Goal: Information Seeking & Learning: Learn about a topic

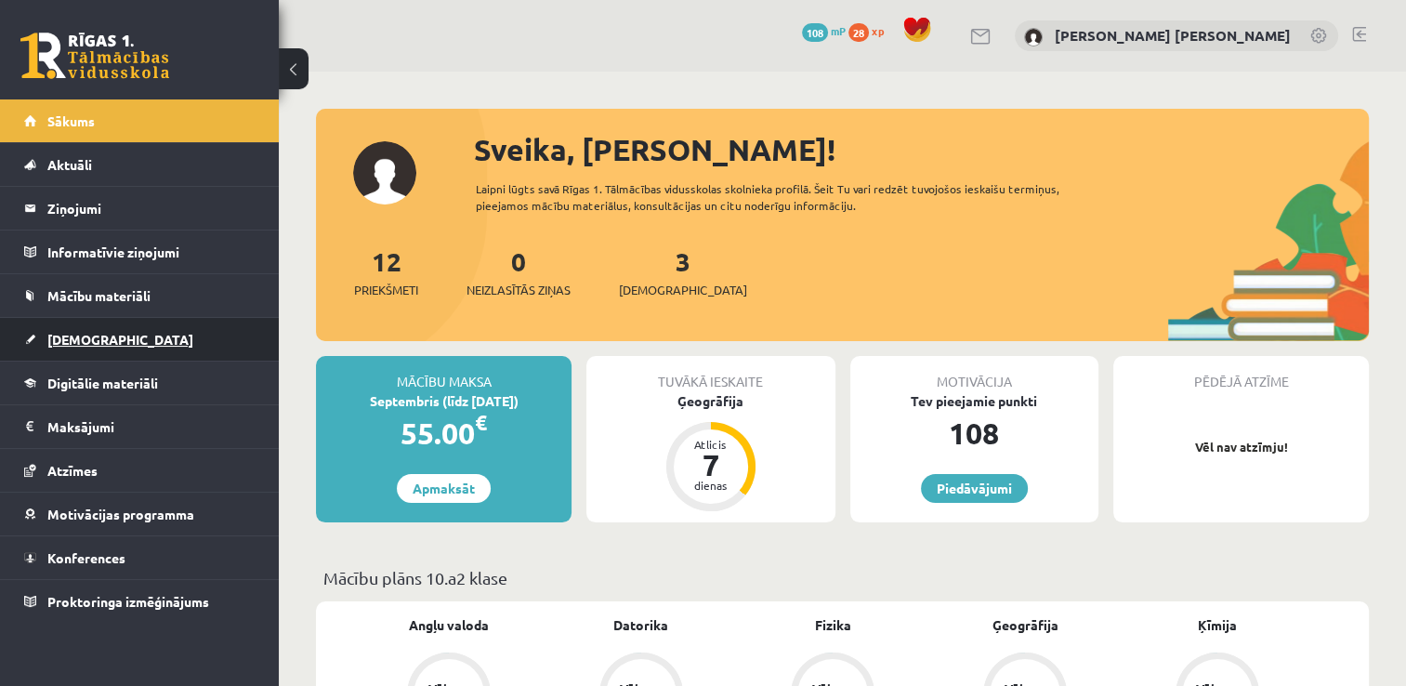
click at [89, 338] on span "[DEMOGRAPHIC_DATA]" at bounding box center [120, 339] width 146 height 17
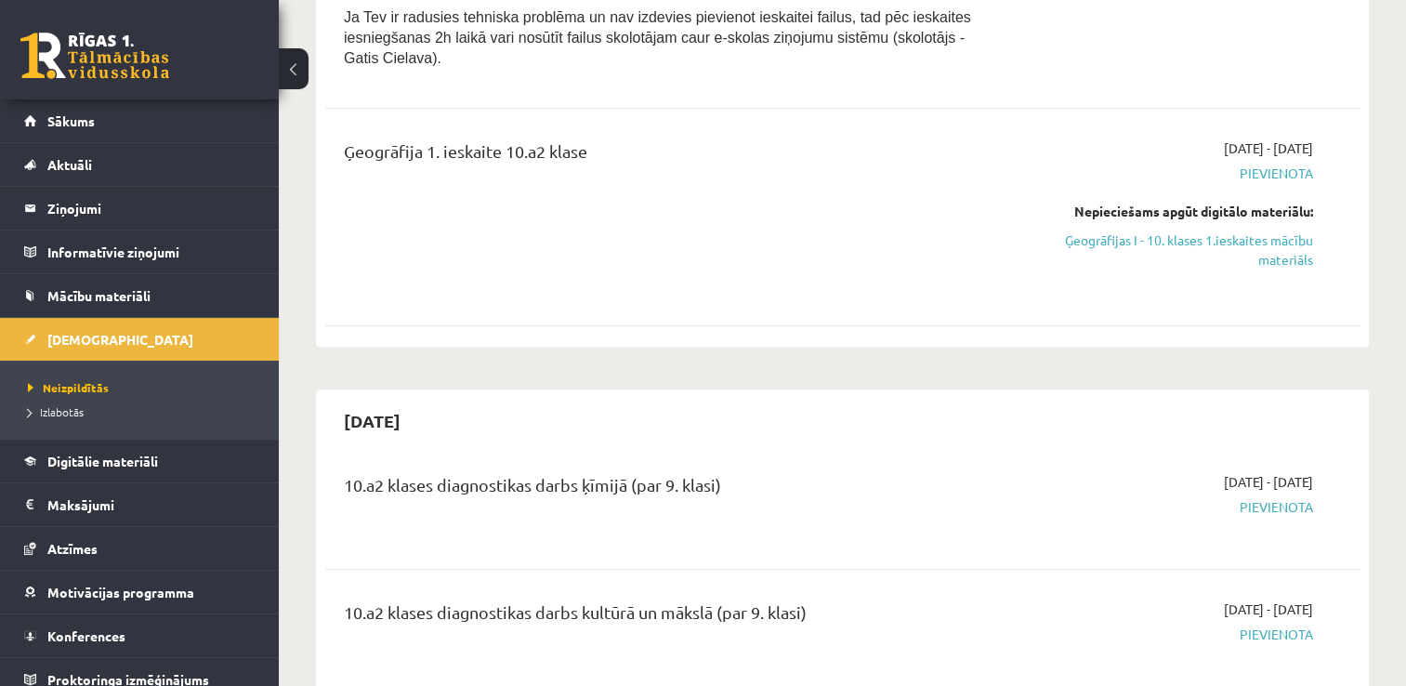
scroll to position [755, 0]
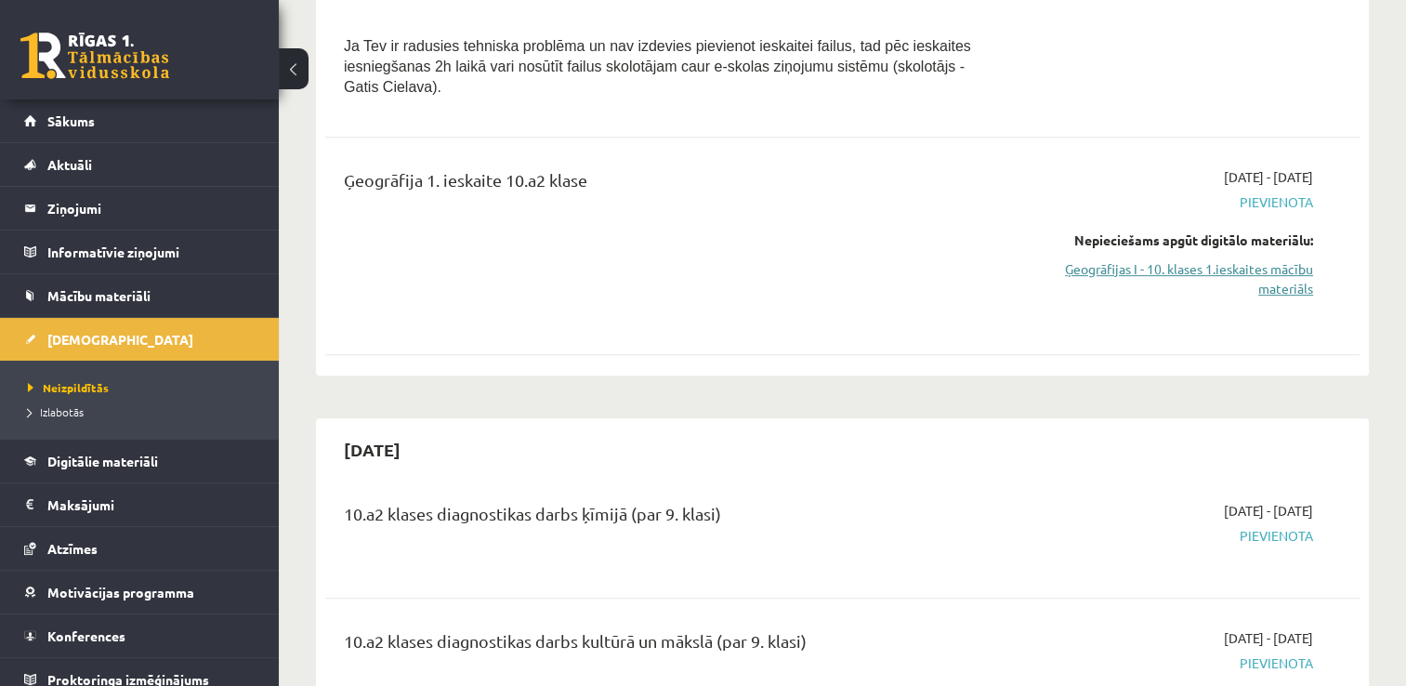
click at [1238, 259] on link "Ģeogrāfijas I - 10. klases 1.ieskaites mācību materiāls" at bounding box center [1160, 278] width 305 height 39
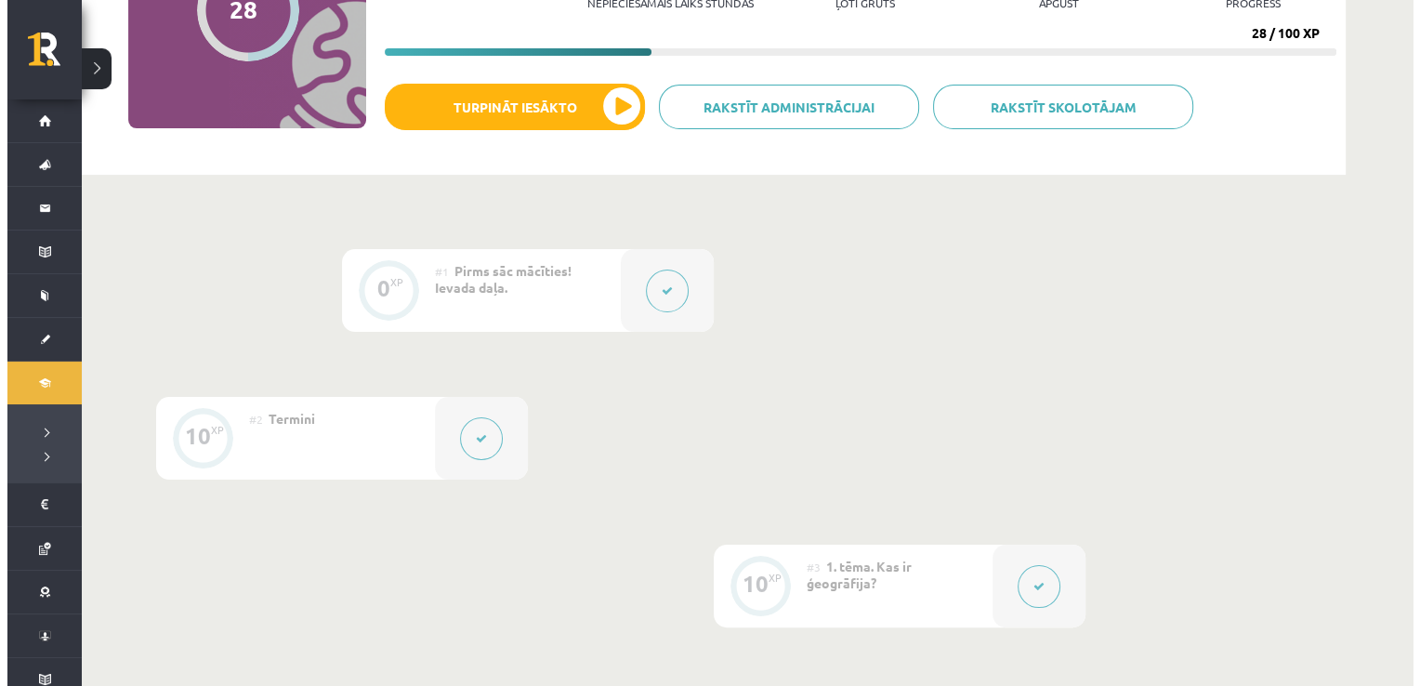
scroll to position [249, 0]
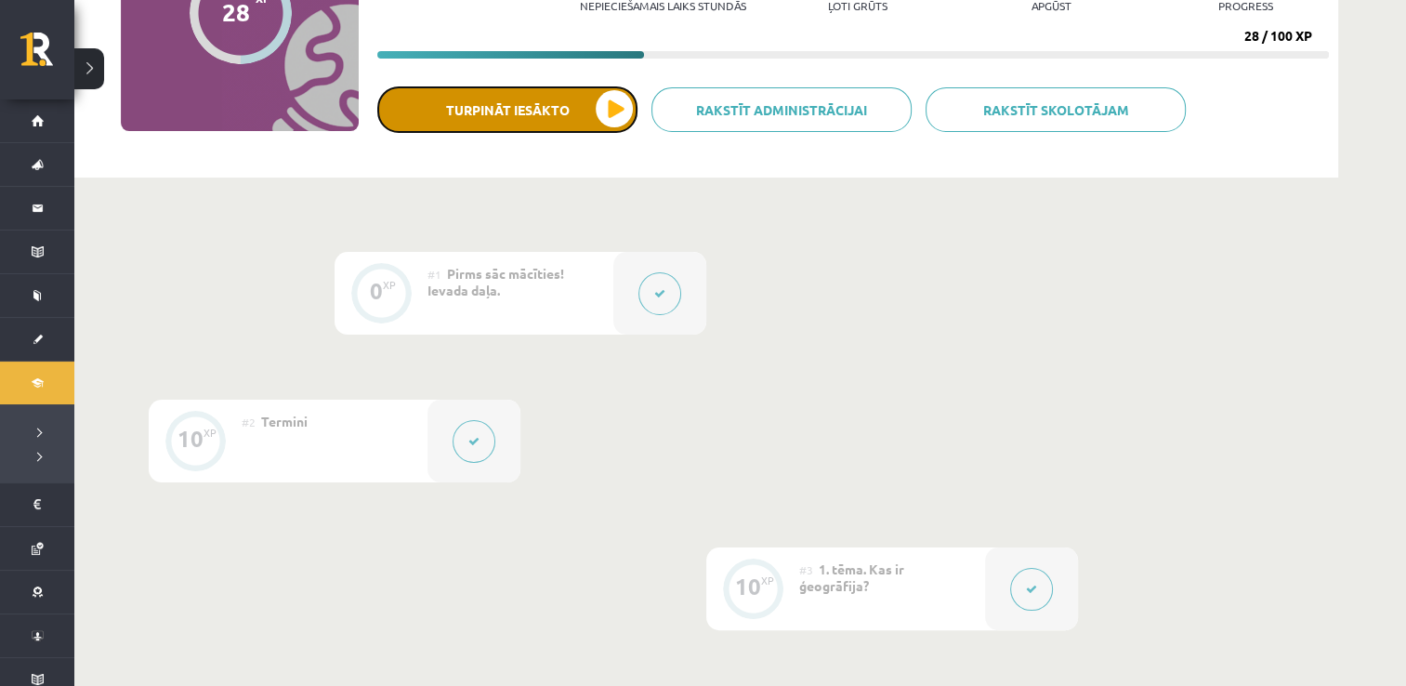
click at [621, 128] on button "Turpināt iesākto" at bounding box center [507, 109] width 260 height 46
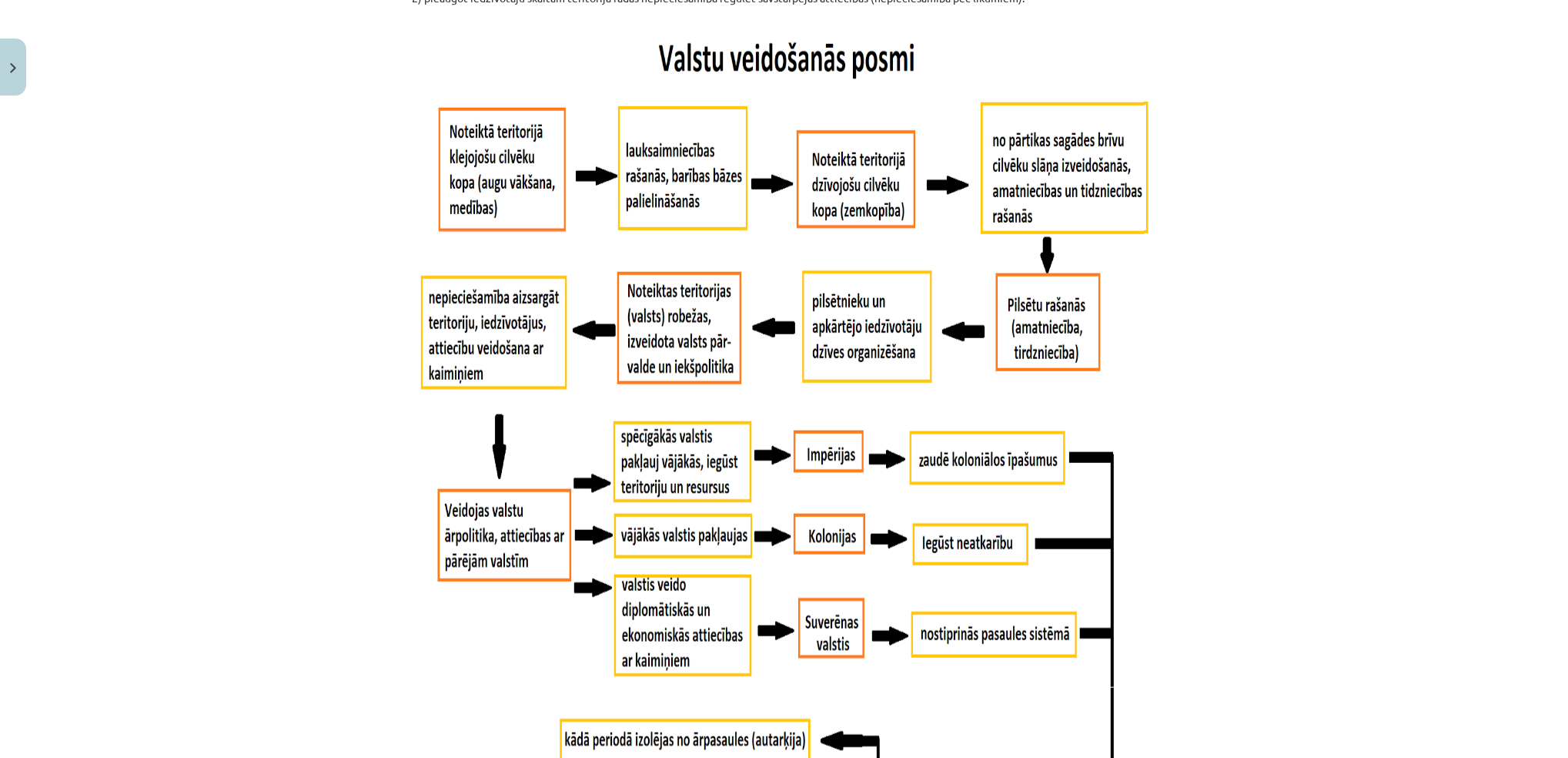
scroll to position [944, 0]
click at [1175, 244] on div "Mācību tēma: Ģeogrāfijas i - 10. klases 1.ieskaites mācību materiāls #5 3. tēma…" at bounding box center [784, 379] width 1568 height 758
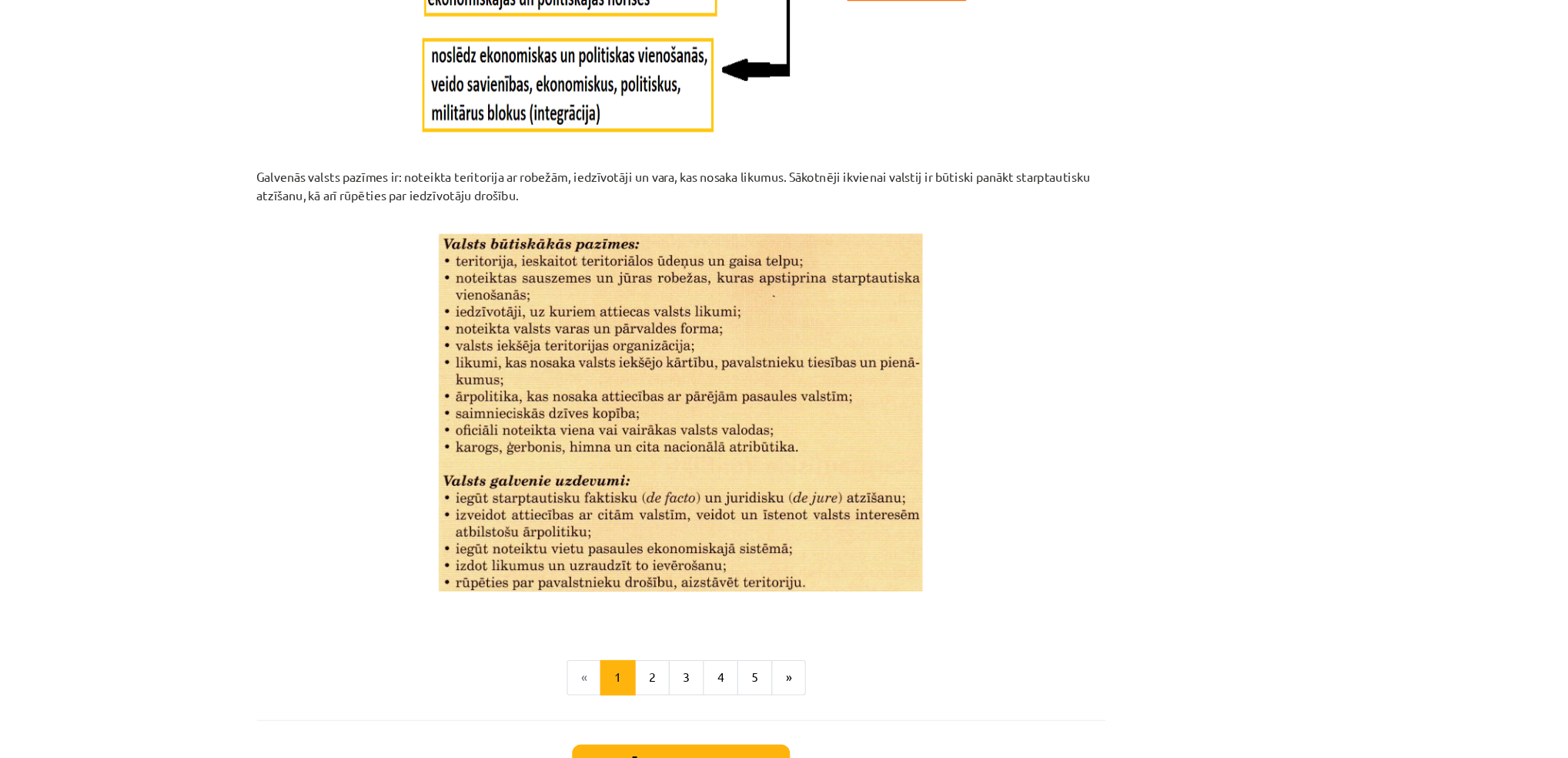
scroll to position [1829, 0]
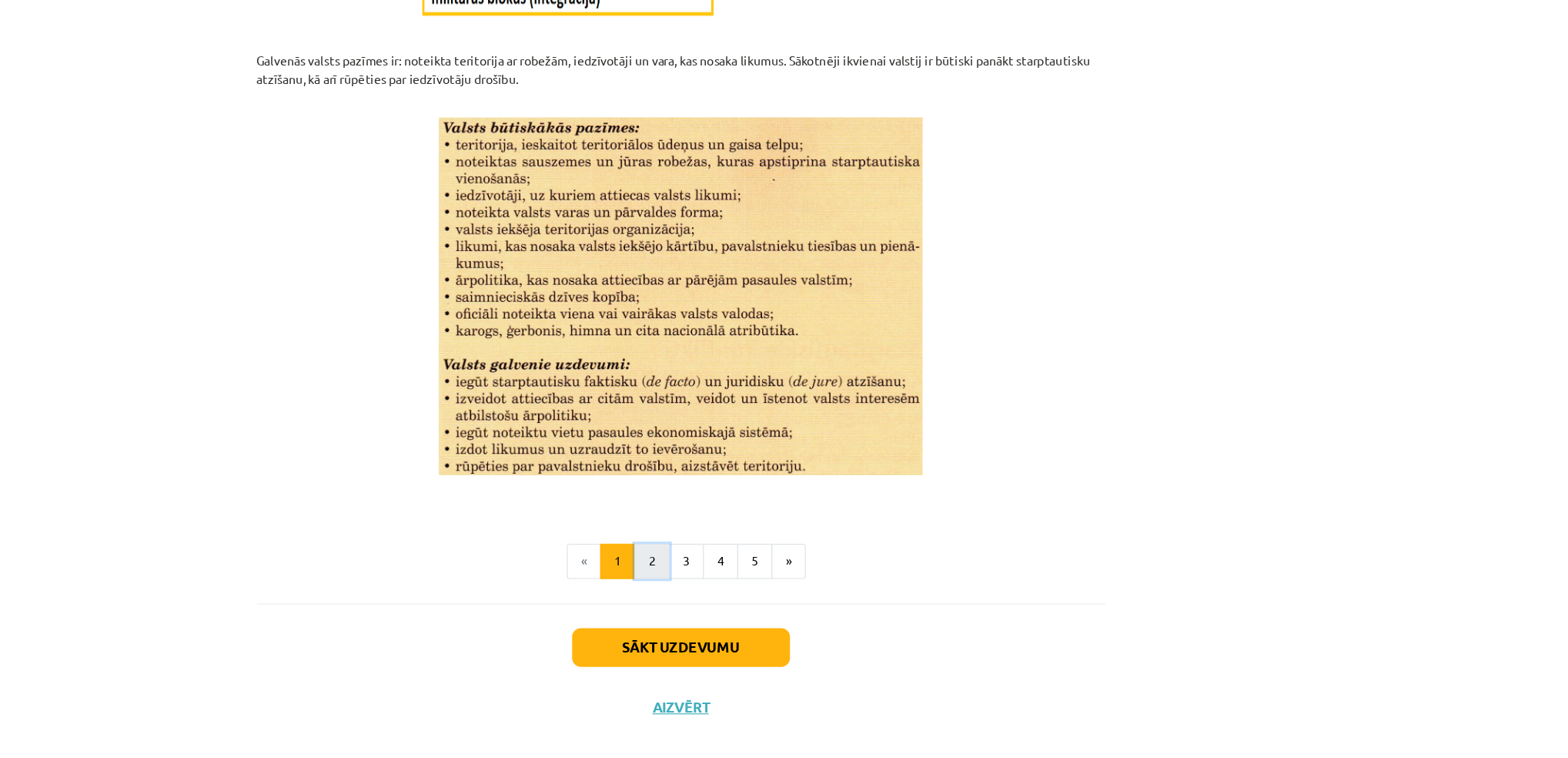
click at [760, 567] on button "2" at bounding box center [759, 566] width 31 height 31
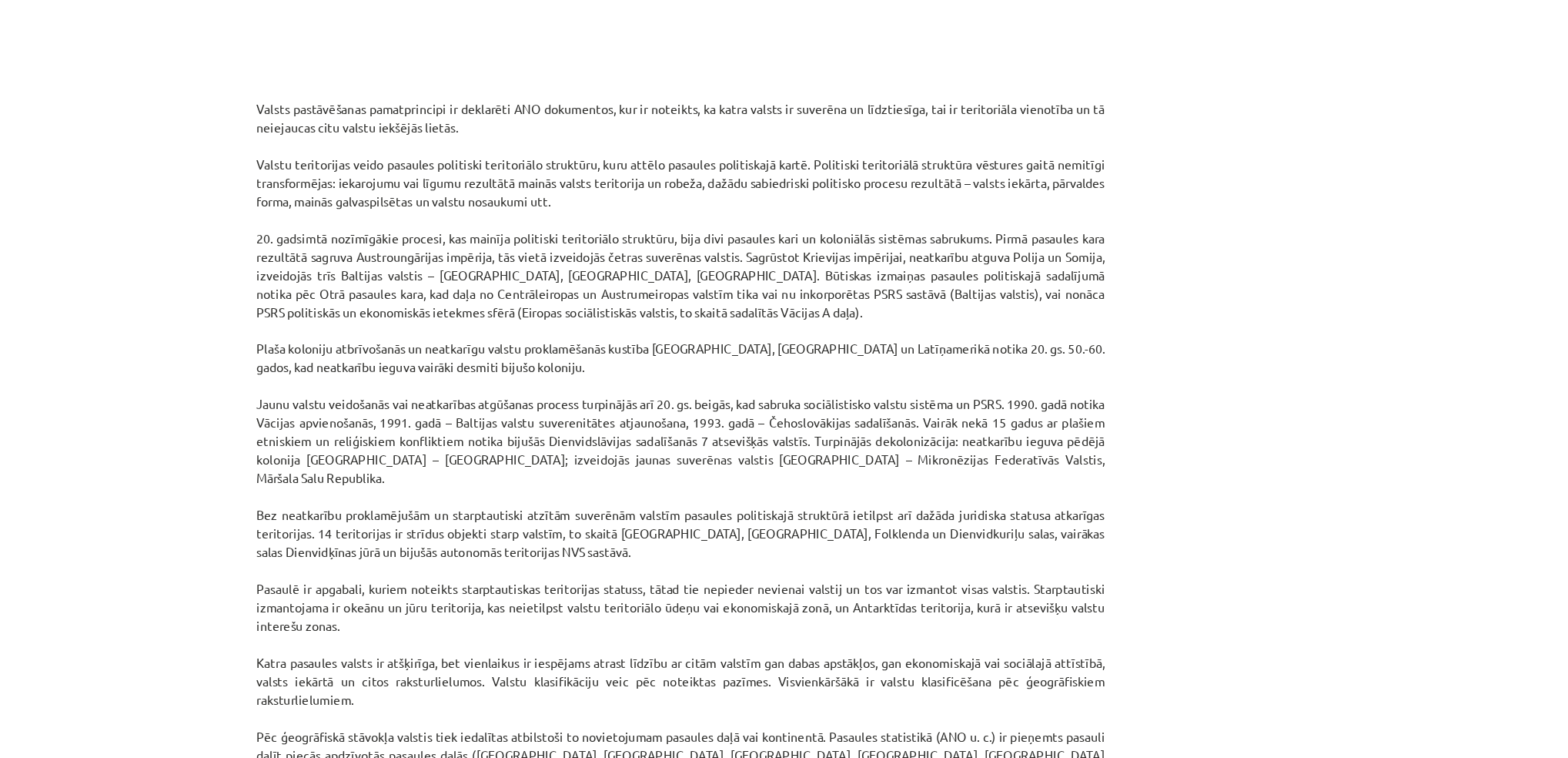
scroll to position [969, 0]
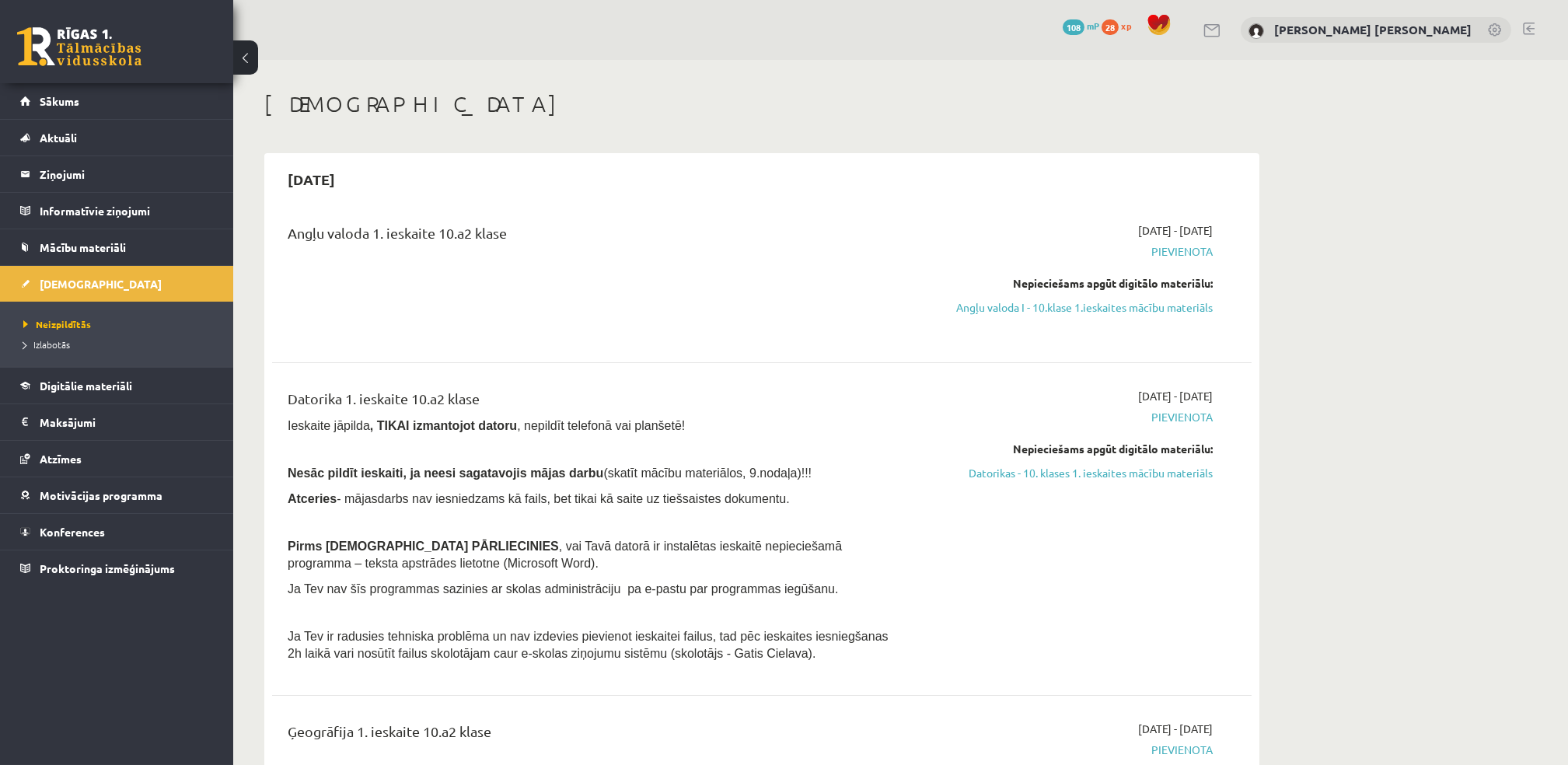
scroll to position [88, 0]
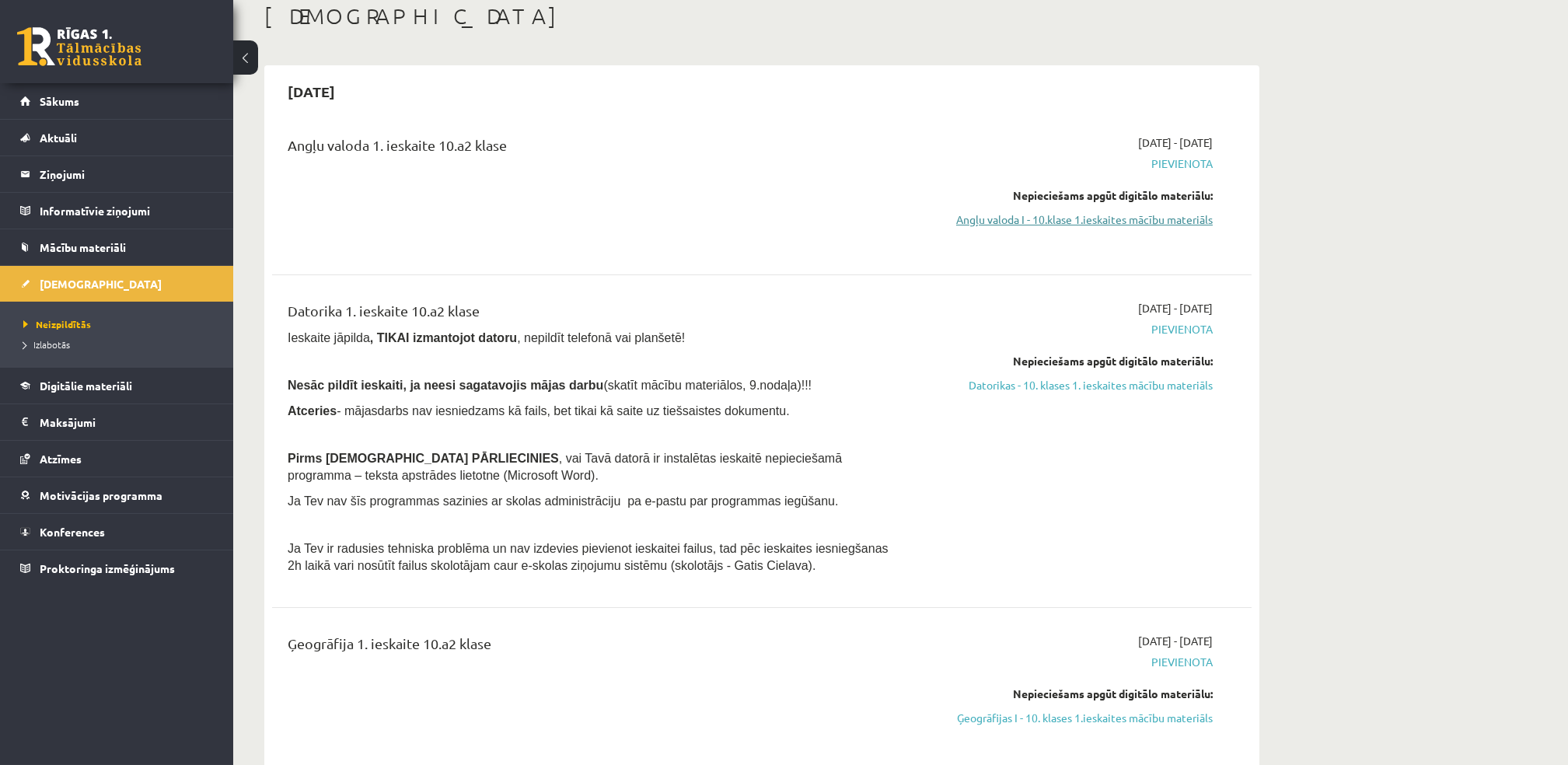
click at [1085, 222] on link "Angļu valoda I - 10.klase 1.ieskaites mācību materiāls" at bounding box center [1066, 220] width 293 height 17
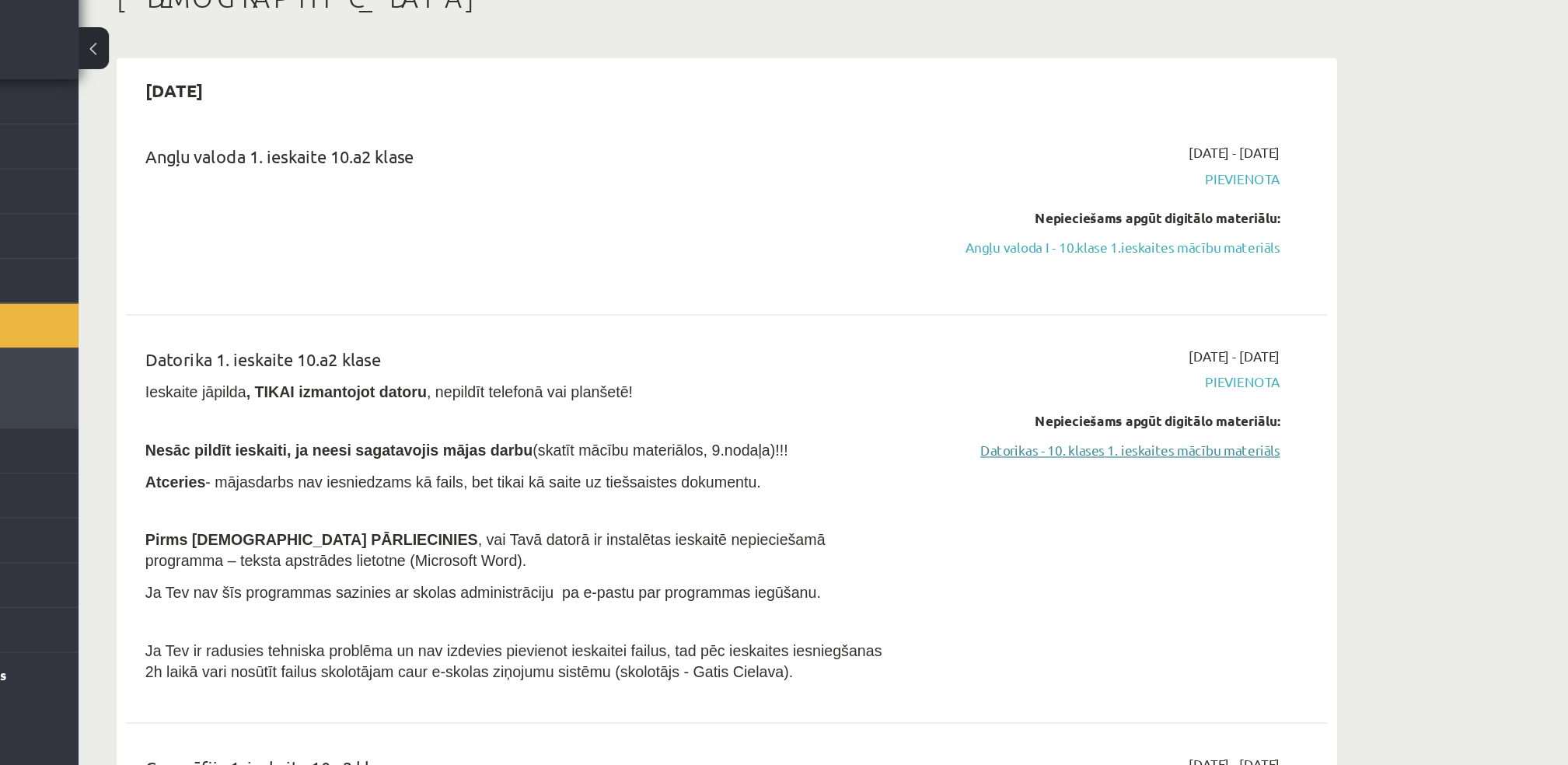
click at [1005, 385] on link "Datorikas - 10. klases 1. ieskaites mācību materiāls" at bounding box center [1066, 385] width 293 height 17
click at [1115, 391] on link "Datorikas - 10. klases 1. ieskaites mācību materiāls" at bounding box center [1066, 385] width 293 height 17
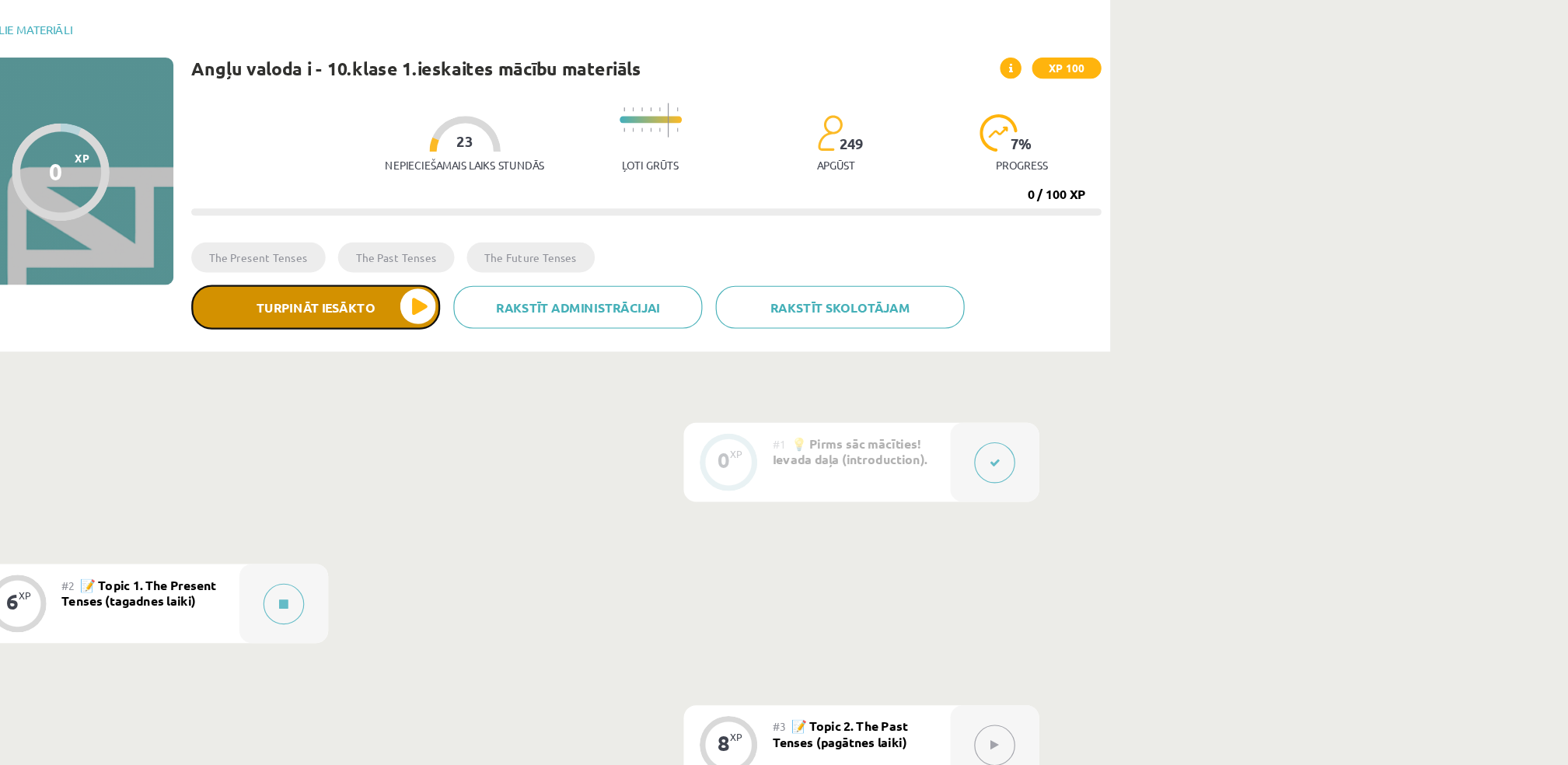
click at [461, 350] on button "Turpināt iesākto" at bounding box center [424, 337] width 217 height 38
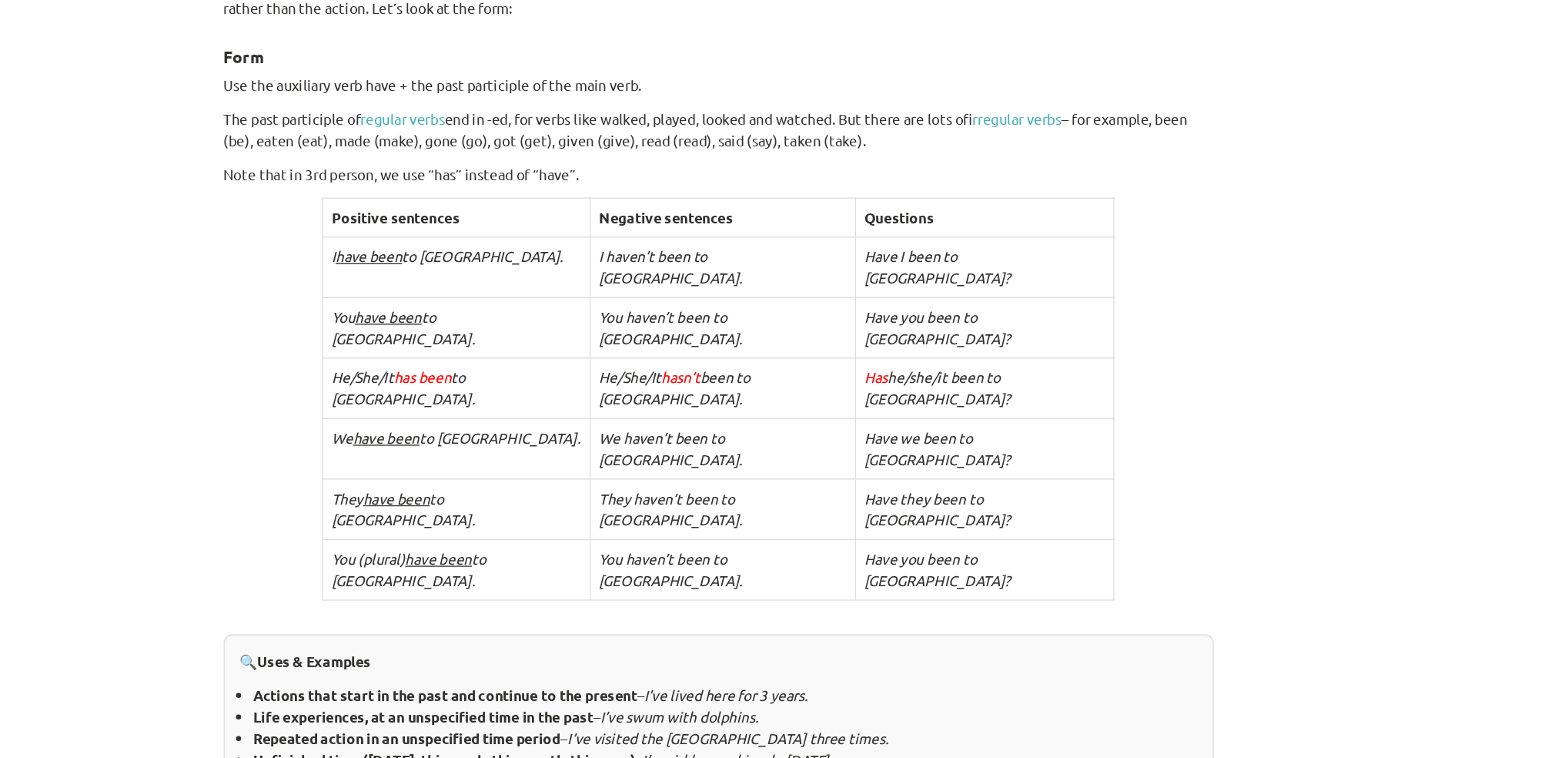
scroll to position [200, 0]
click at [798, 497] on td "They haven’t been to London." at bounding box center [788, 519] width 200 height 46
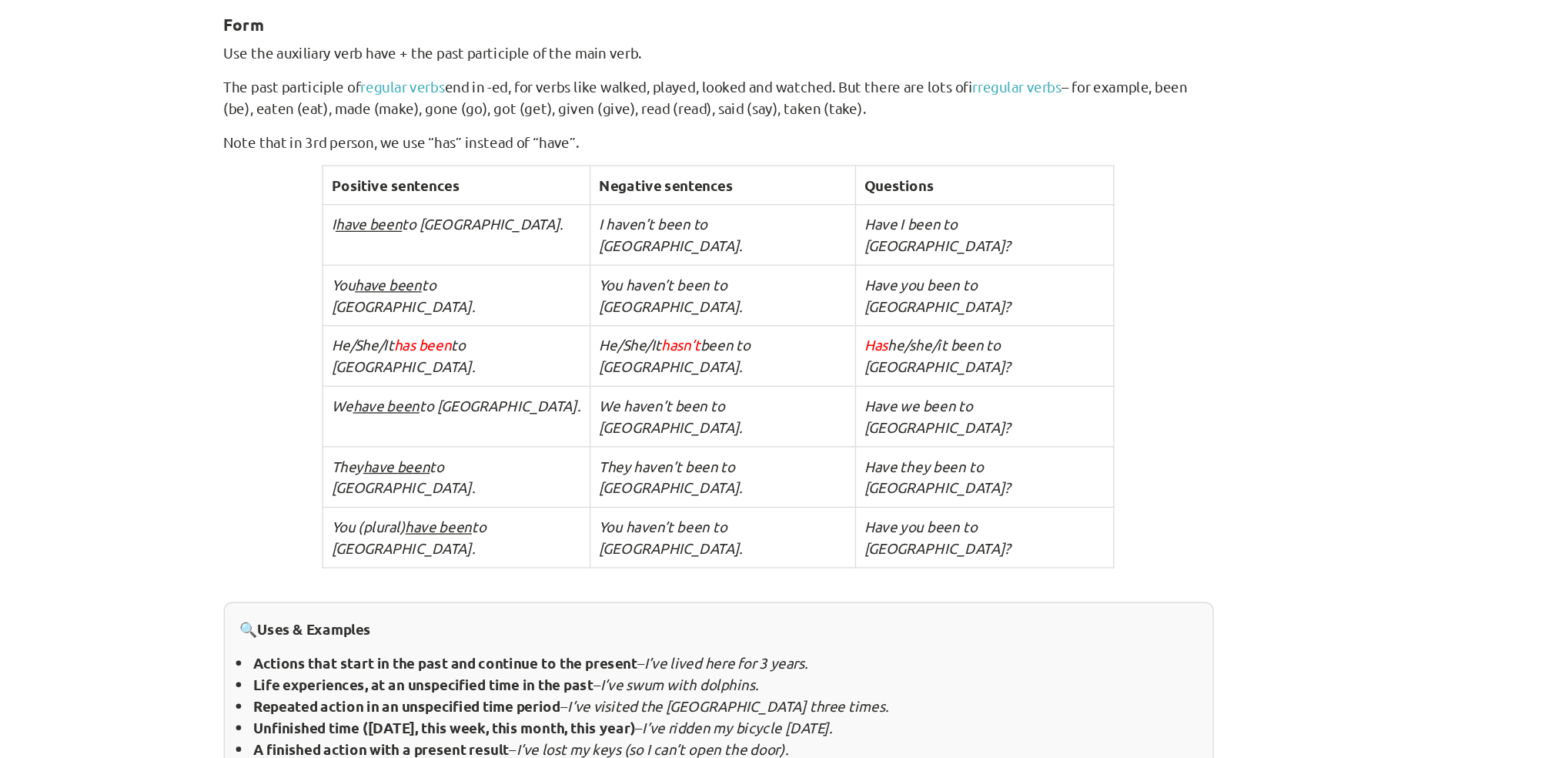
scroll to position [224, 0]
click at [1025, 202] on link "irregular verbs" at bounding box center [1009, 200] width 67 height 14
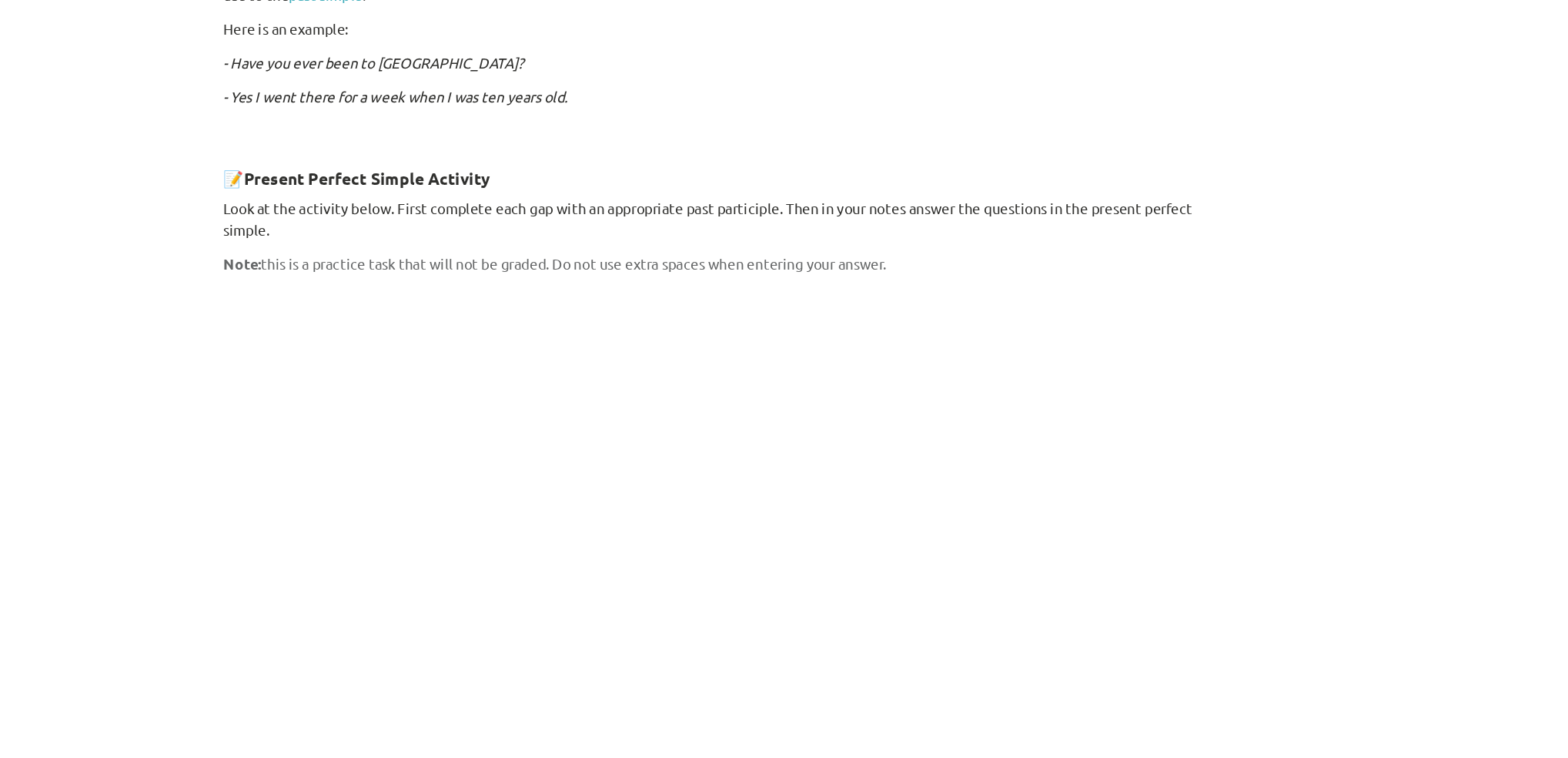
scroll to position [928, 0]
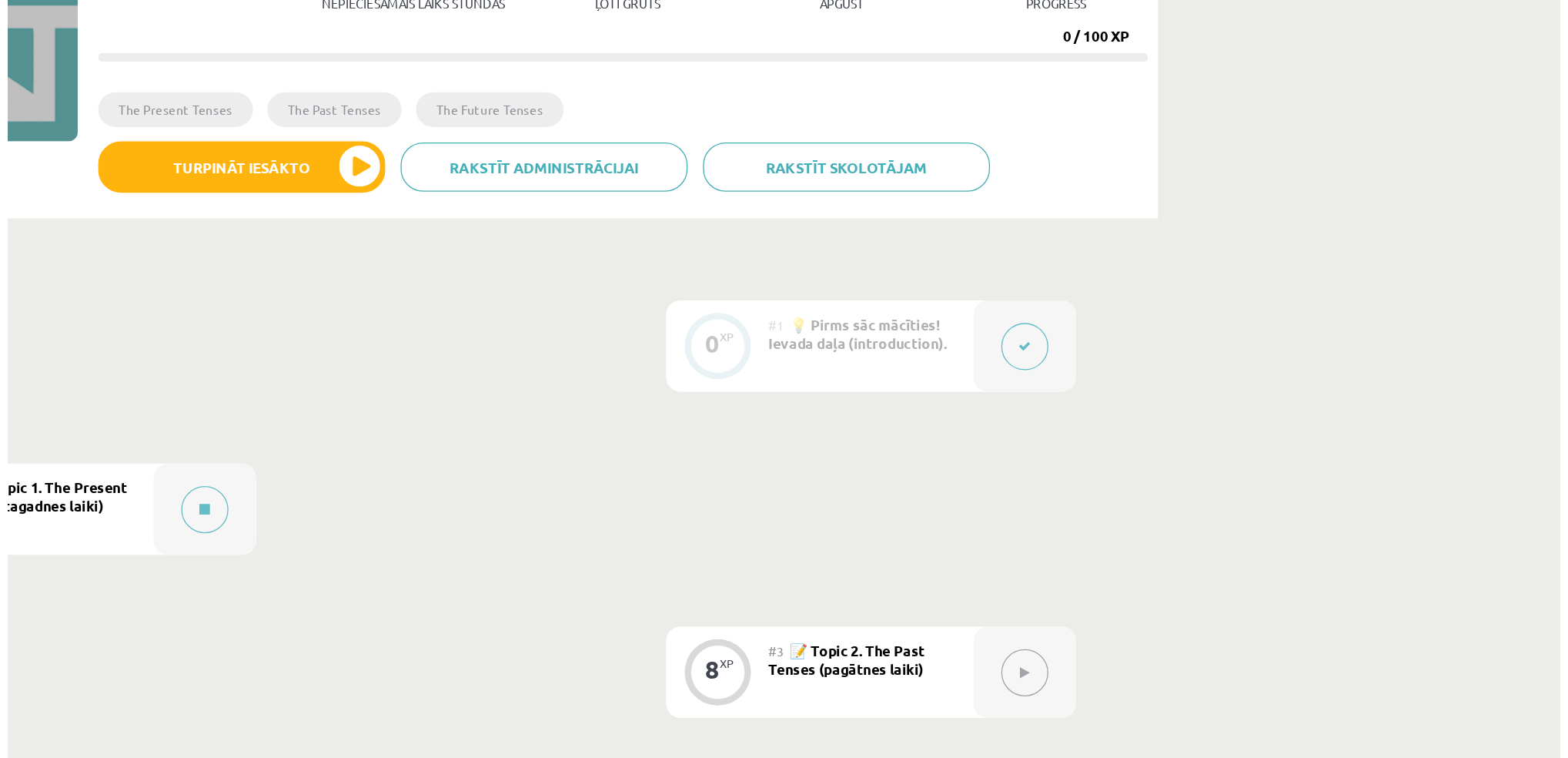
scroll to position [19, 0]
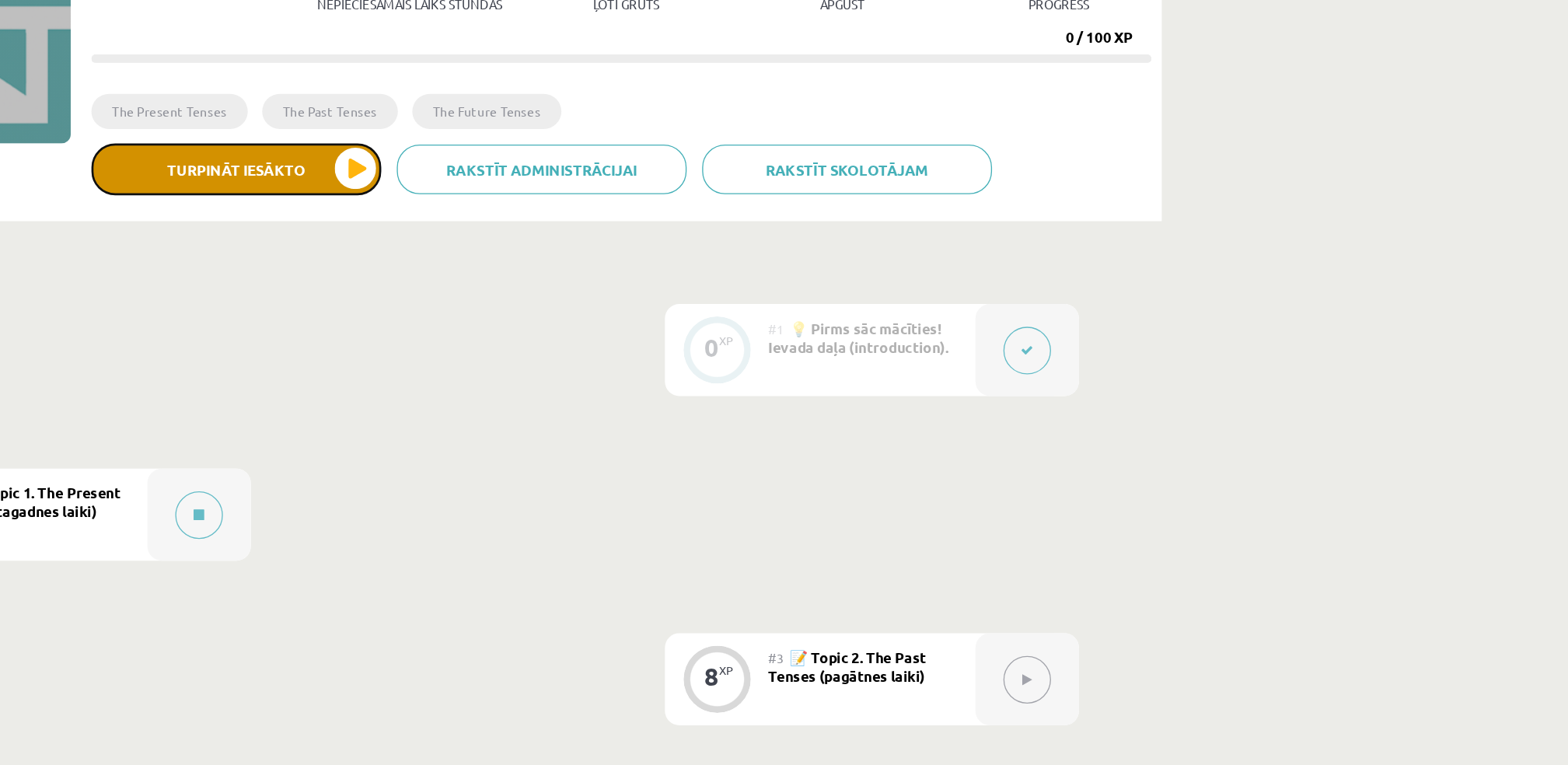
click at [449, 322] on button "Turpināt iesākto" at bounding box center [424, 318] width 217 height 38
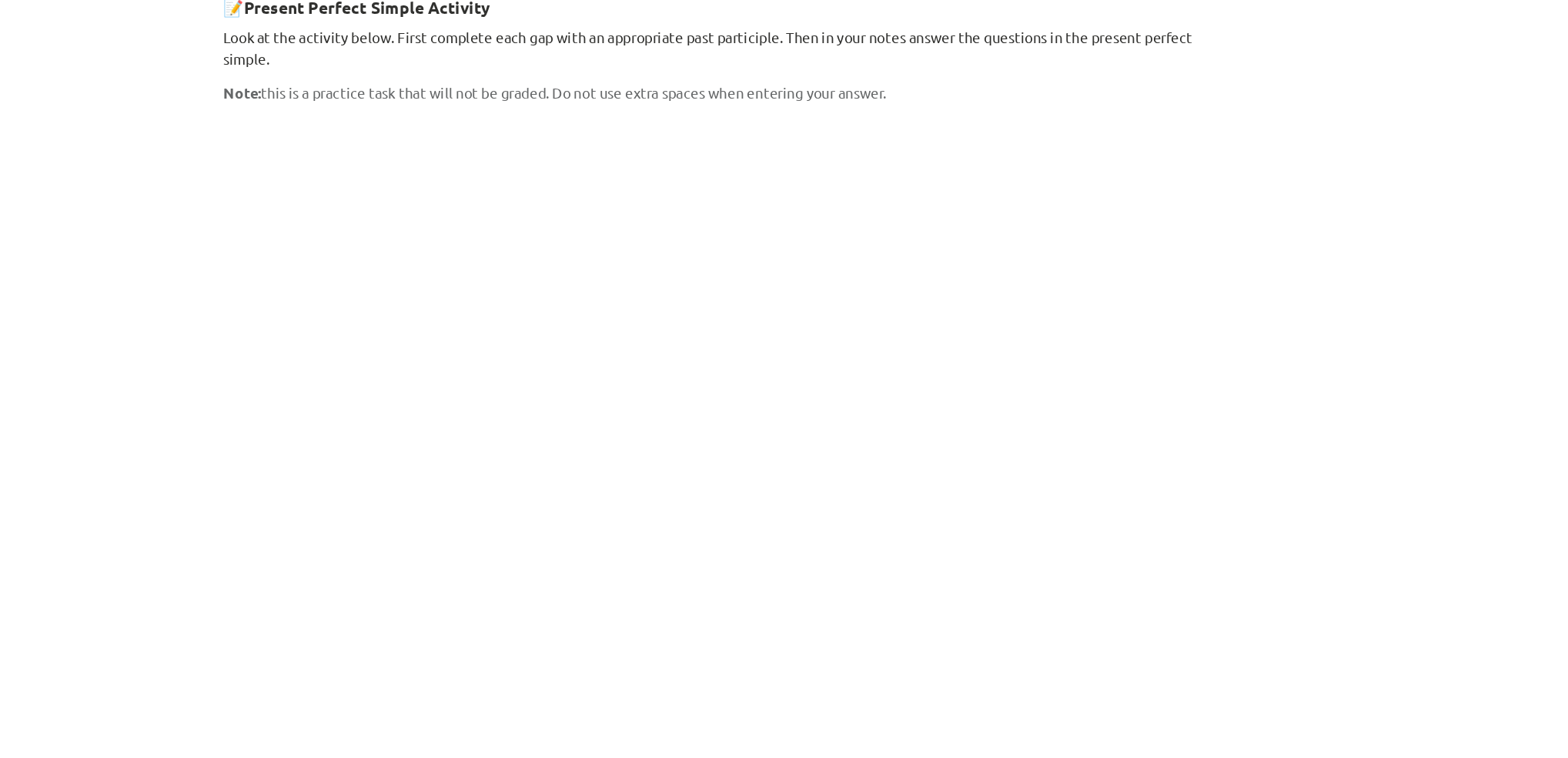
scroll to position [967, 0]
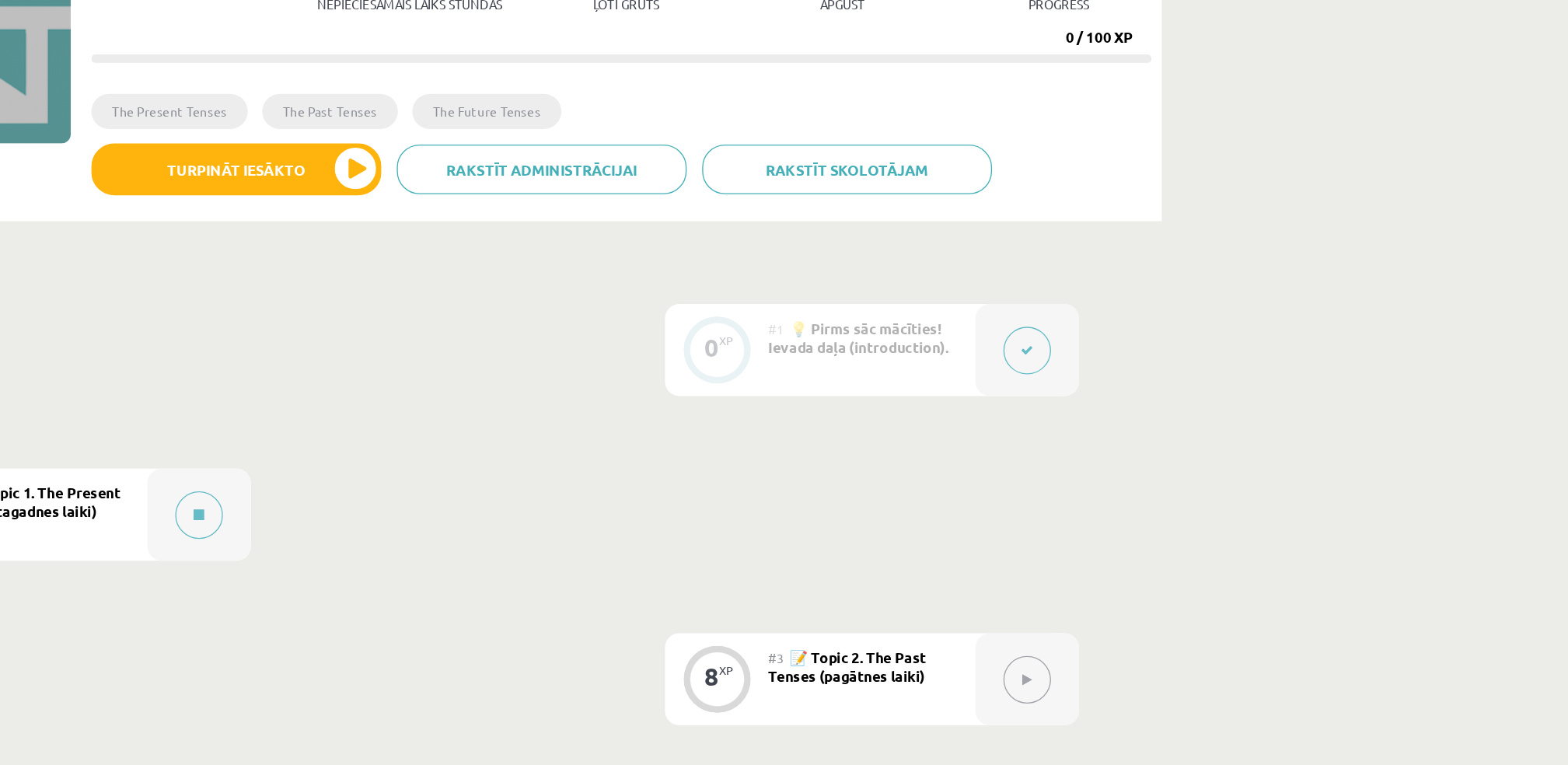
scroll to position [17, 0]
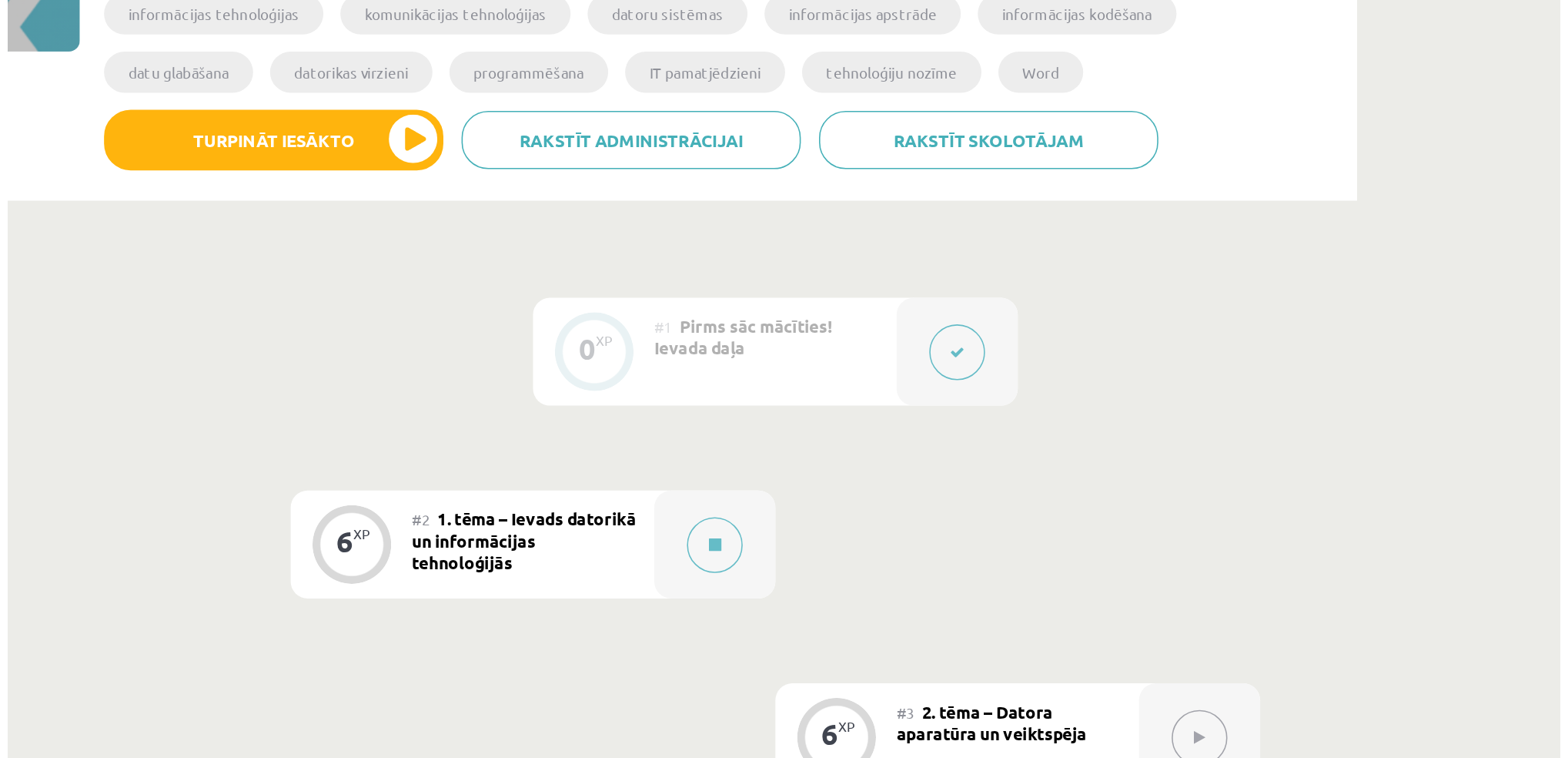
scroll to position [90, 0]
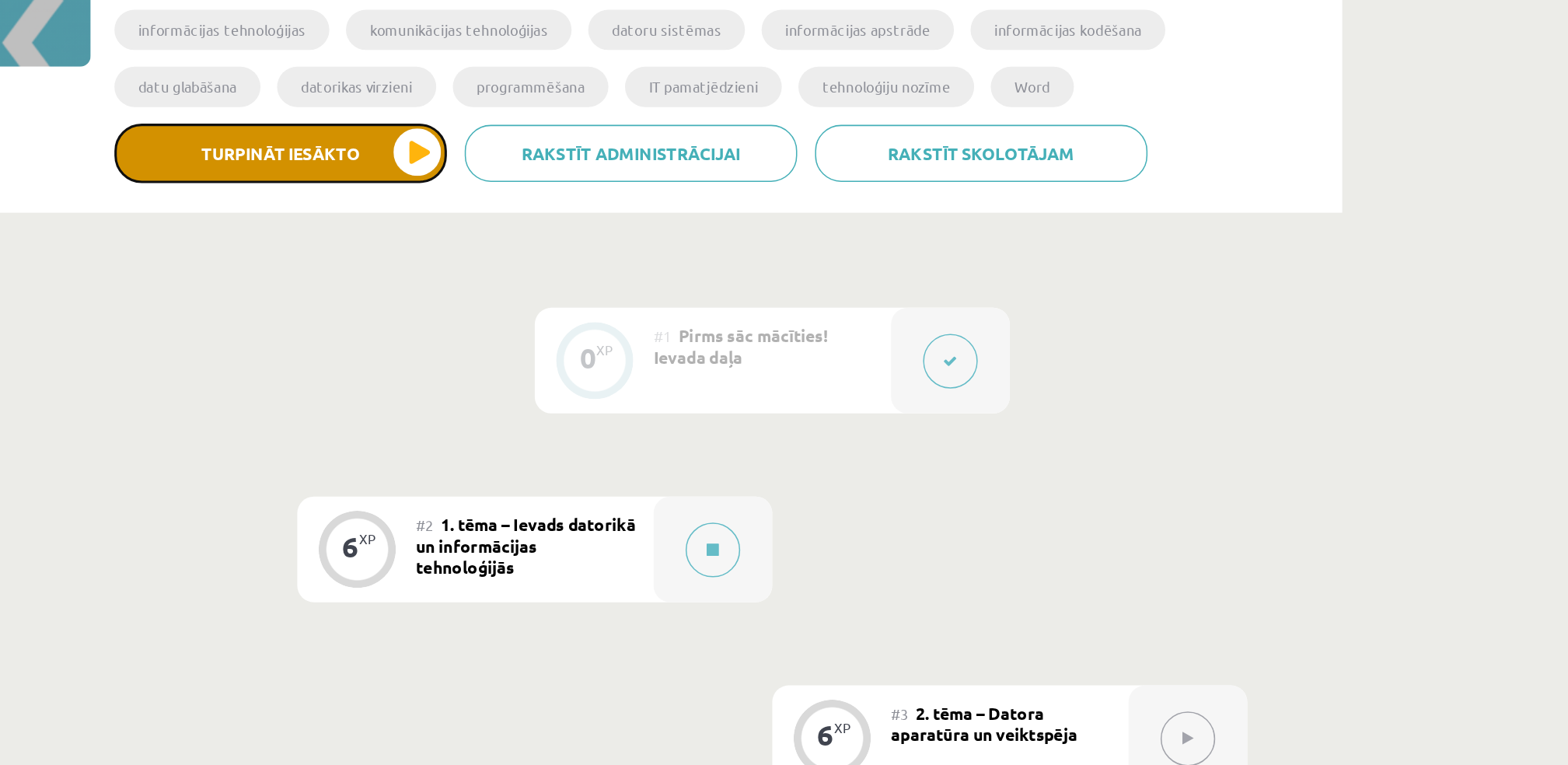
click at [479, 289] on button "Turpināt iesākto" at bounding box center [424, 283] width 217 height 38
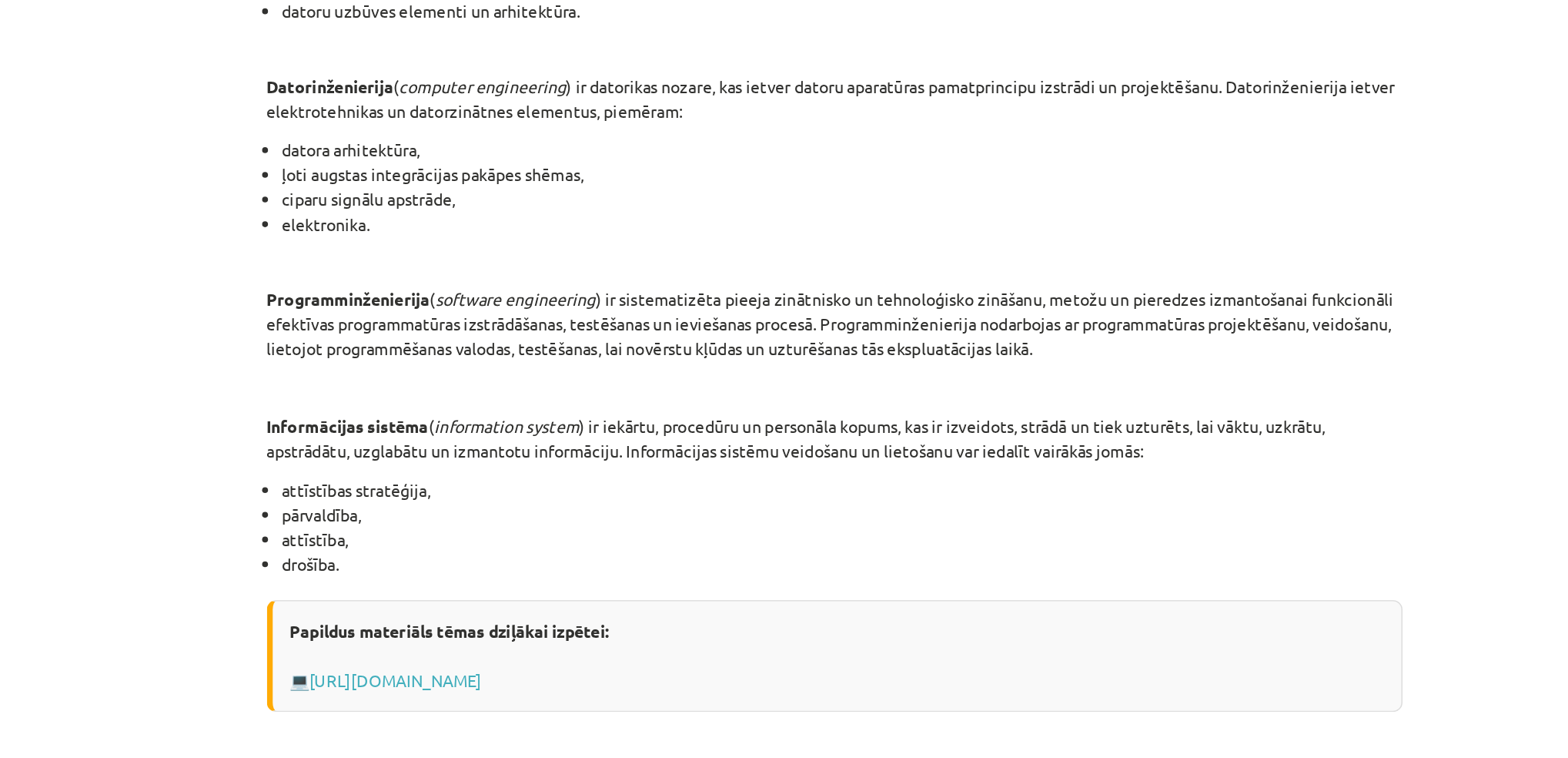
scroll to position [560, 0]
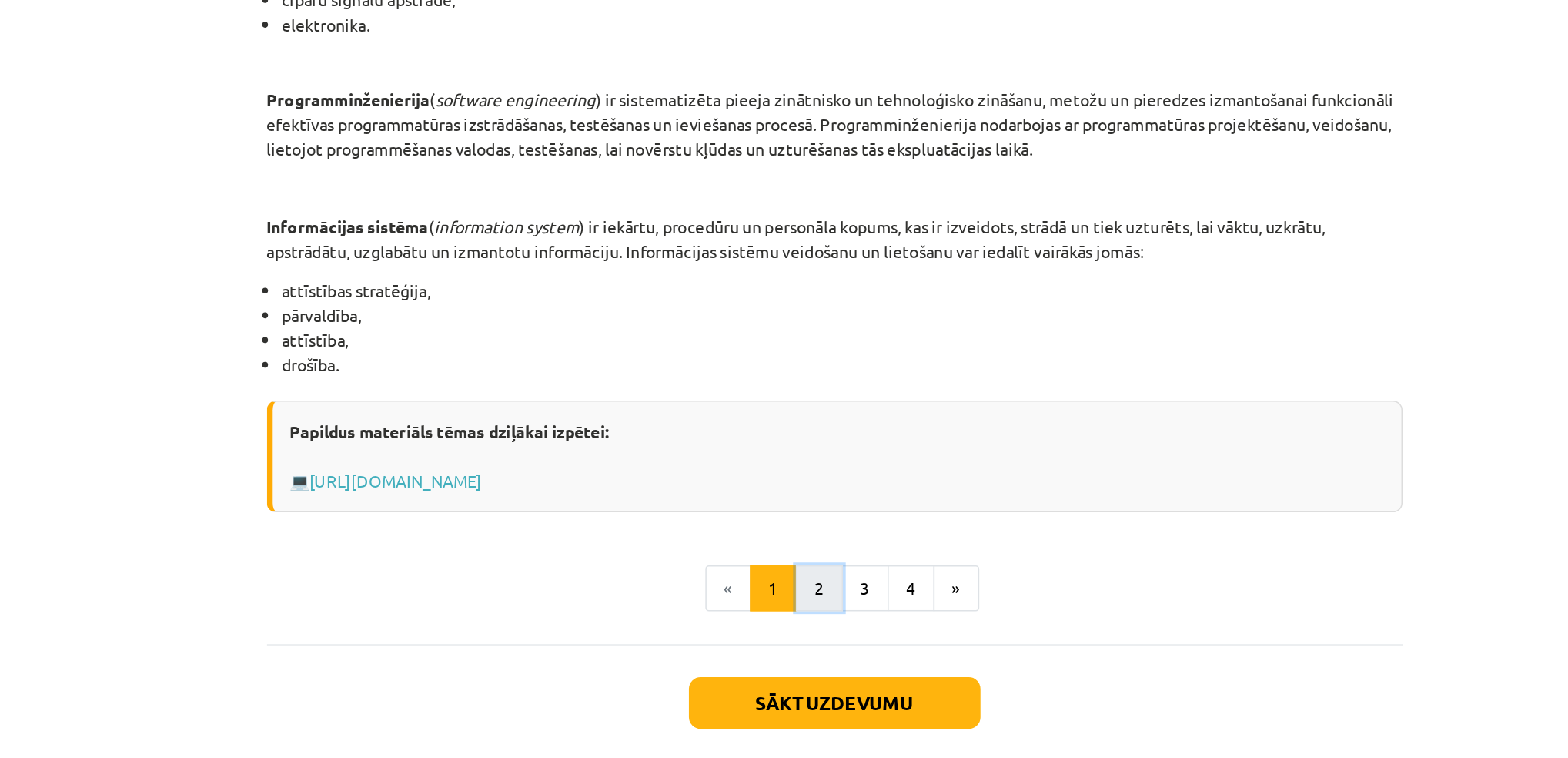
click at [765, 573] on button "2" at bounding box center [774, 567] width 31 height 31
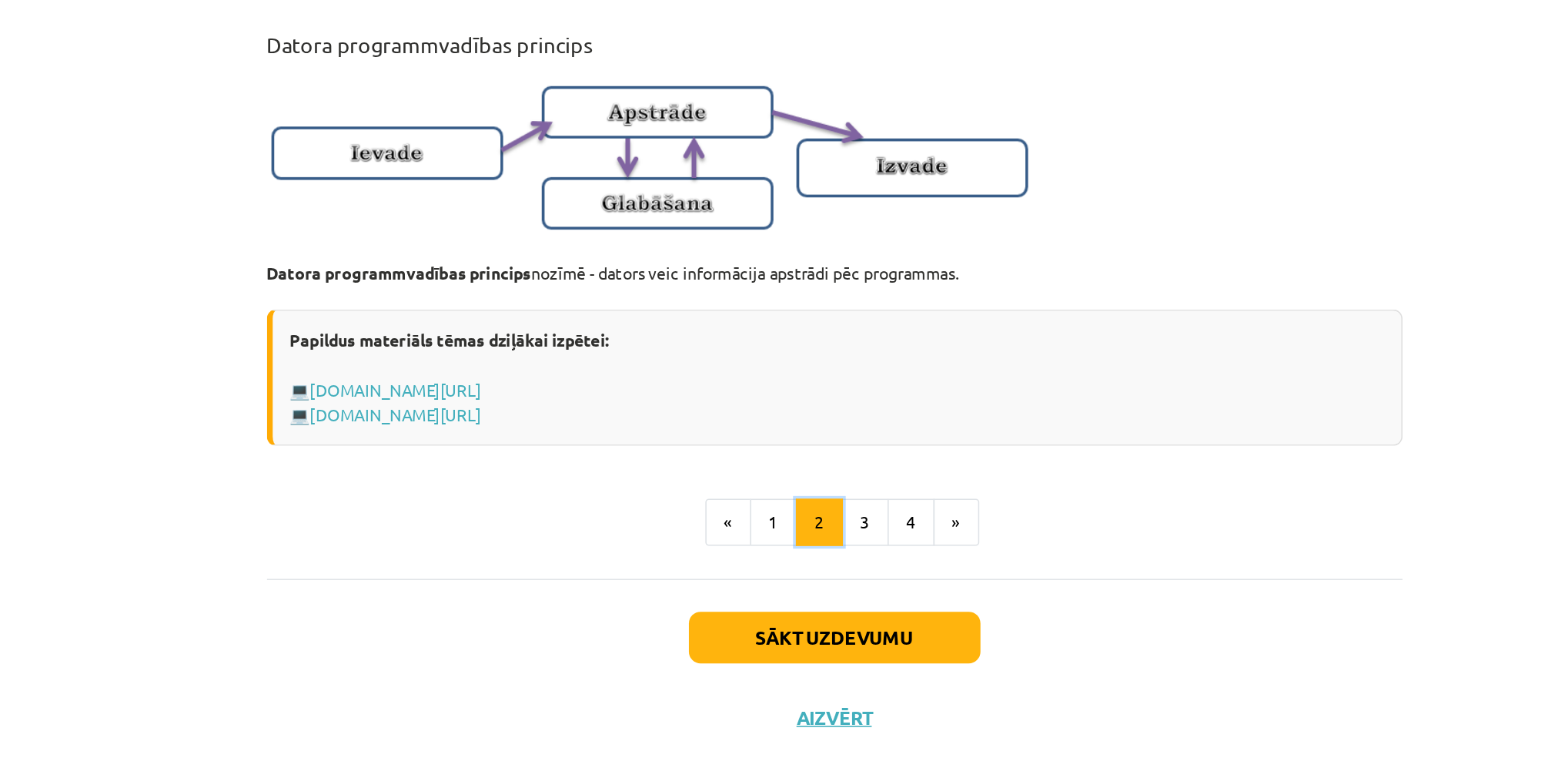
scroll to position [825, 0]
click at [802, 572] on button "3" at bounding box center [804, 565] width 31 height 31
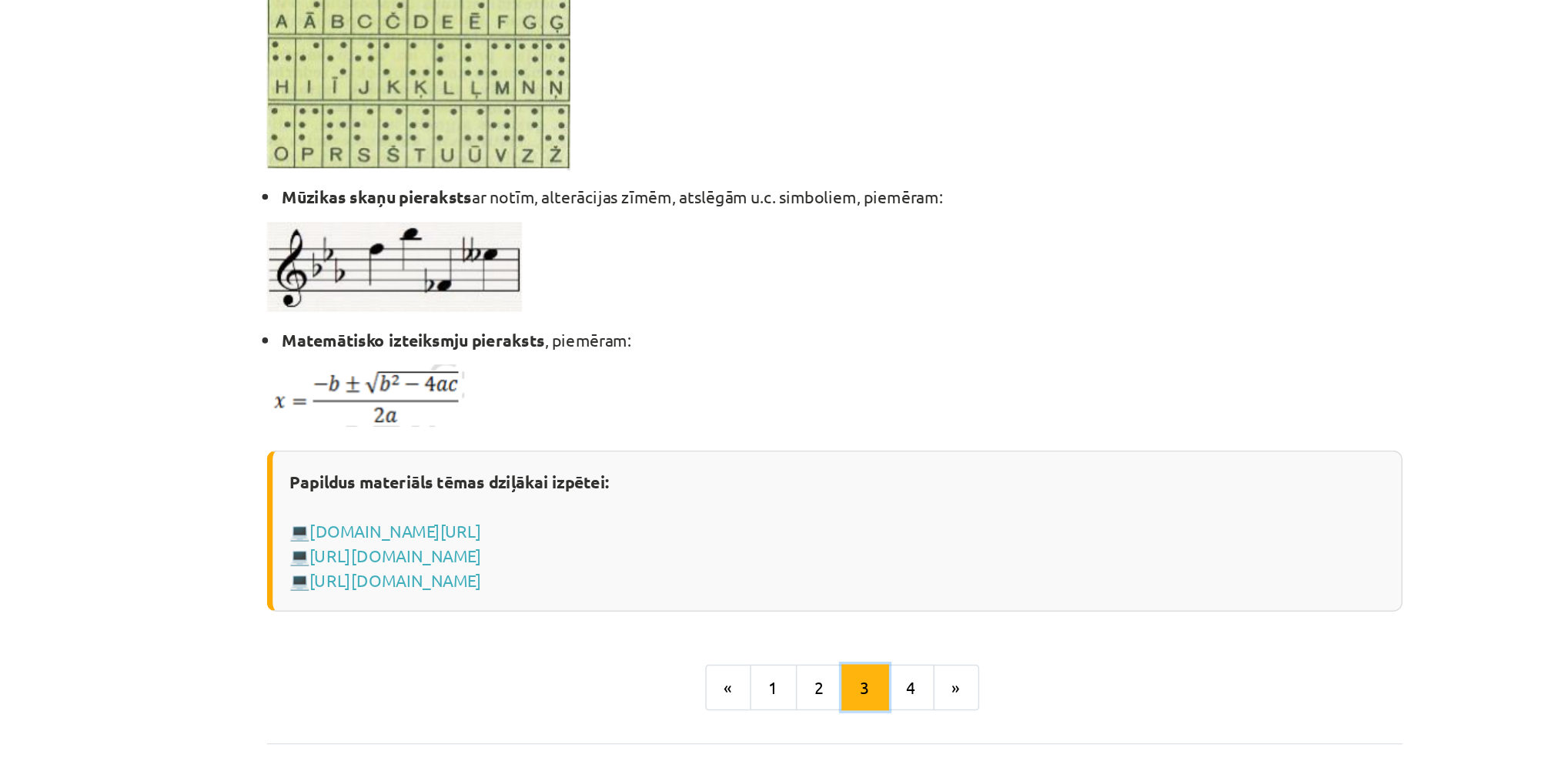
scroll to position [90, 0]
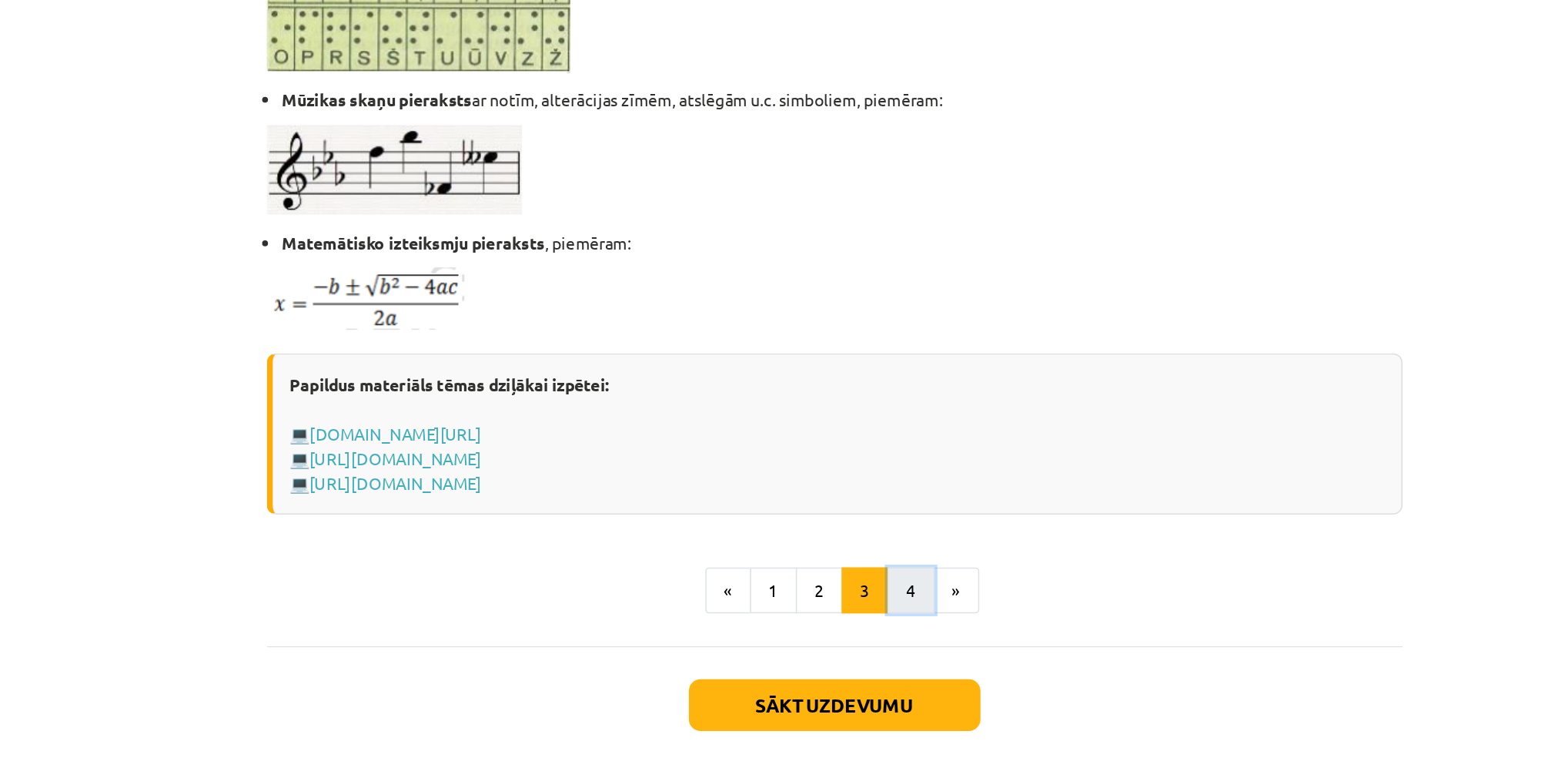
click at [821, 556] on button "4" at bounding box center [834, 566] width 31 height 31
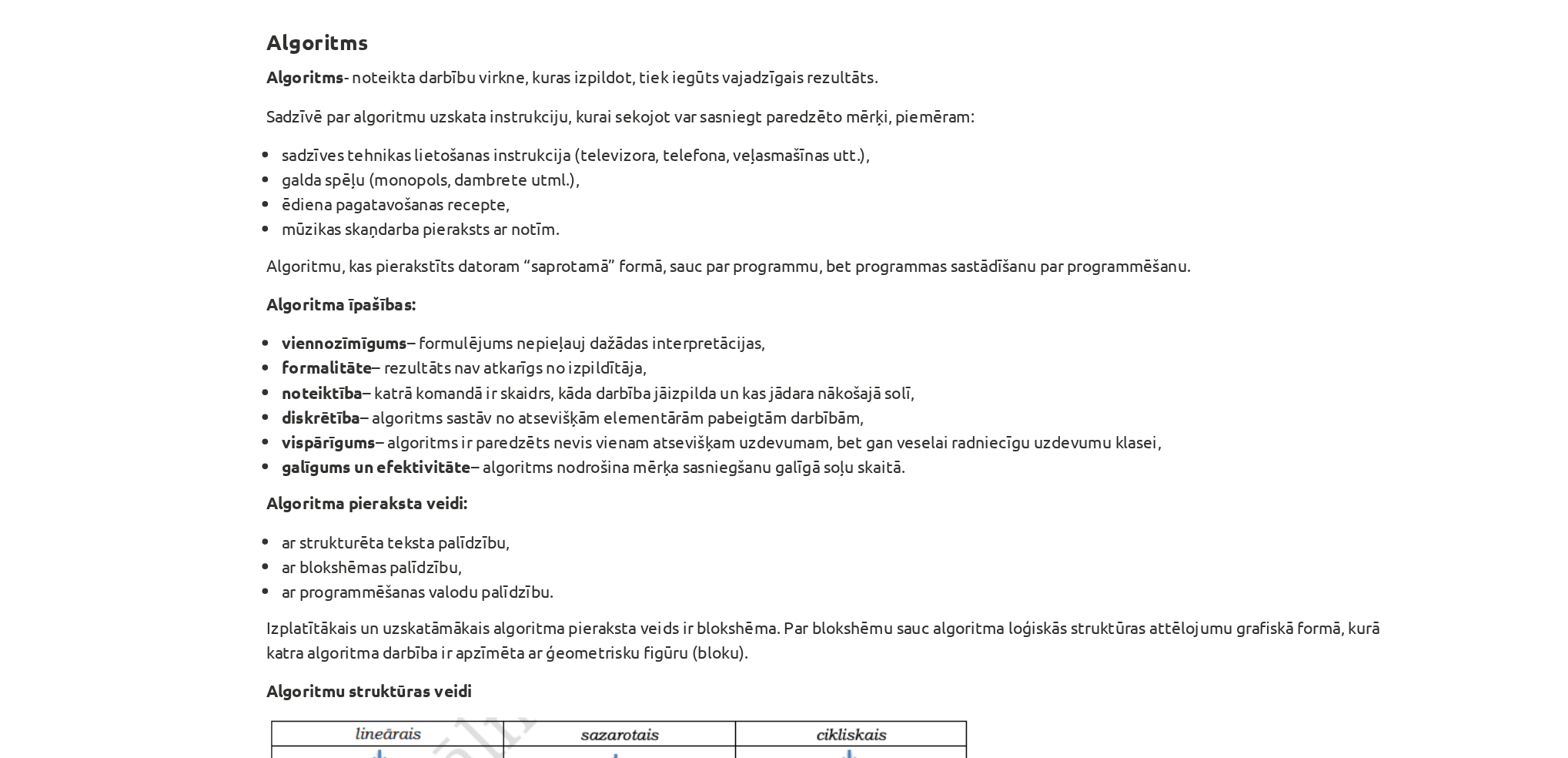
scroll to position [310, 0]
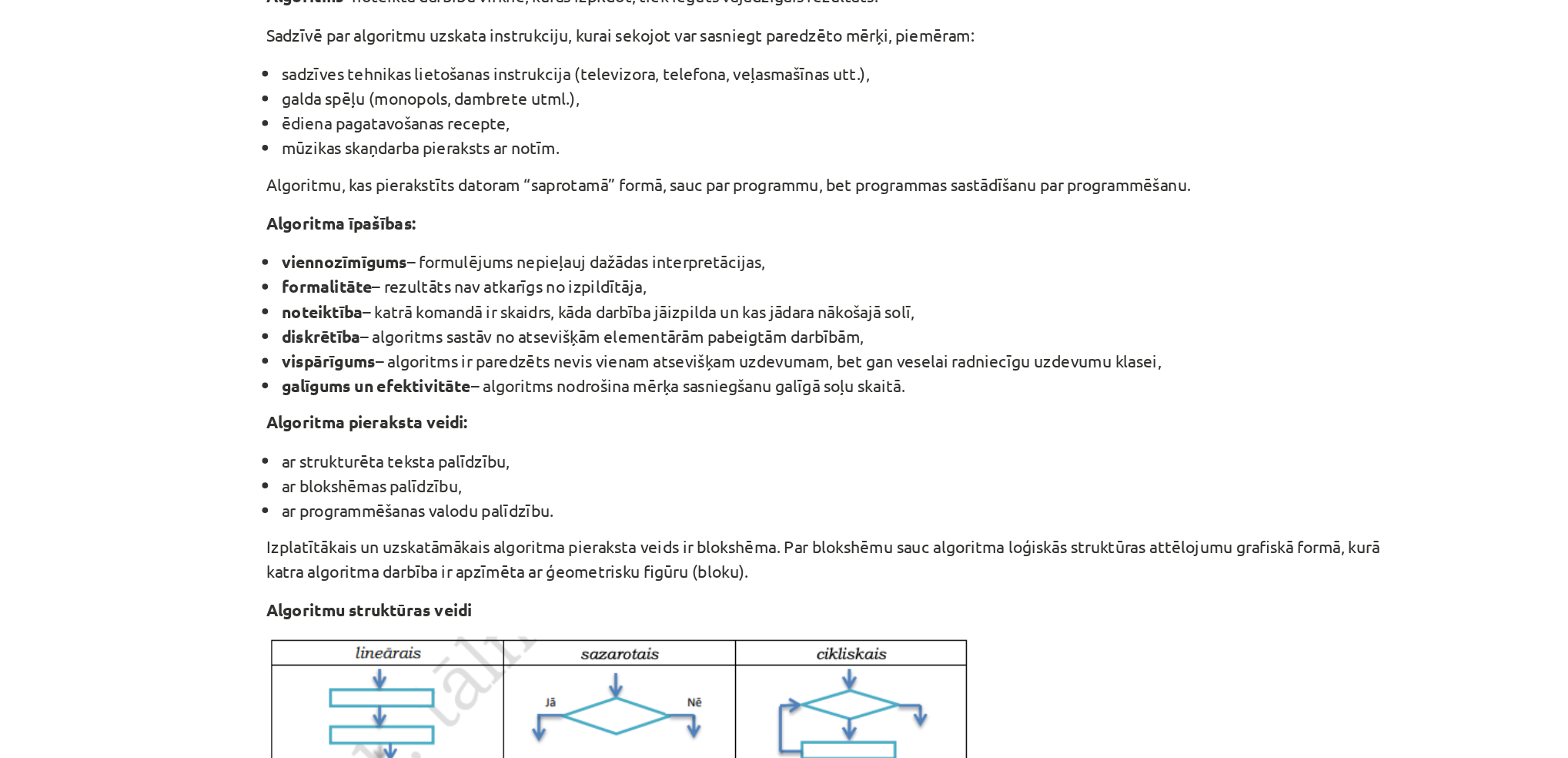
click at [821, 377] on p "Izplatītākais un uzskatāmākais algoritma pieraksta veids ir blokshēma. Par blok…" at bounding box center [784, 365] width 744 height 32
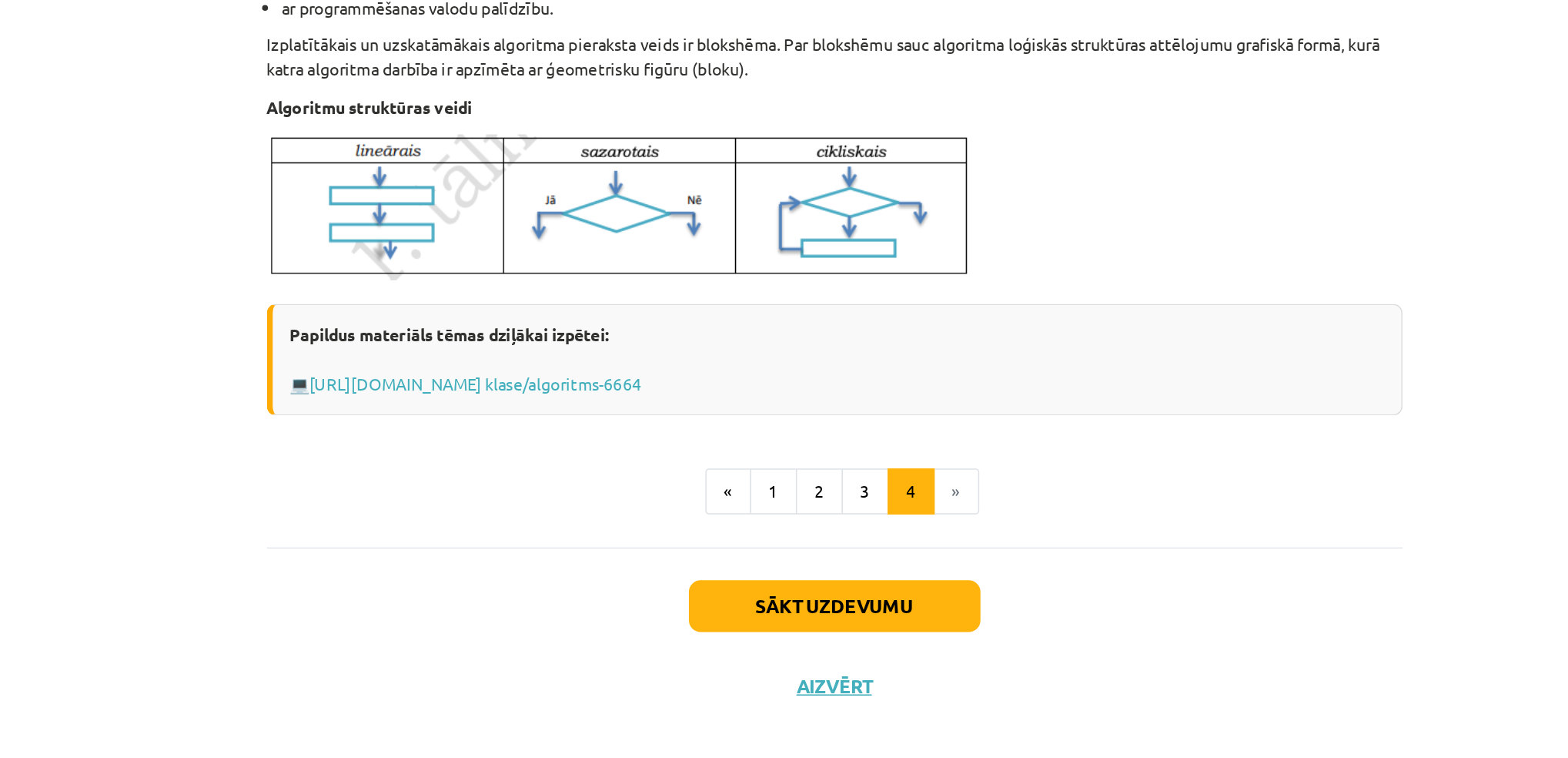
scroll to position [90, 0]
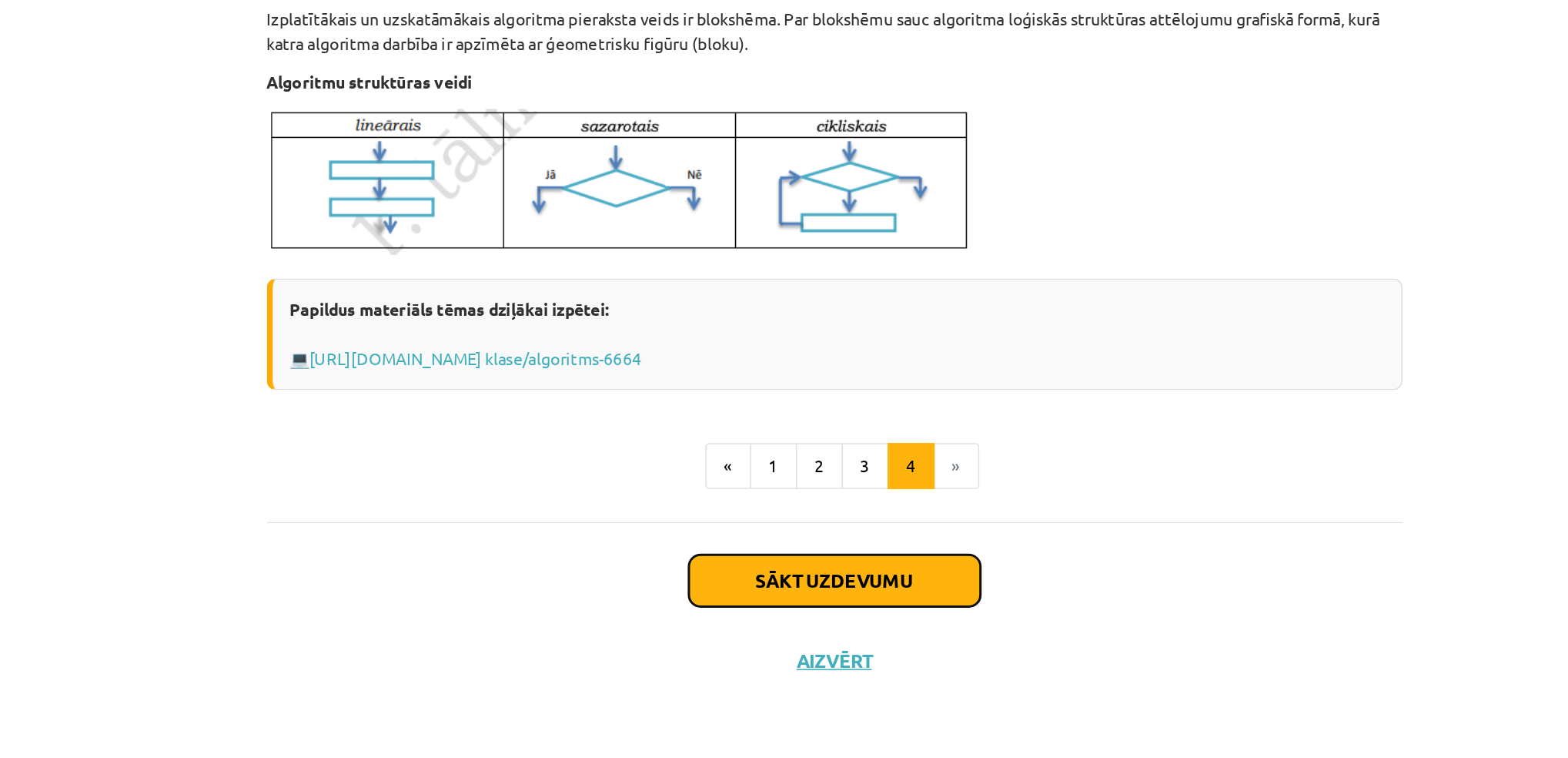
click at [823, 644] on button "Sākt uzdevumu" at bounding box center [784, 641] width 191 height 34
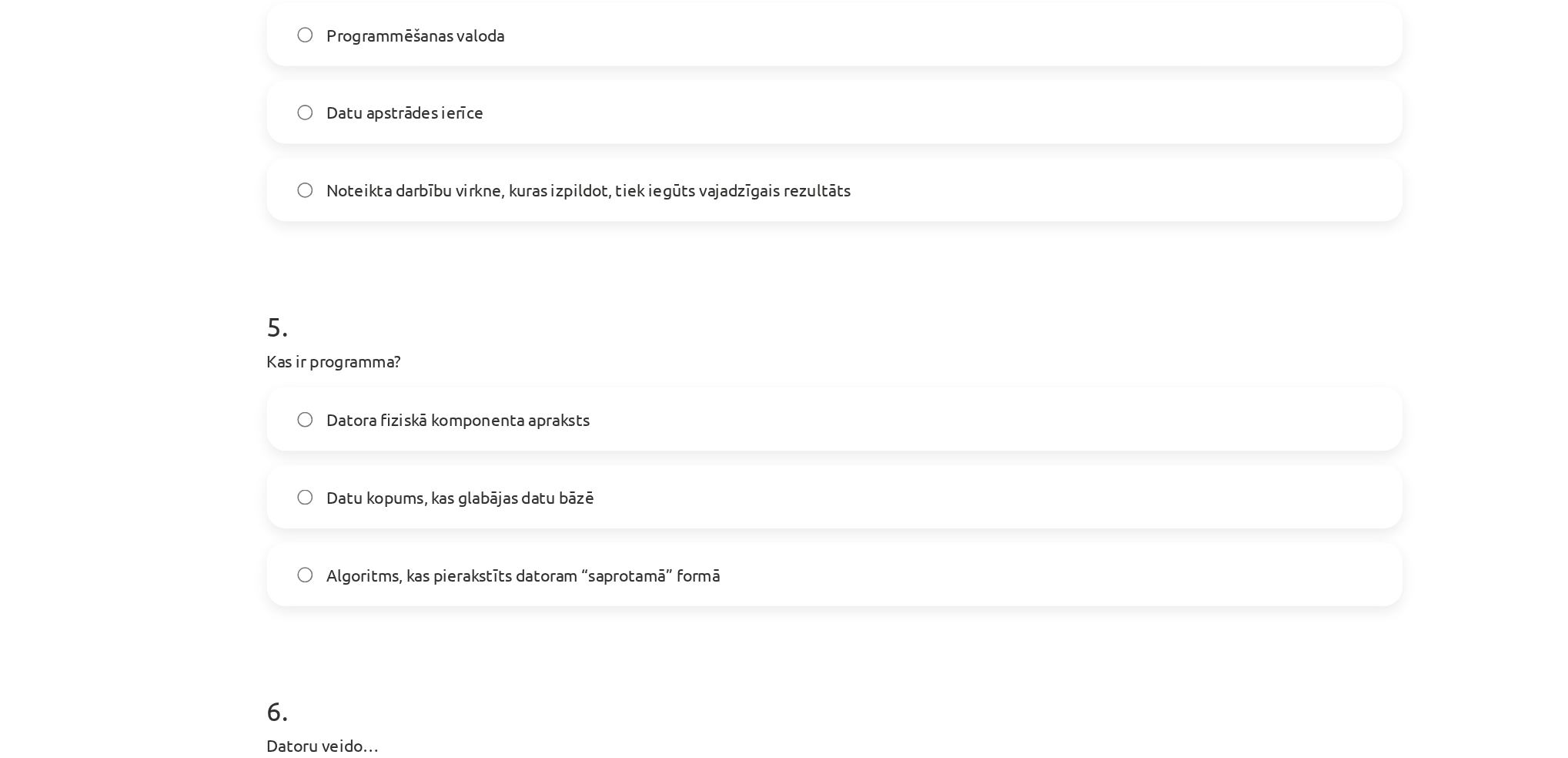
scroll to position [1248, 0]
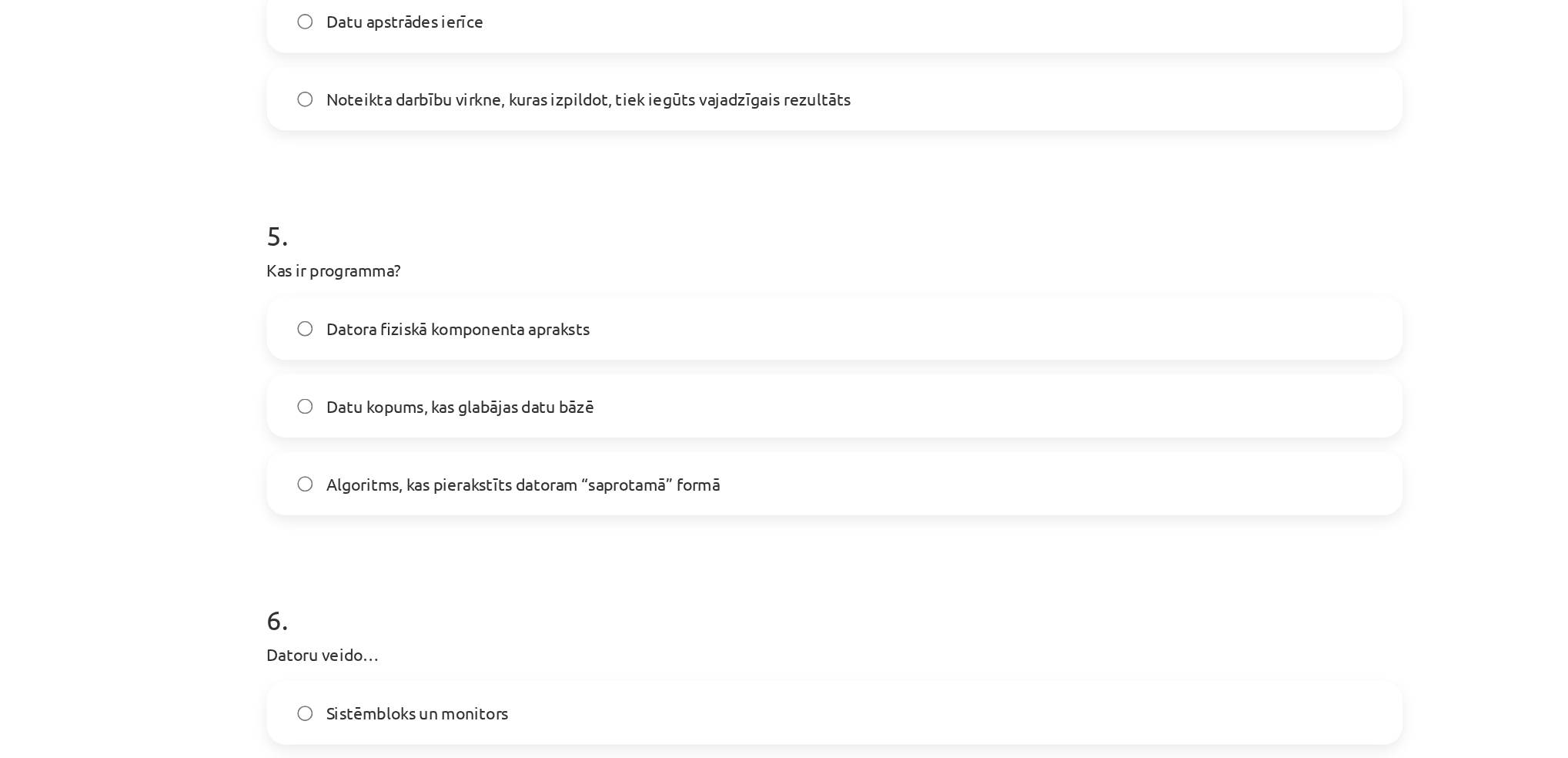
click at [414, 268] on label "Datu kopums, kas glabājas datu bāzē" at bounding box center [784, 265] width 741 height 38
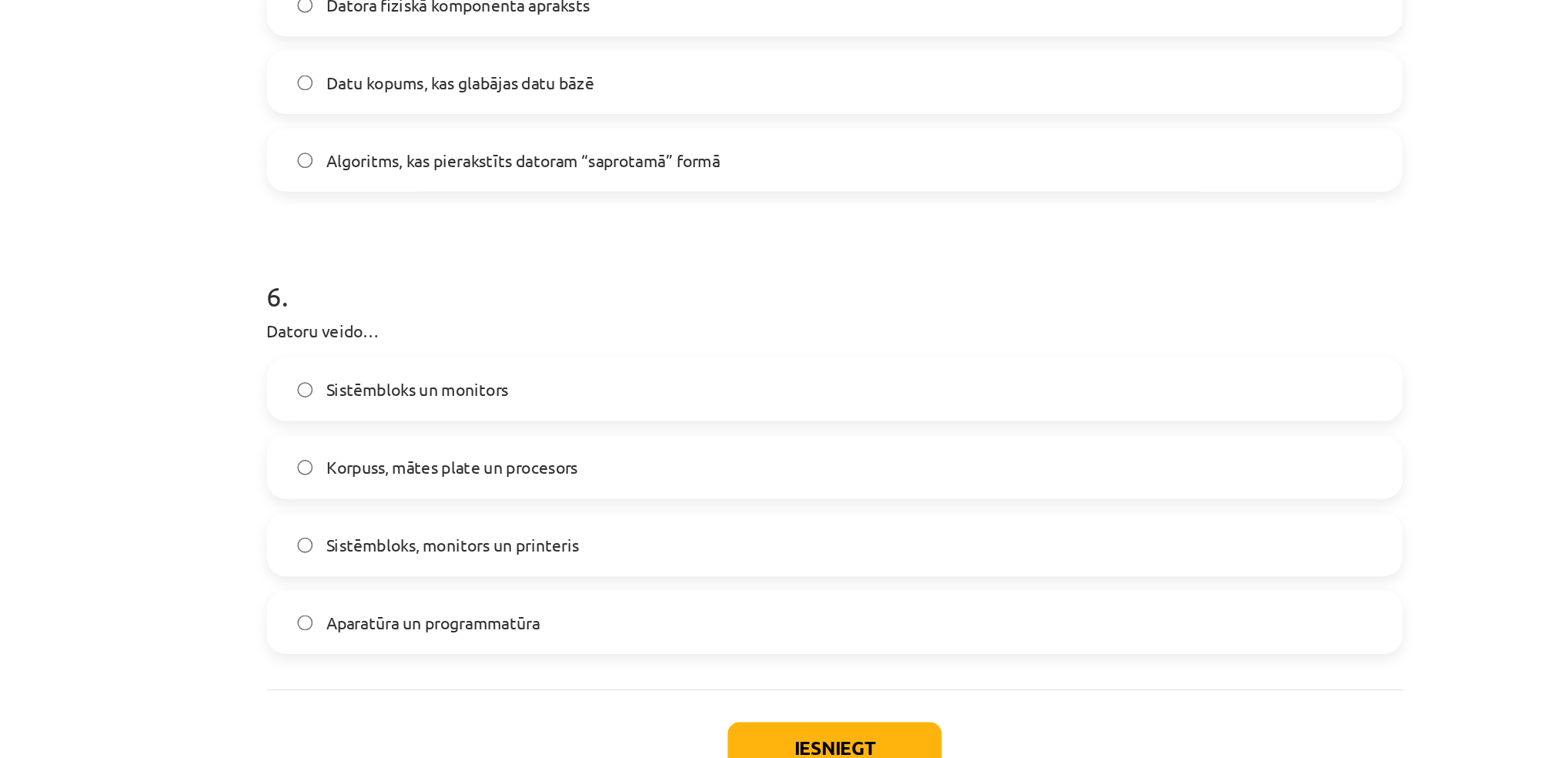
scroll to position [90, 0]
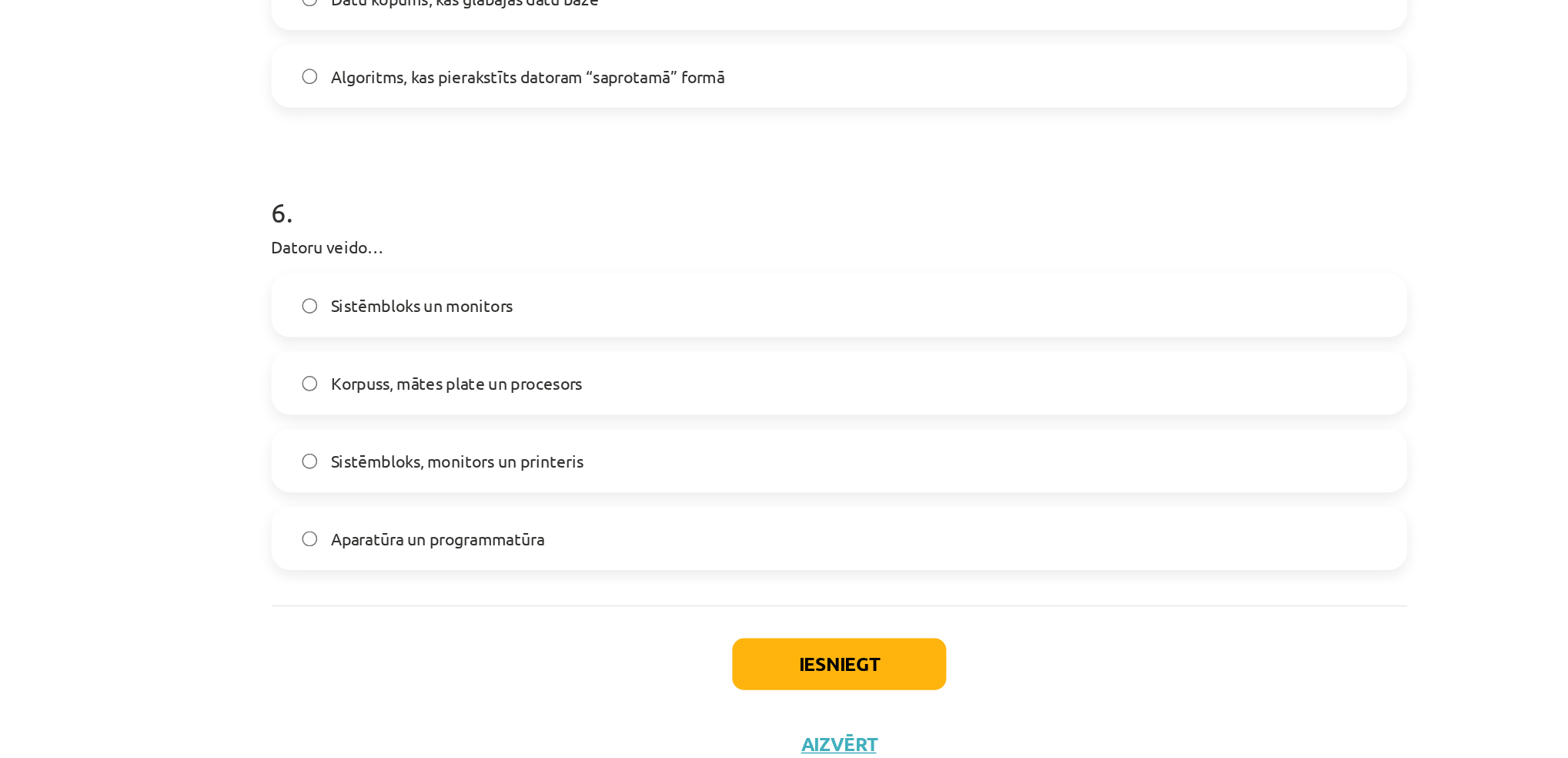
click at [421, 558] on label "Aparatūra un programmatūra" at bounding box center [784, 559] width 741 height 38
click at [776, 635] on button "Iesniegt" at bounding box center [784, 641] width 140 height 34
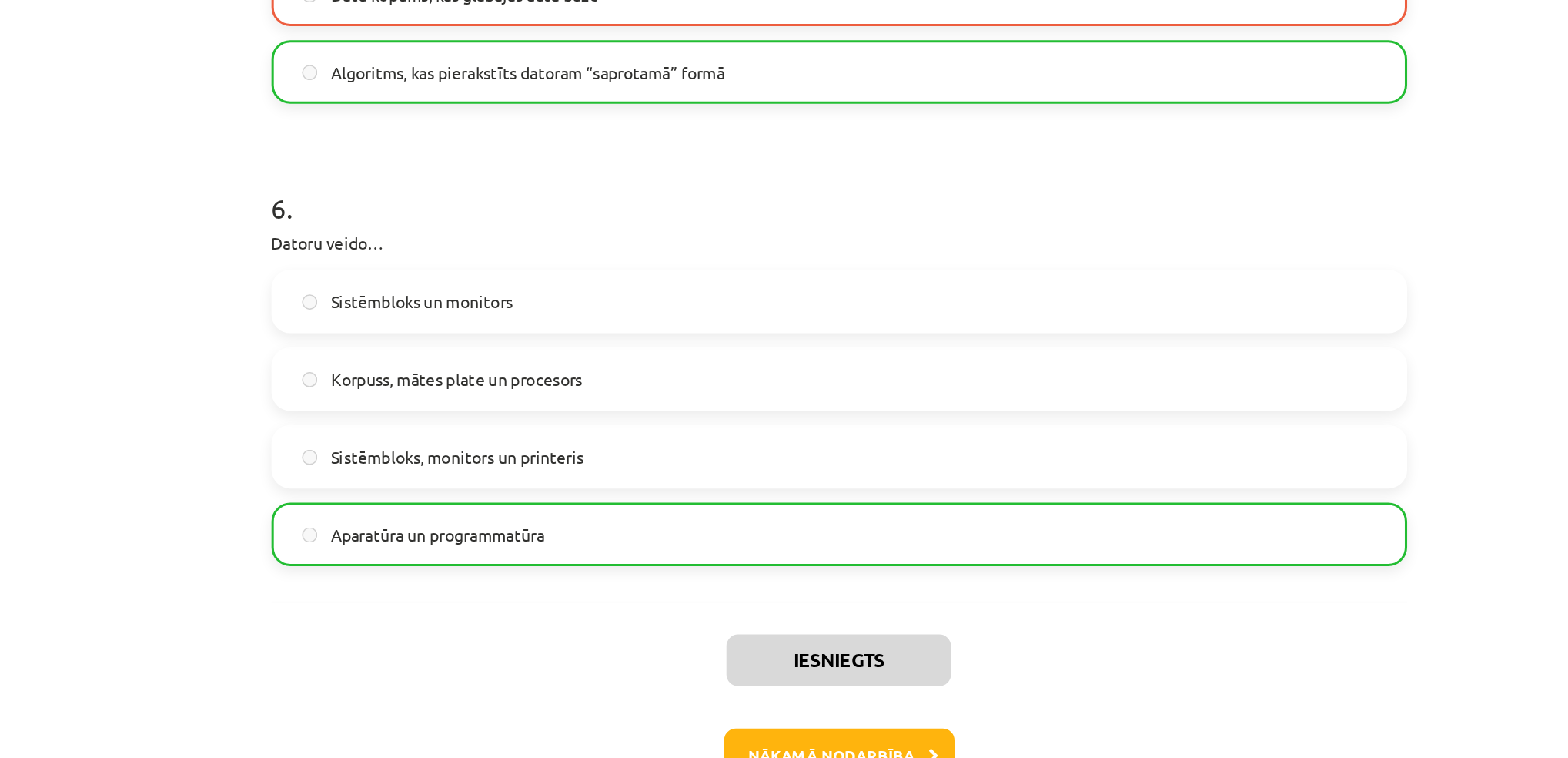
scroll to position [1358, 0]
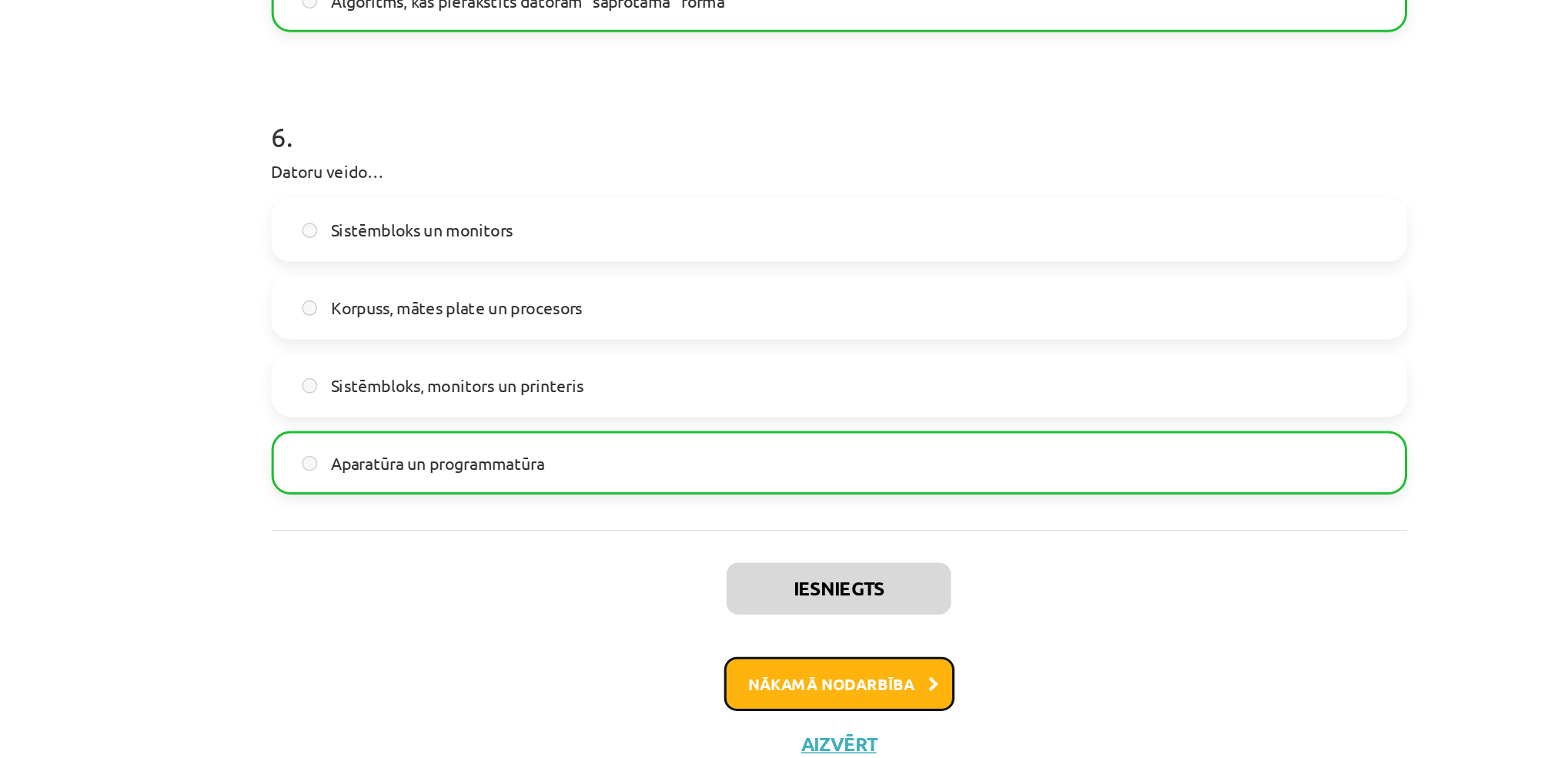
click at [783, 660] on button "Nākamā nodarbība" at bounding box center [784, 654] width 151 height 36
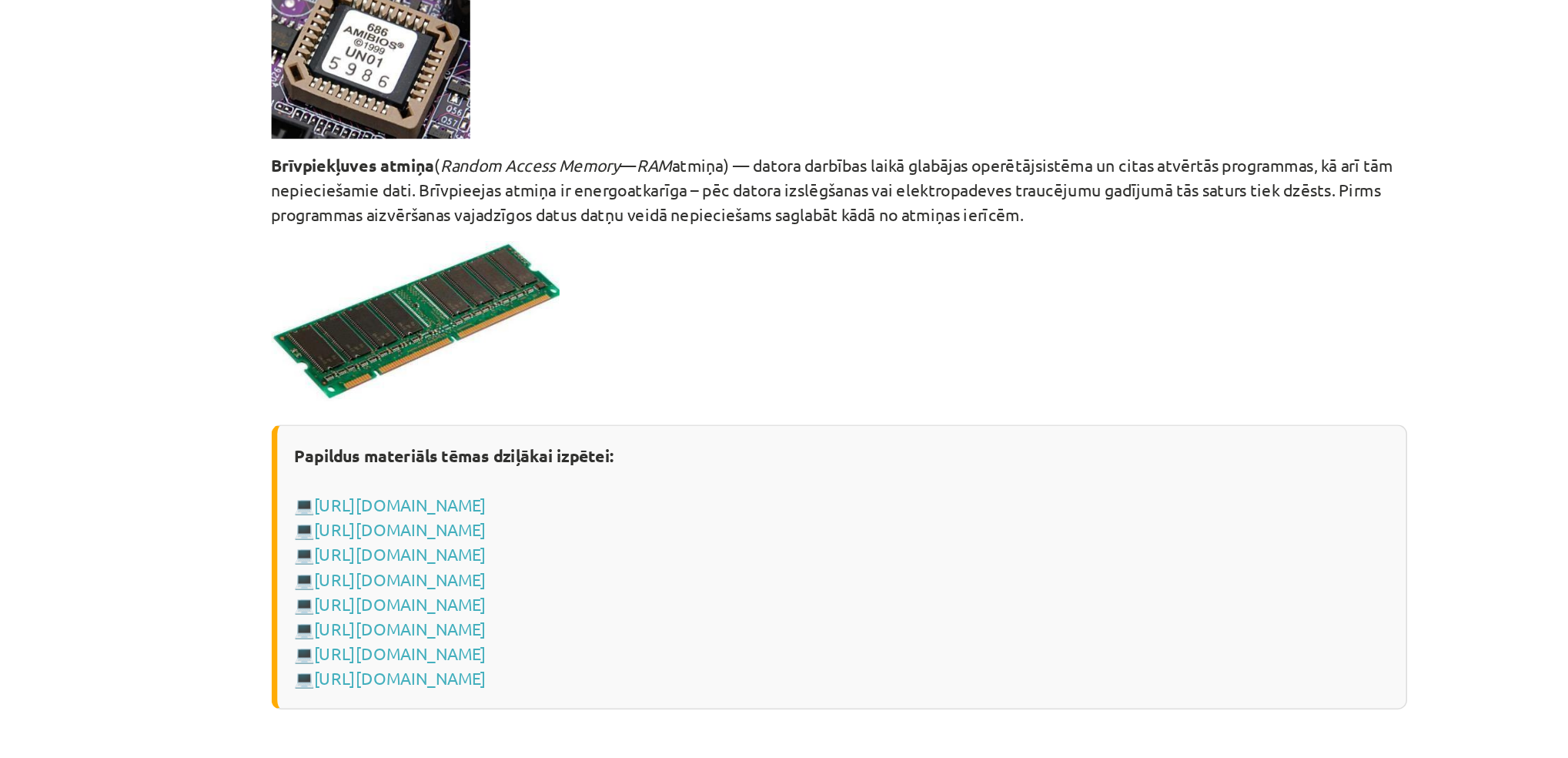
scroll to position [2539, 0]
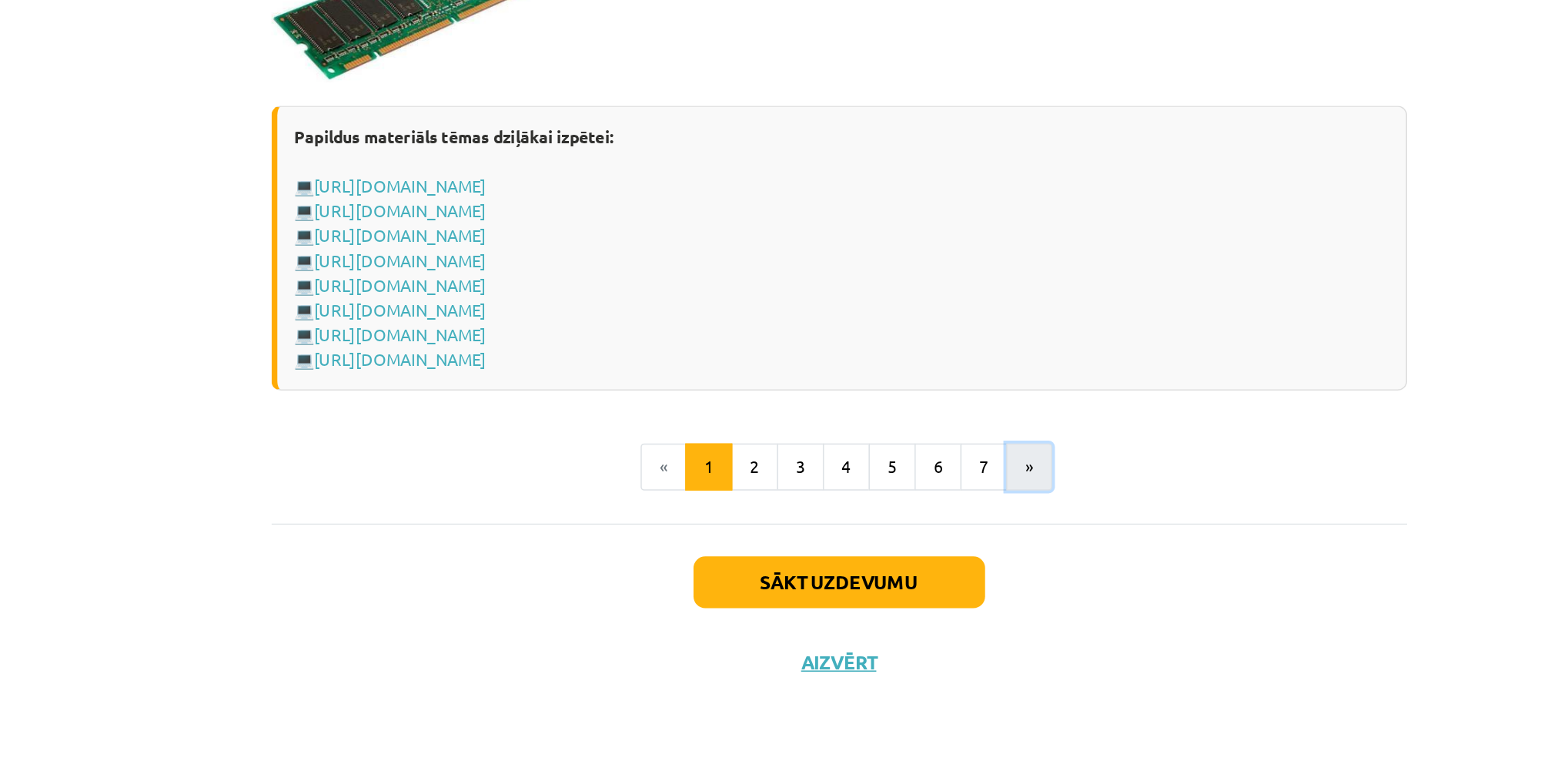
click at [907, 572] on button "»" at bounding box center [909, 567] width 30 height 31
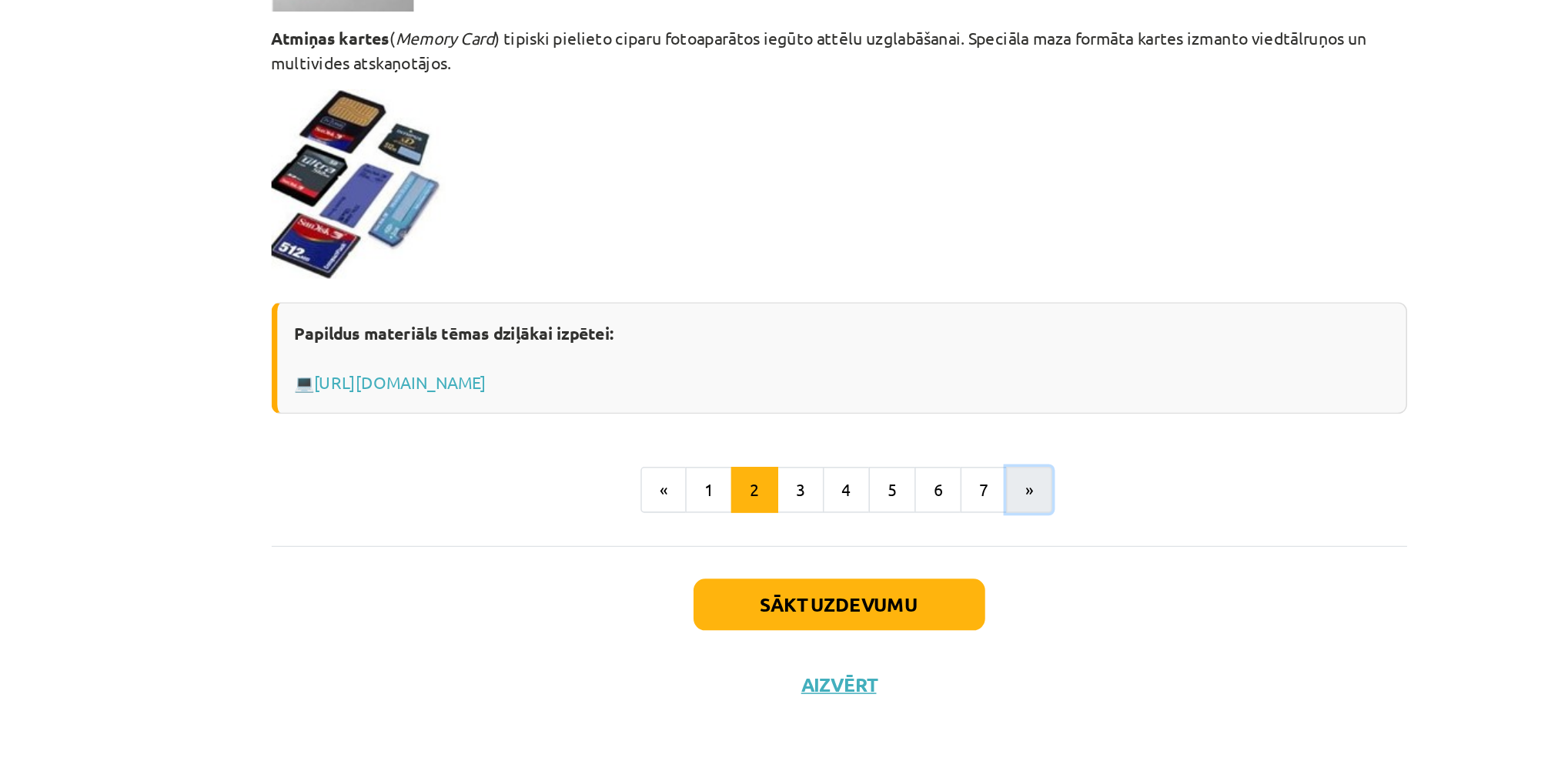
scroll to position [90, 0]
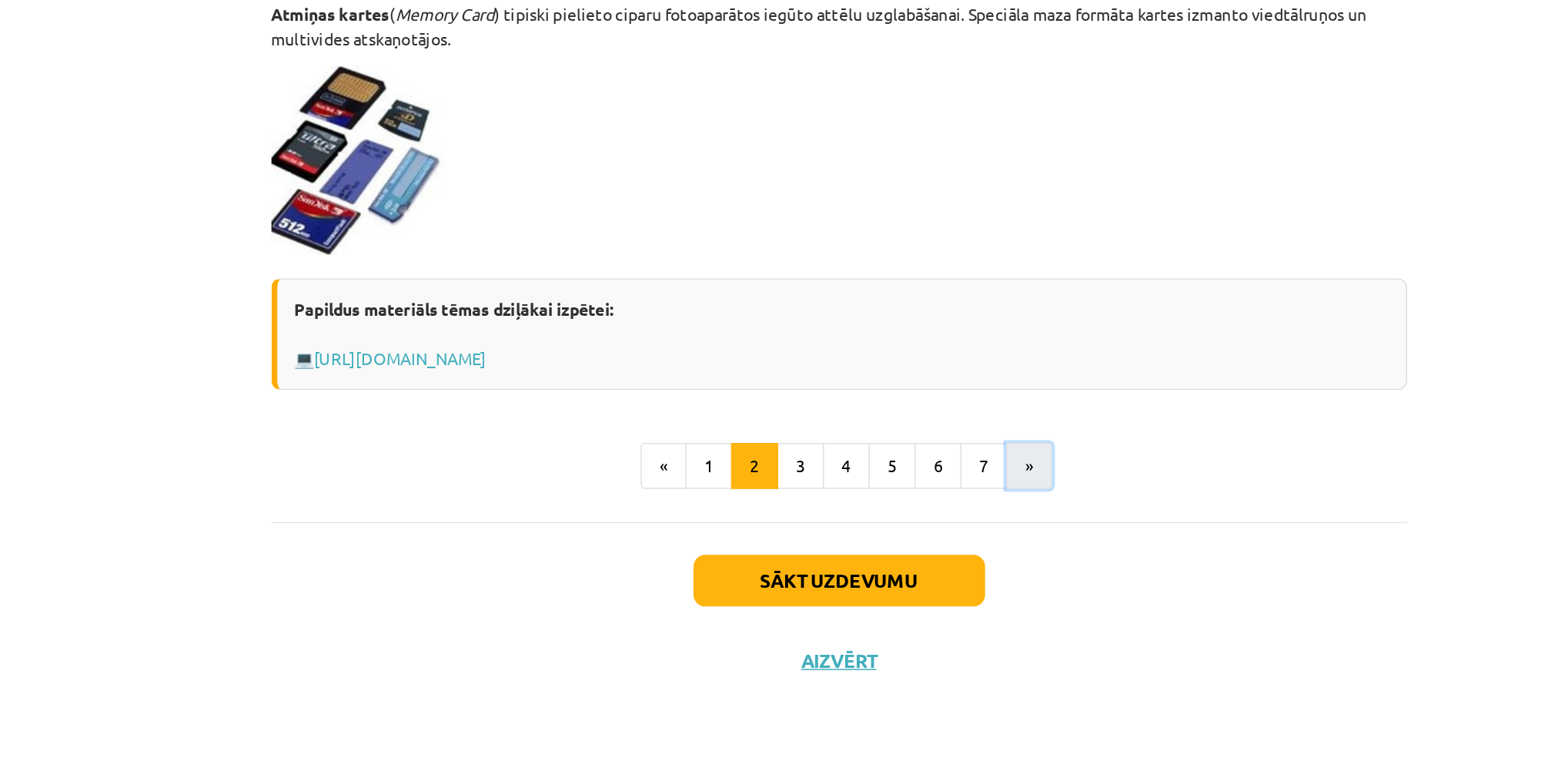
click at [900, 573] on button "»" at bounding box center [909, 567] width 30 height 31
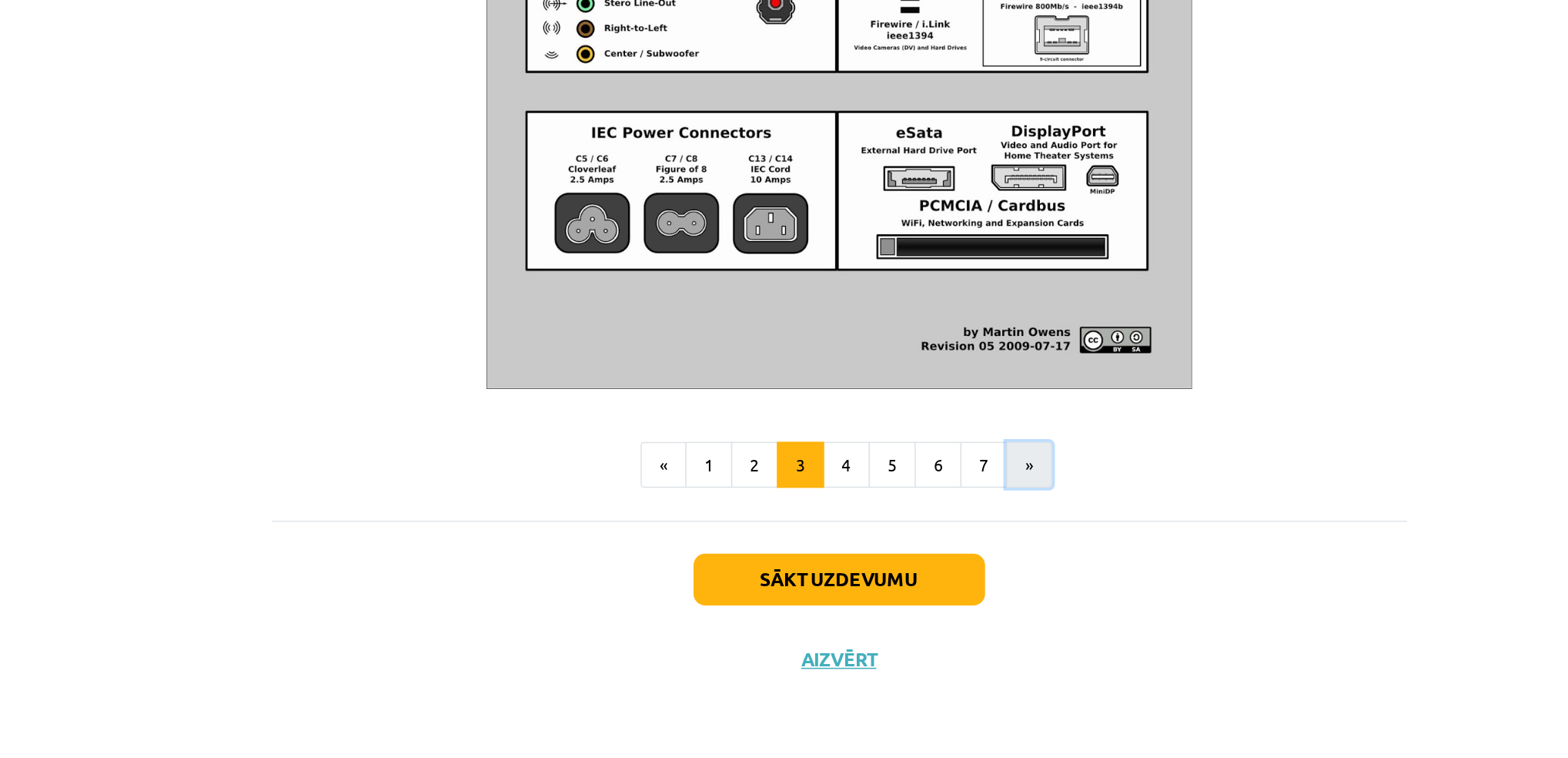
click at [899, 575] on button "»" at bounding box center [909, 566] width 30 height 31
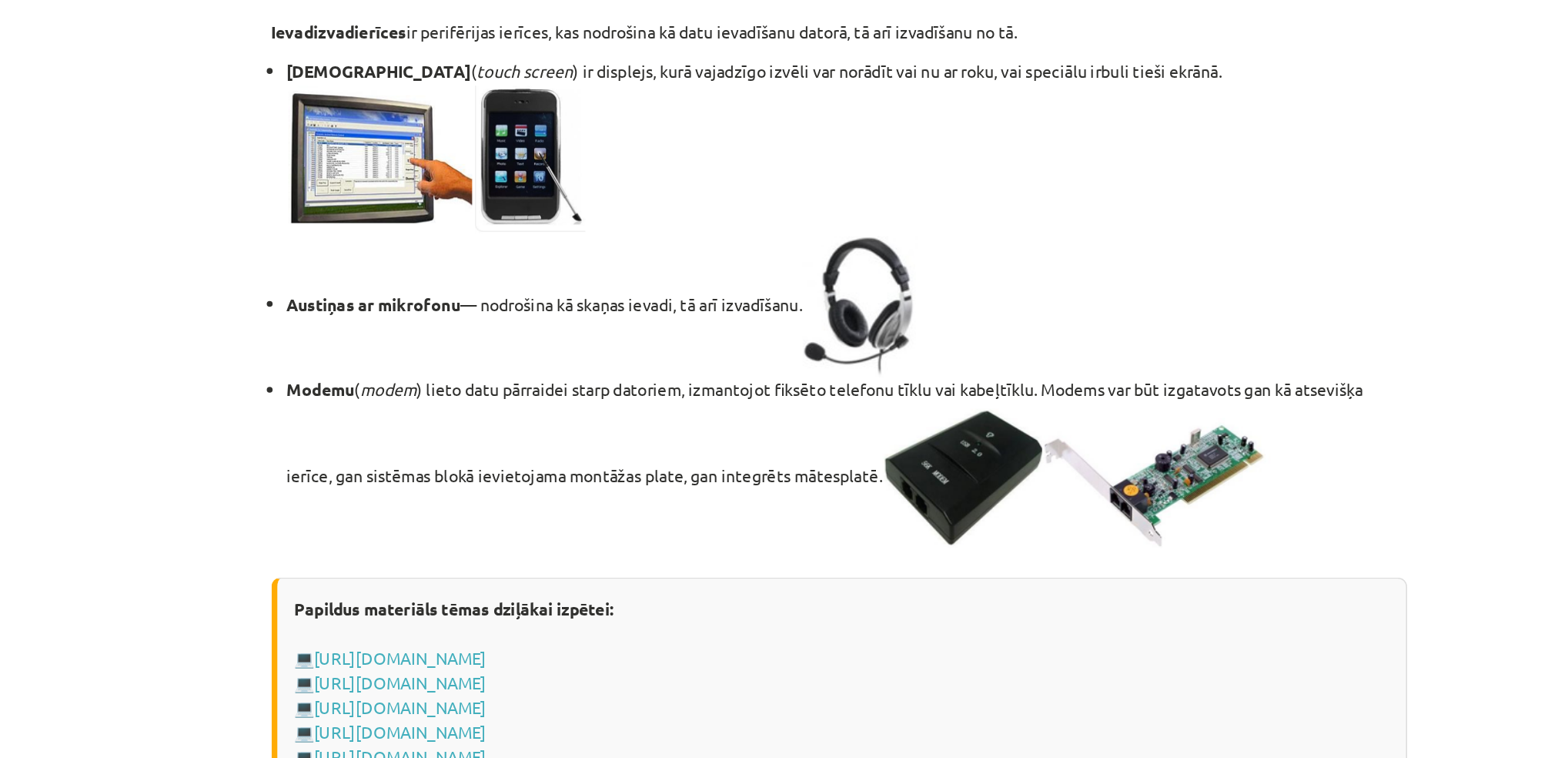
scroll to position [89, 0]
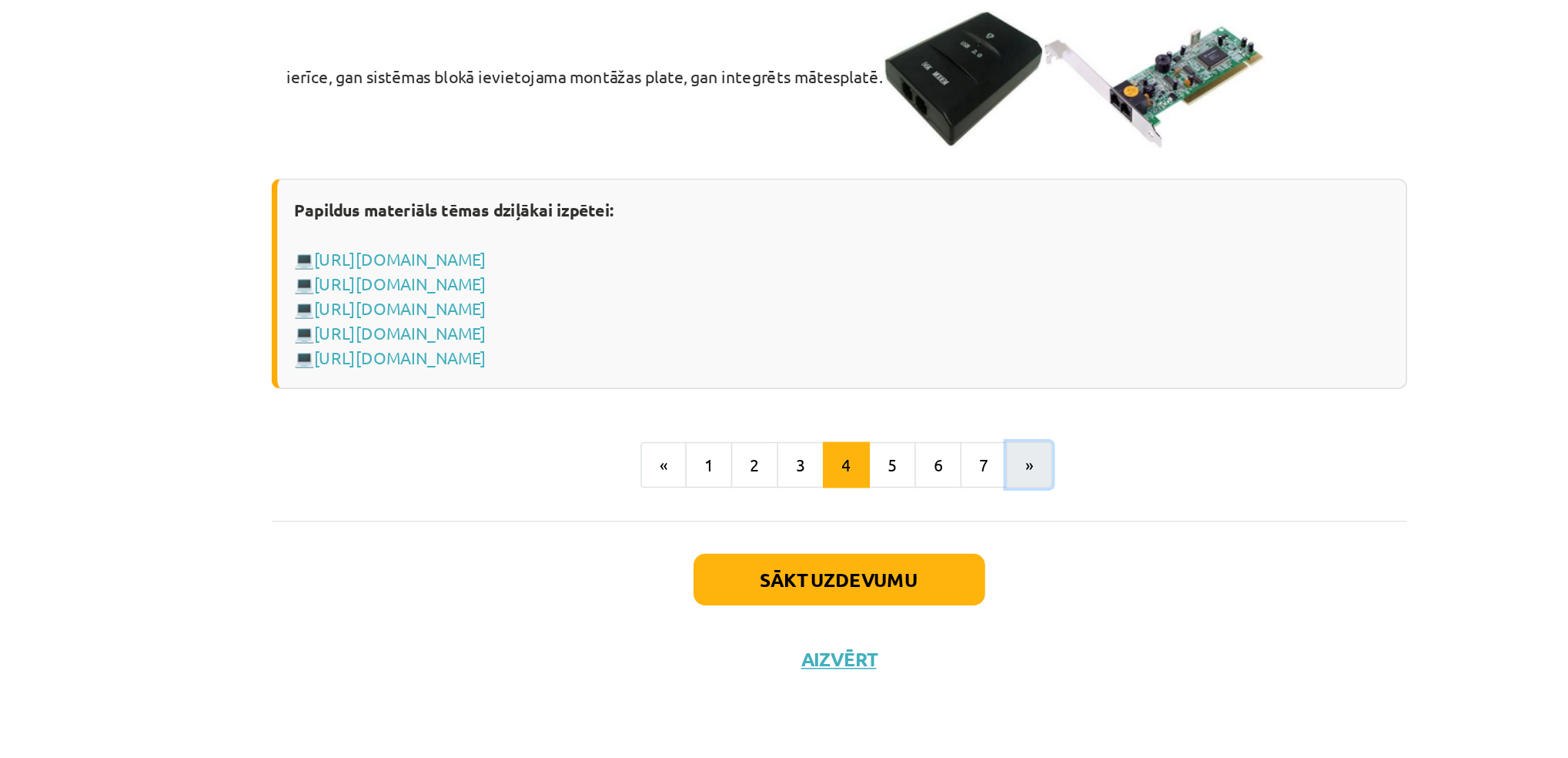
click at [905, 573] on button "»" at bounding box center [909, 566] width 30 height 31
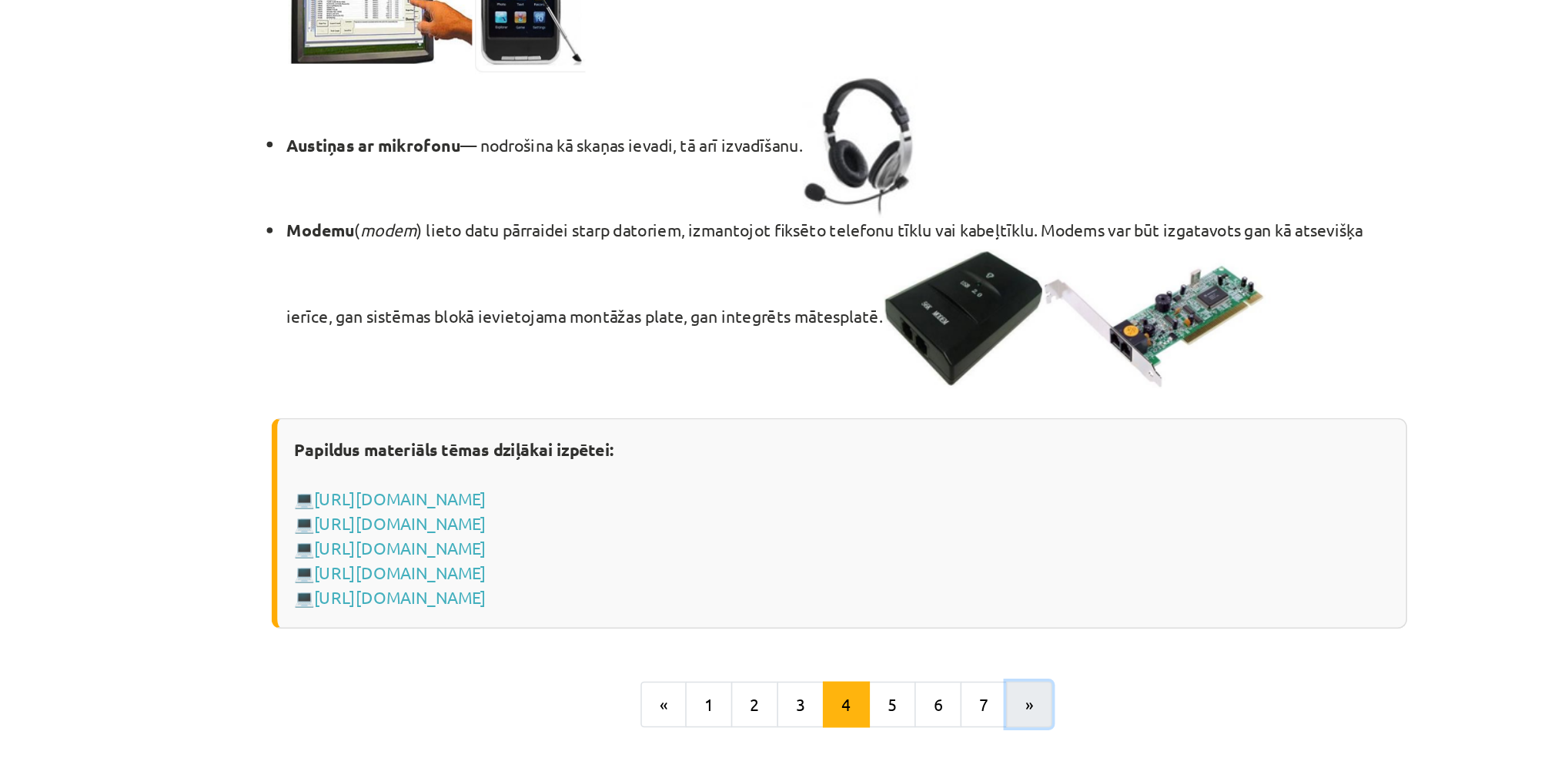
scroll to position [462, 0]
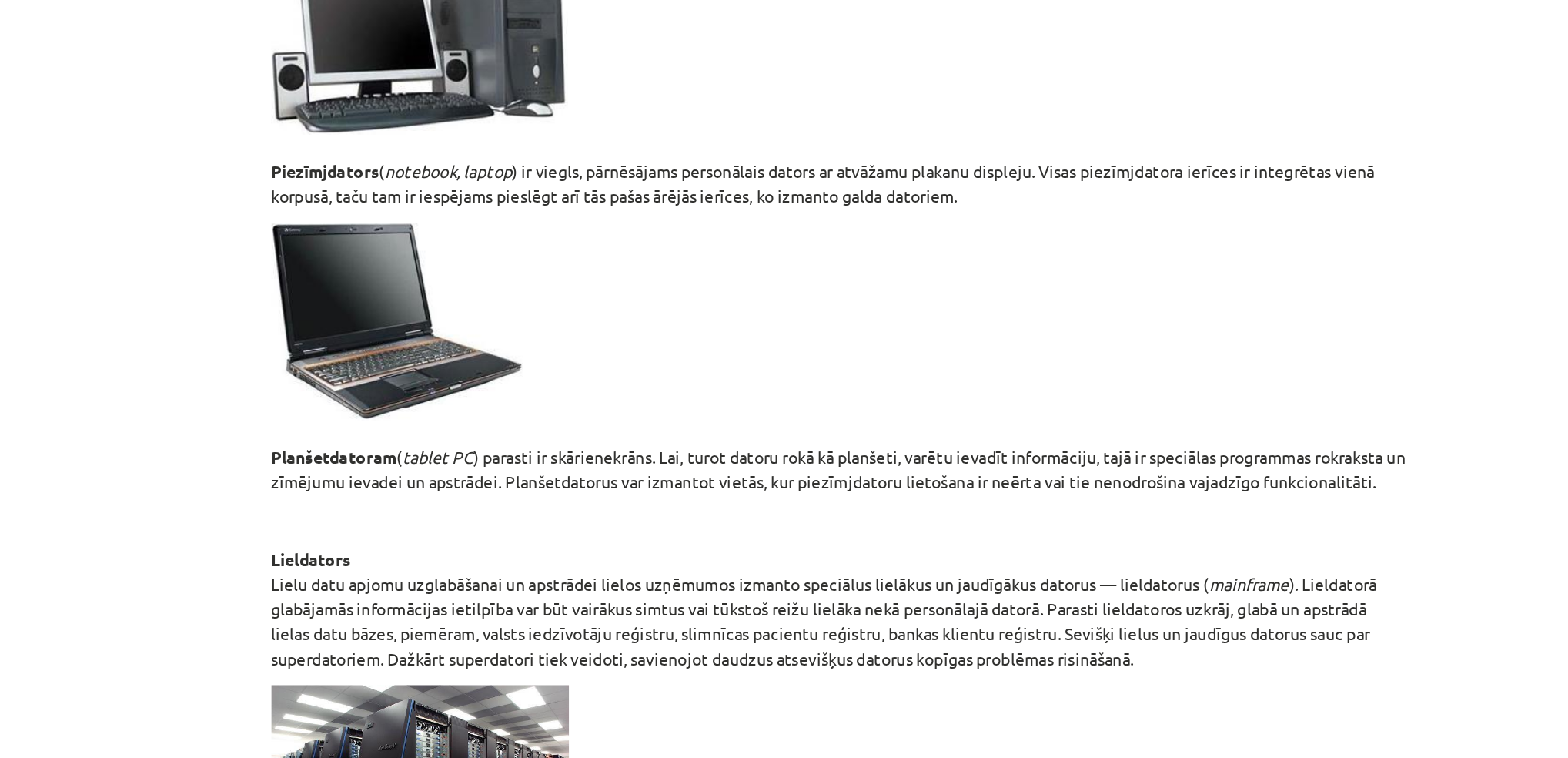
click at [905, 337] on div "Datoru tipi Datorus pēc to konstrukcijas, jaudas un pielietojuma var iedalīt va…" at bounding box center [784, 280] width 744 height 933
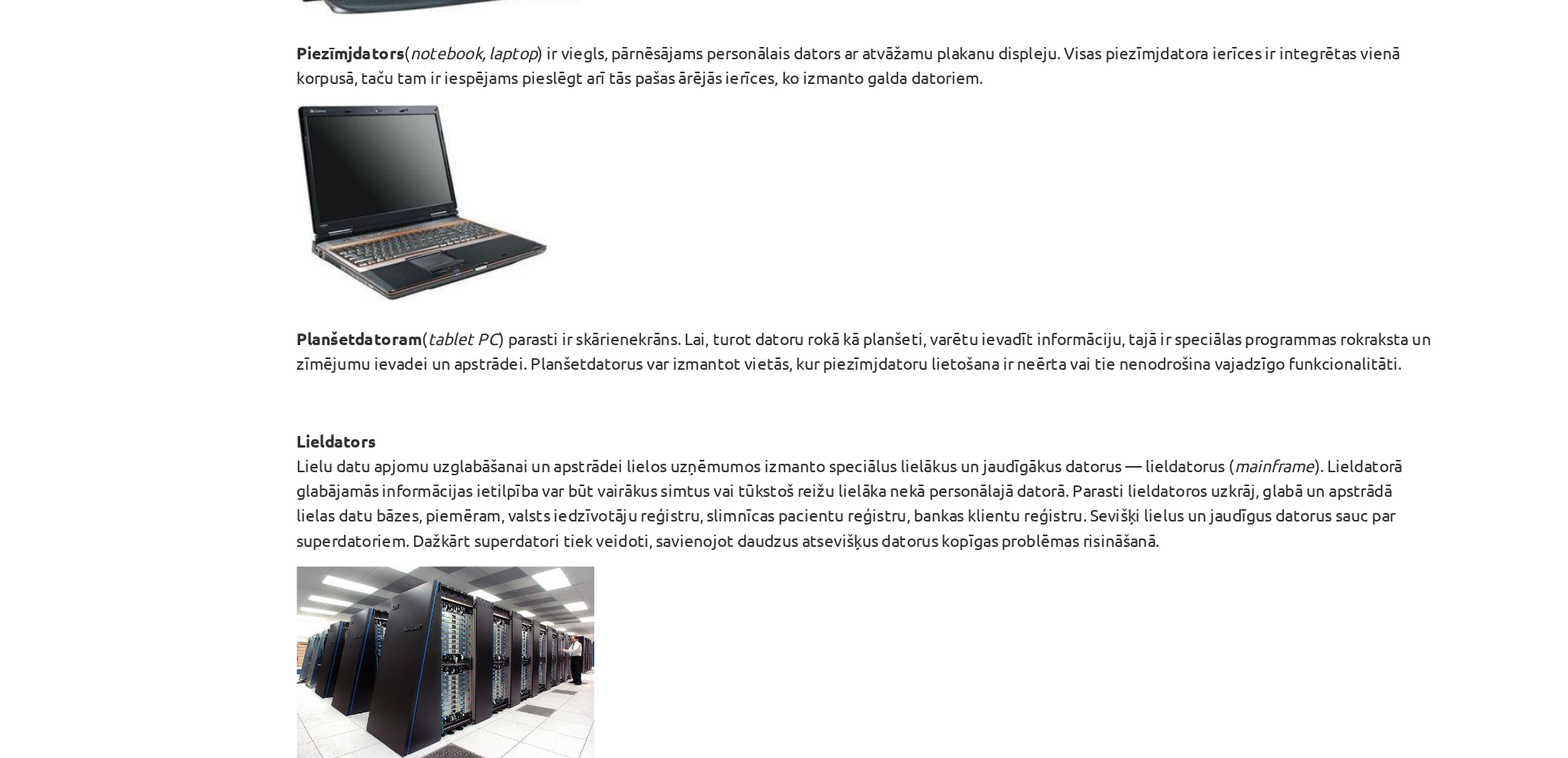
scroll to position [627, 0]
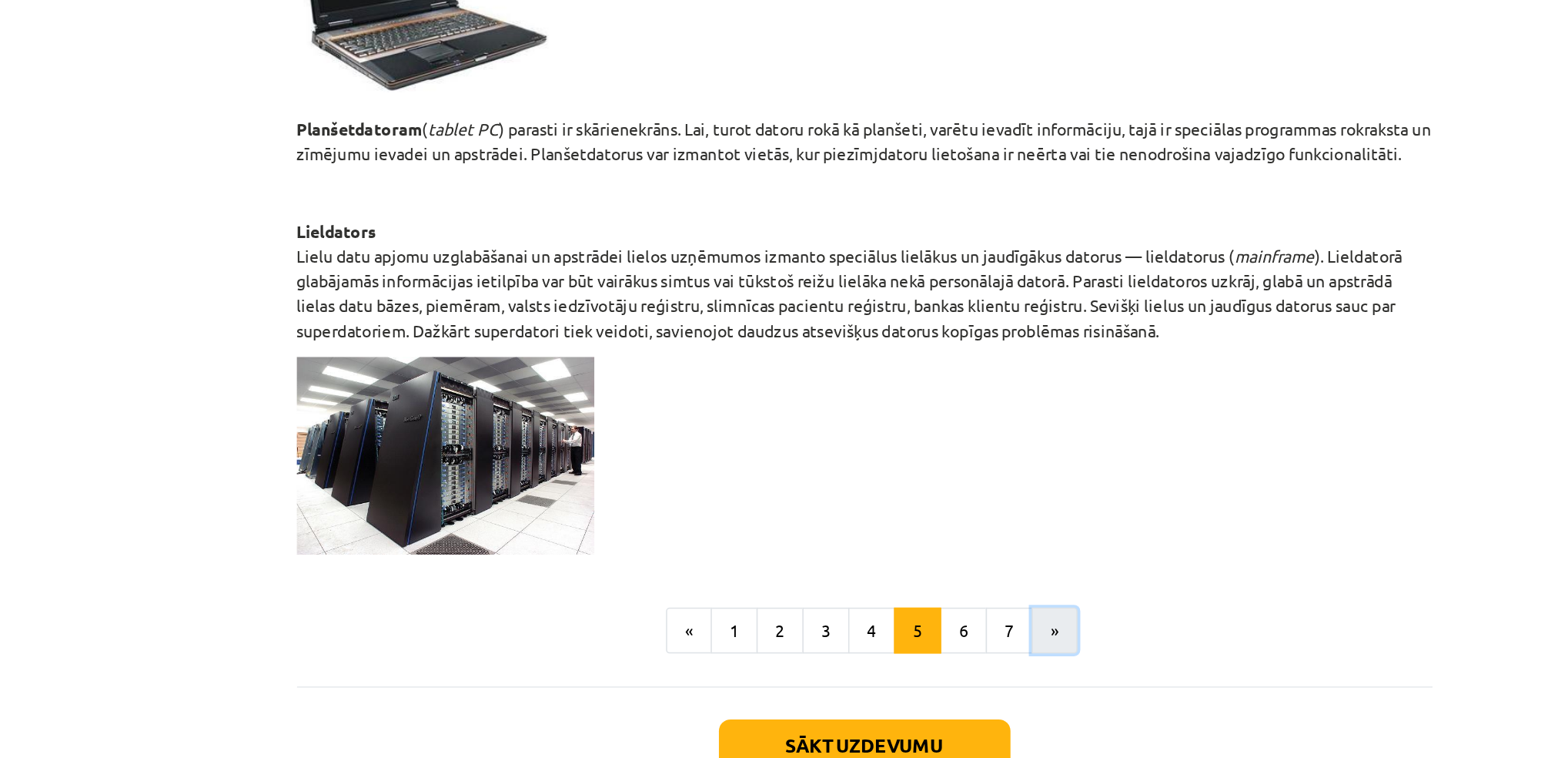
click at [894, 560] on button "»" at bounding box center [909, 567] width 30 height 31
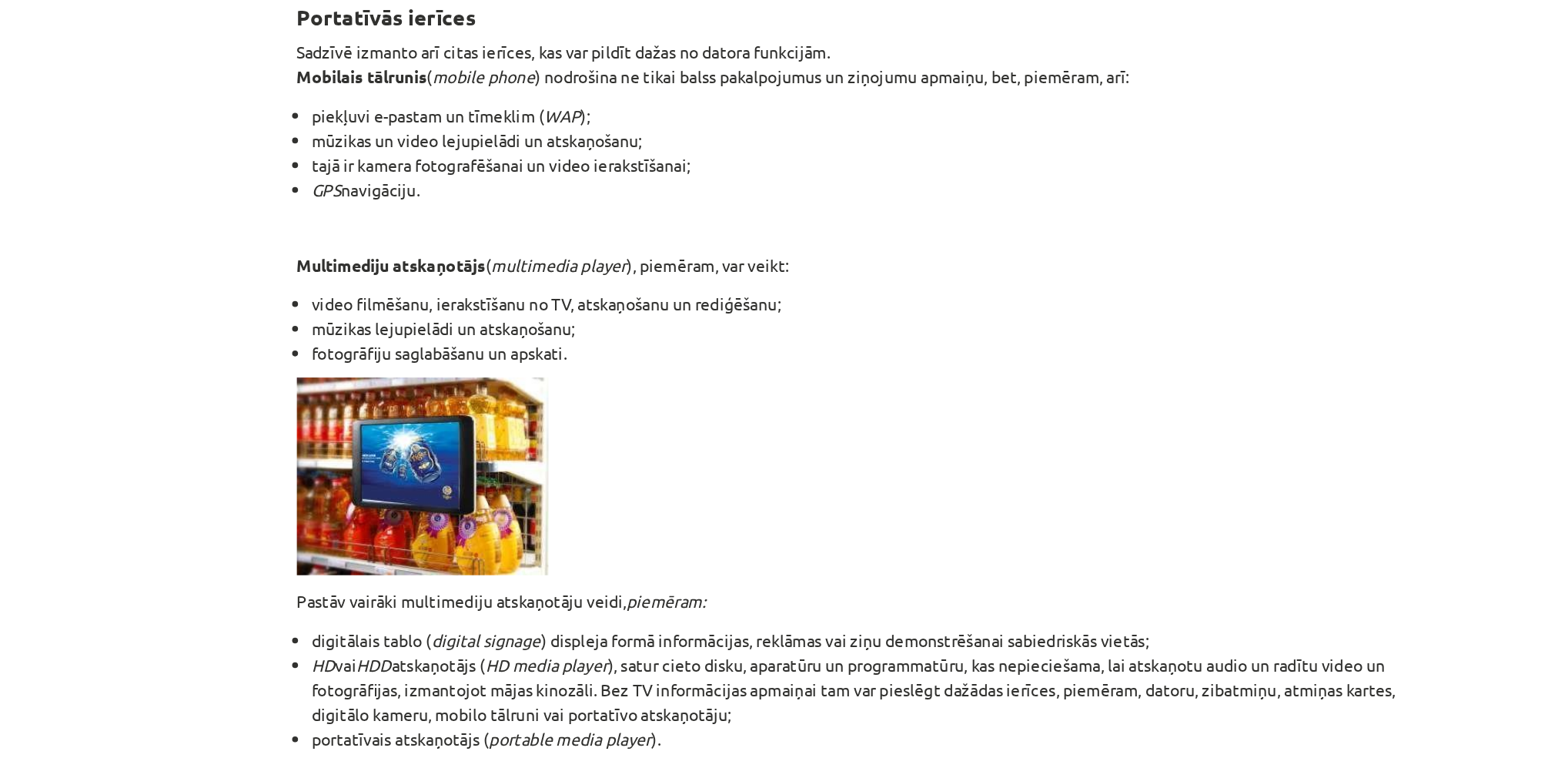
scroll to position [268, 0]
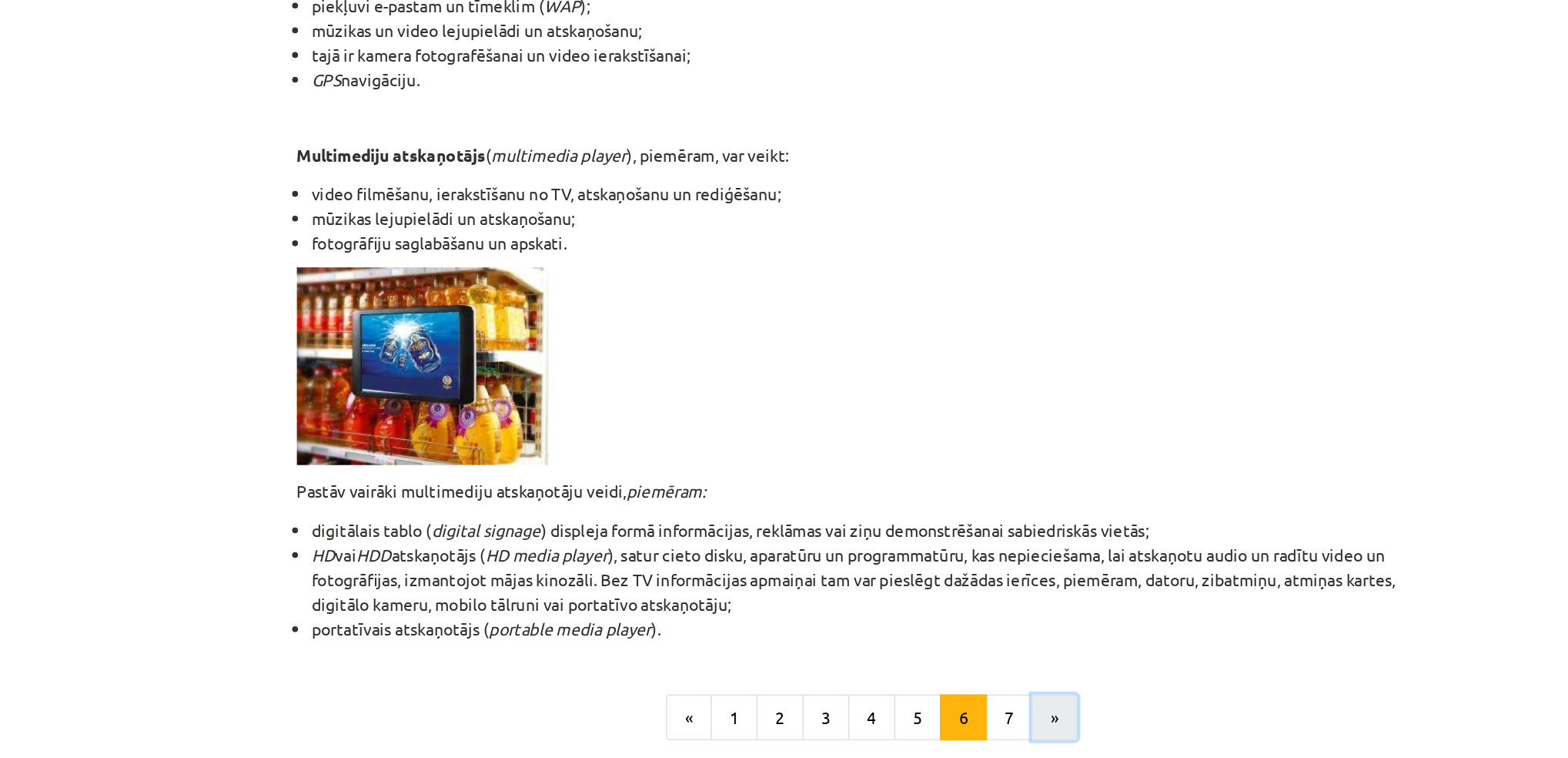
click at [894, 577] on button "»" at bounding box center [909, 567] width 30 height 31
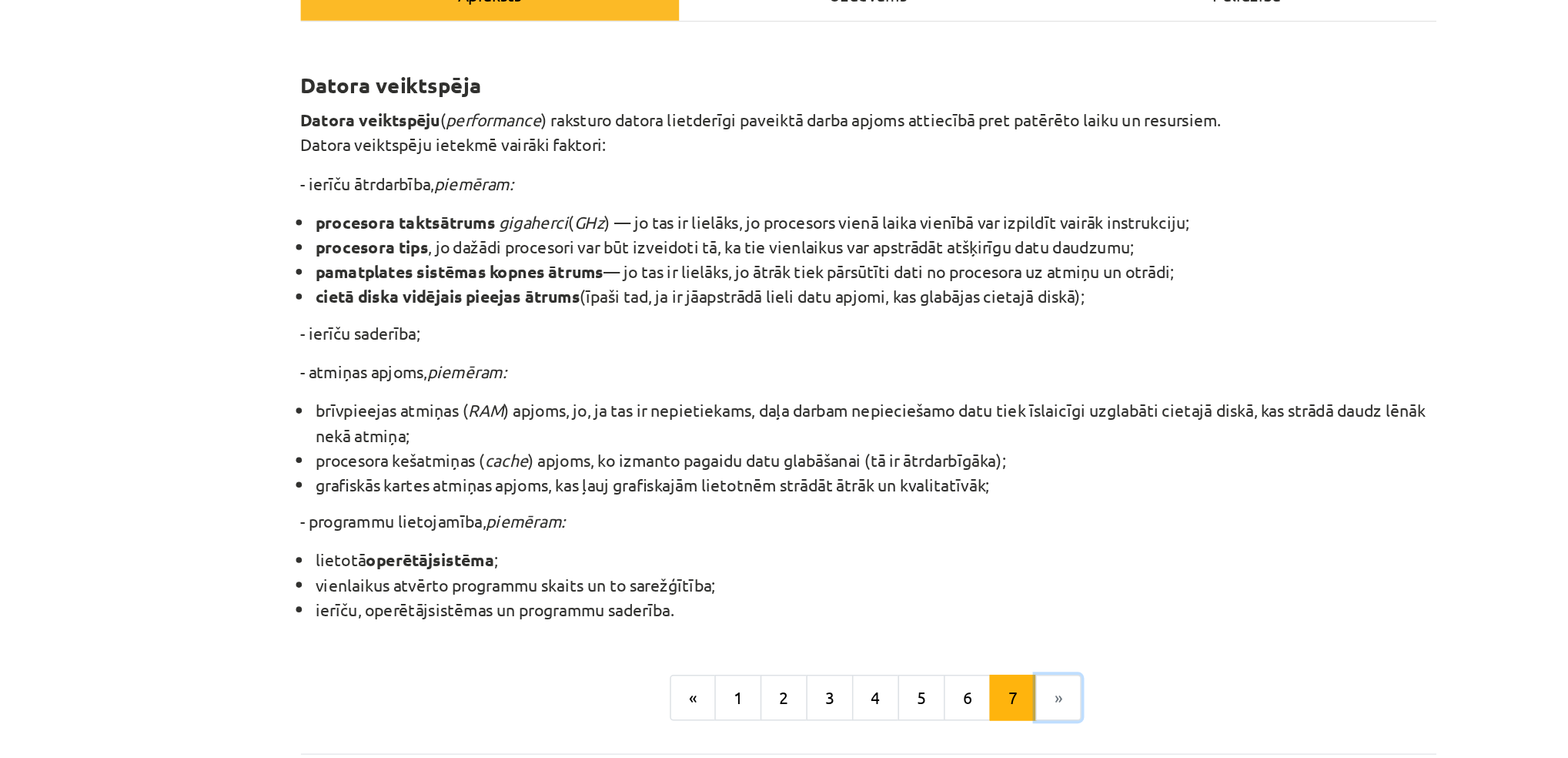
scroll to position [138, 0]
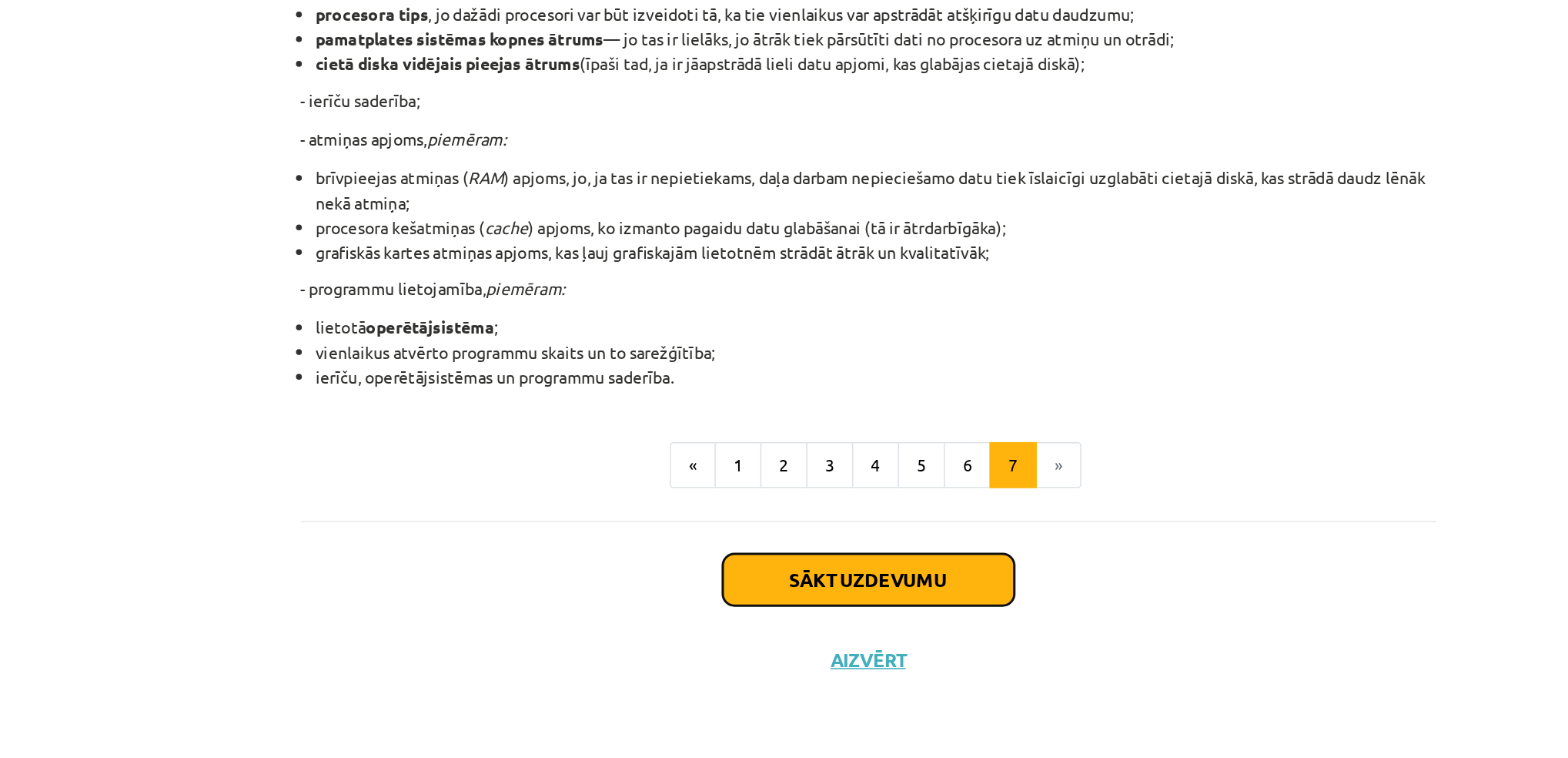
click at [798, 628] on button "Sākt uzdevumu" at bounding box center [784, 640] width 191 height 34
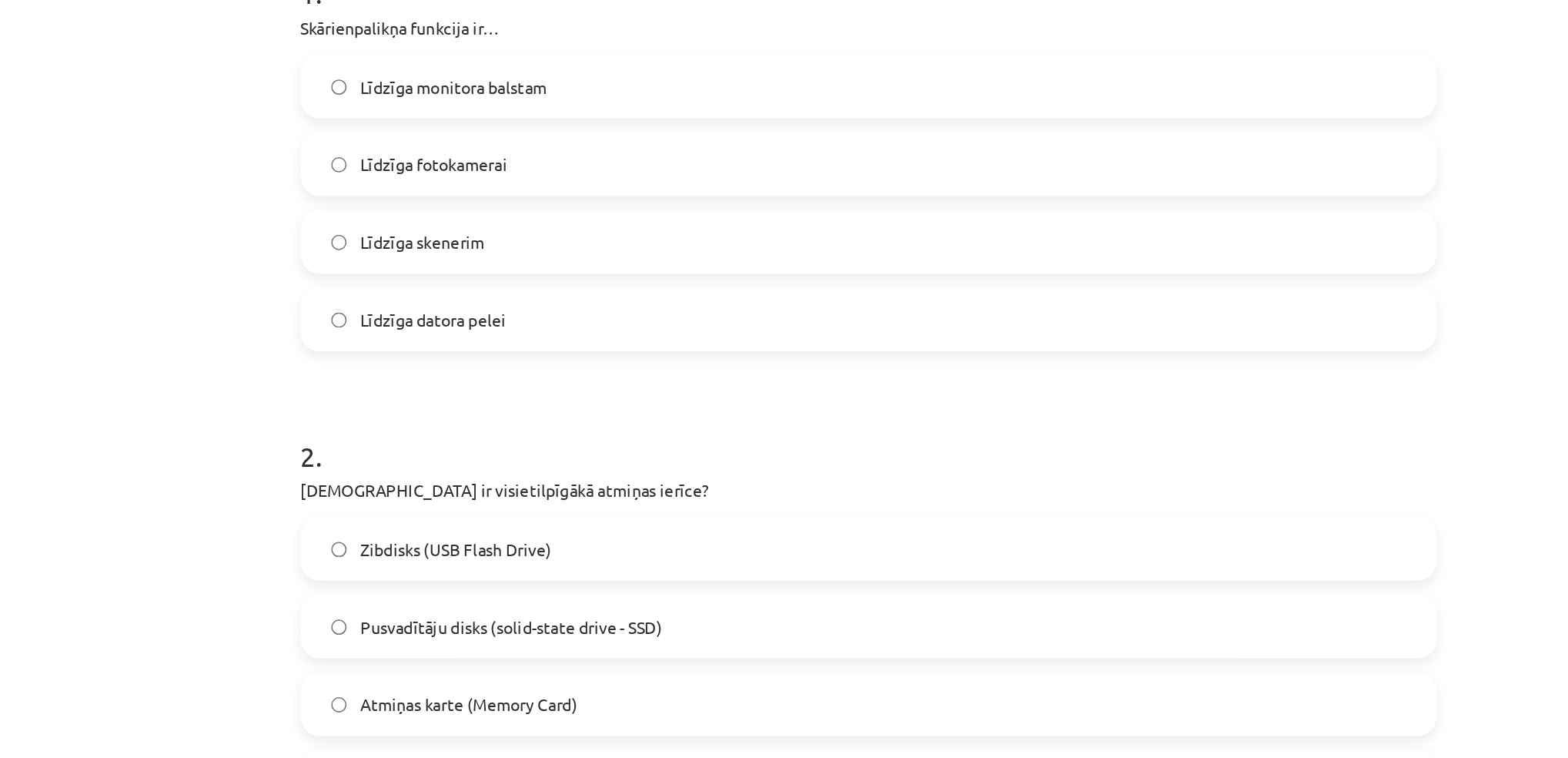
scroll to position [0, 0]
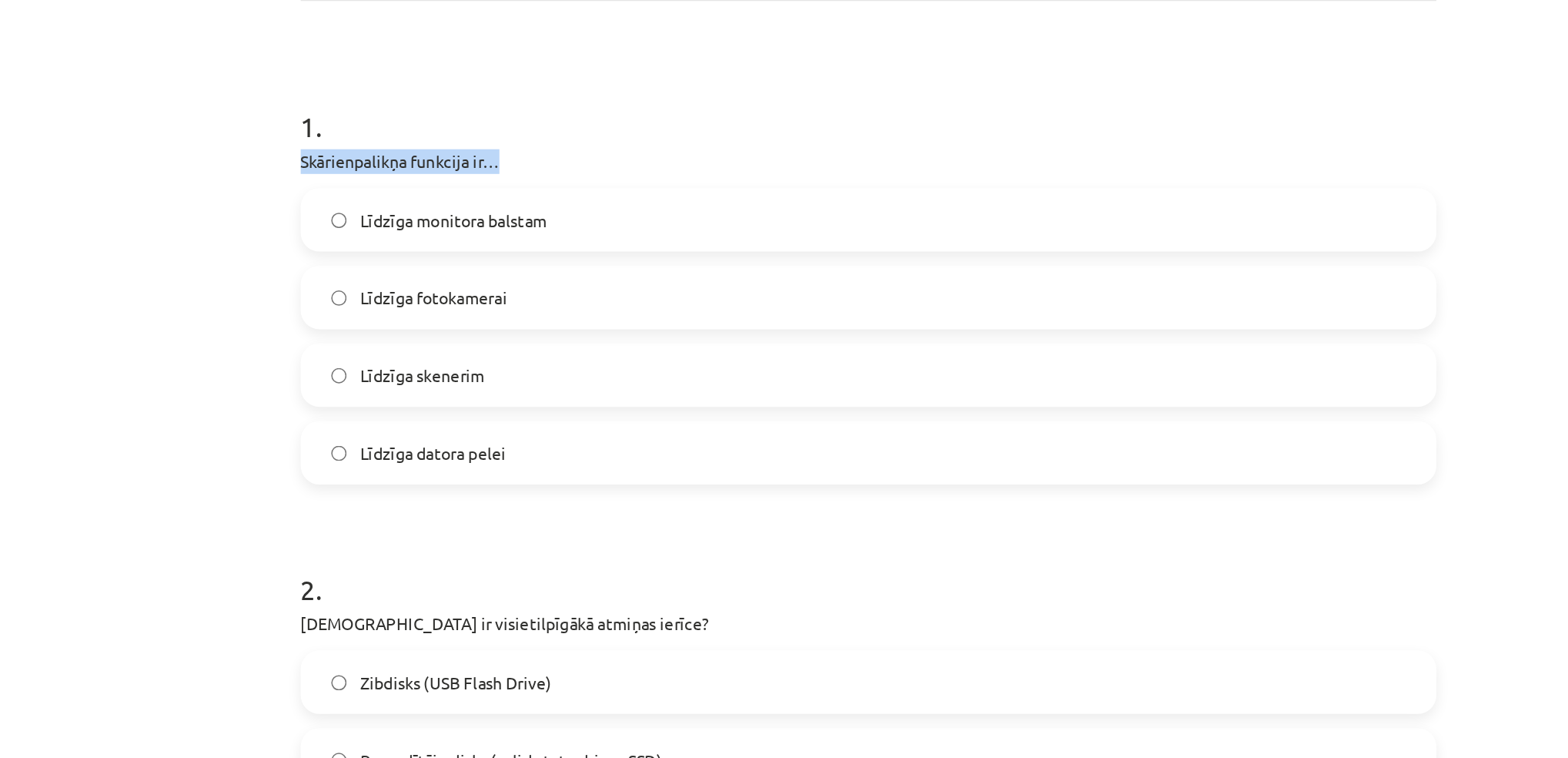
drag, startPoint x: 402, startPoint y: 364, endPoint x: 547, endPoint y: 362, distance: 145.0
copy p "Skārienpalikņa funkcija ir…"
click at [628, 339] on h1 "1 ." at bounding box center [784, 331] width 744 height 48
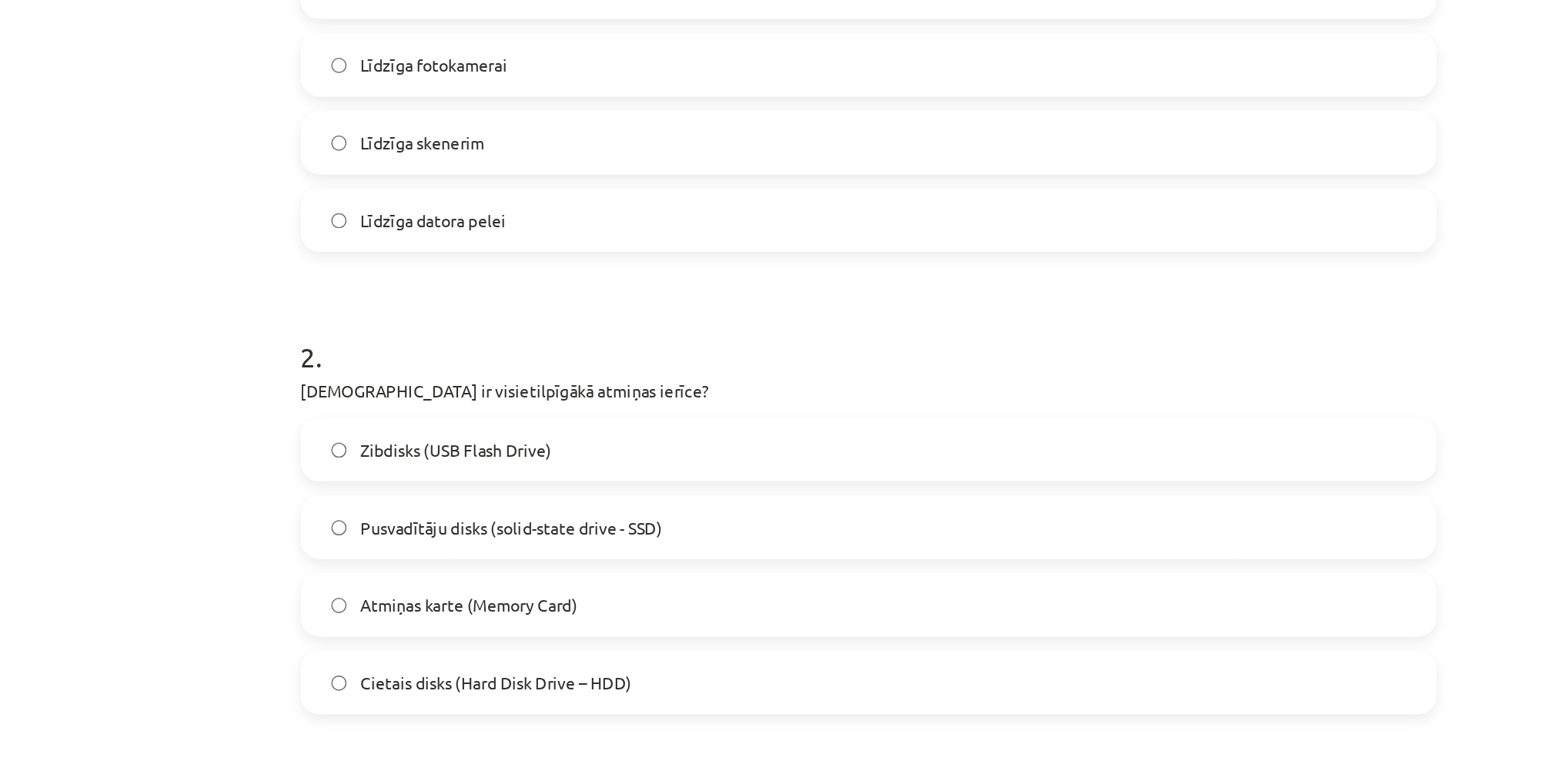
scroll to position [176, 0]
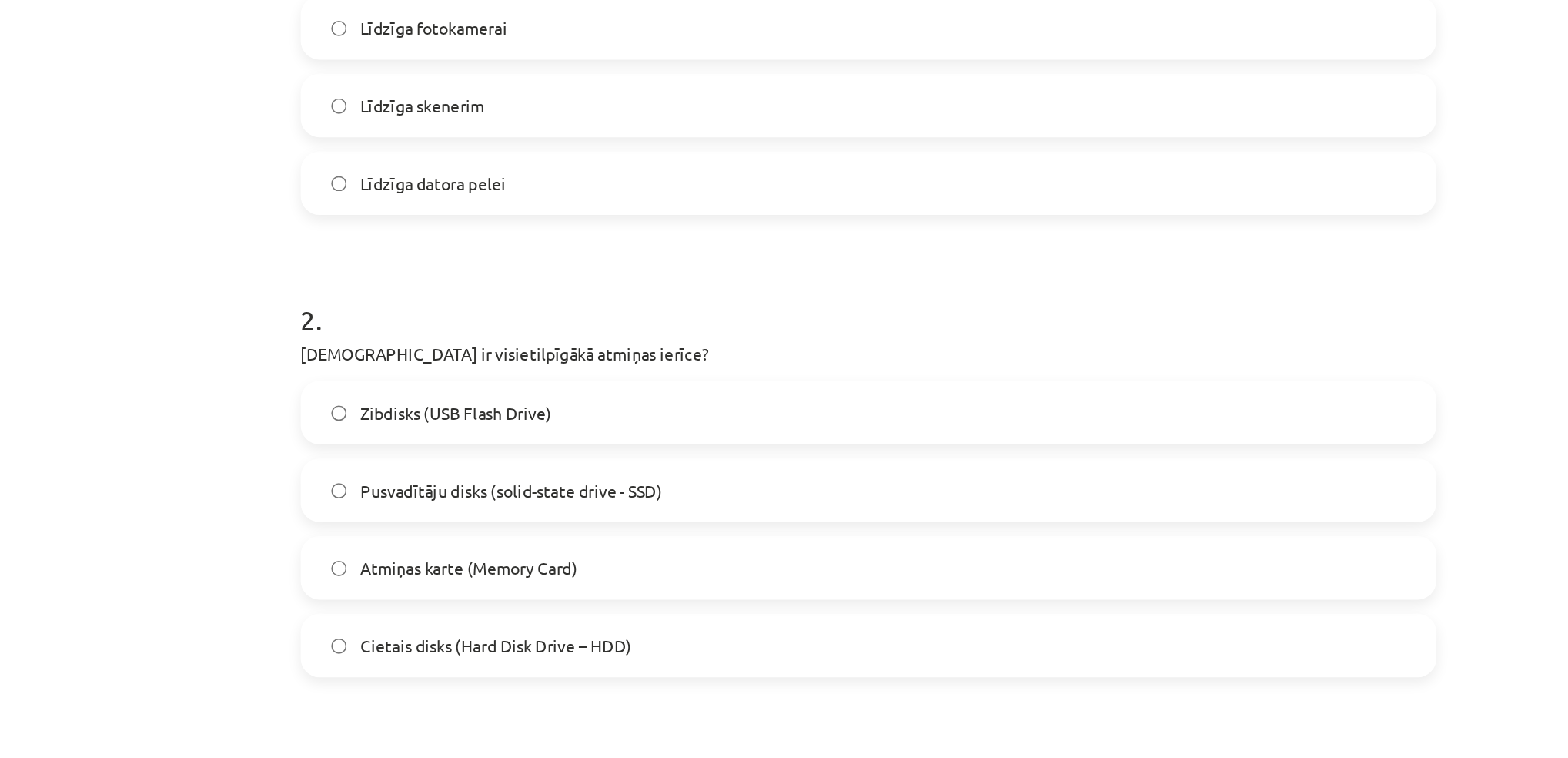
click at [428, 690] on label "Cietais disks (Hard Disk Drive – HDD)" at bounding box center [784, 683] width 741 height 38
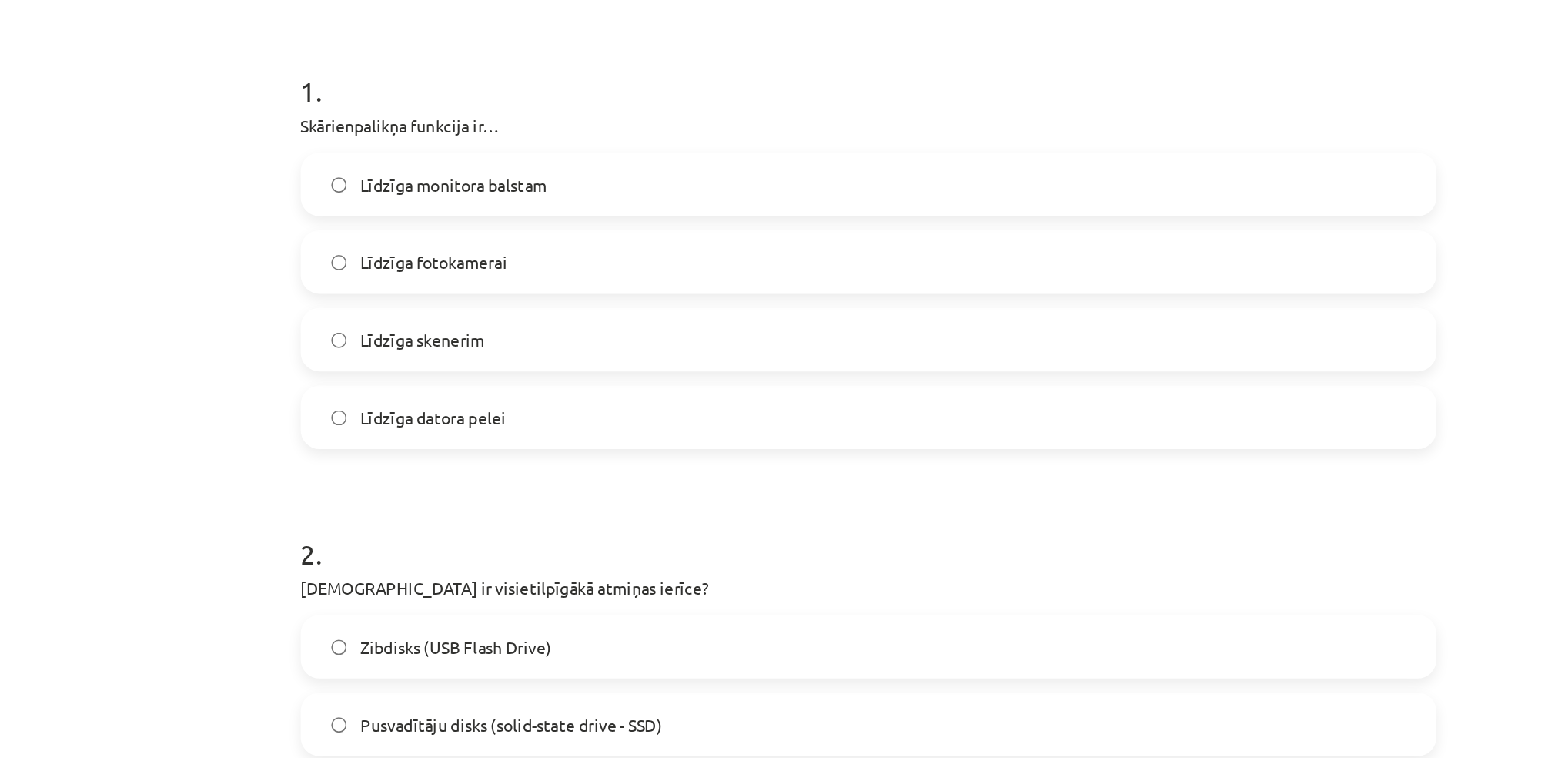
scroll to position [22, 0]
click at [416, 381] on label "Līdzīga monitora balstam" at bounding box center [784, 384] width 741 height 38
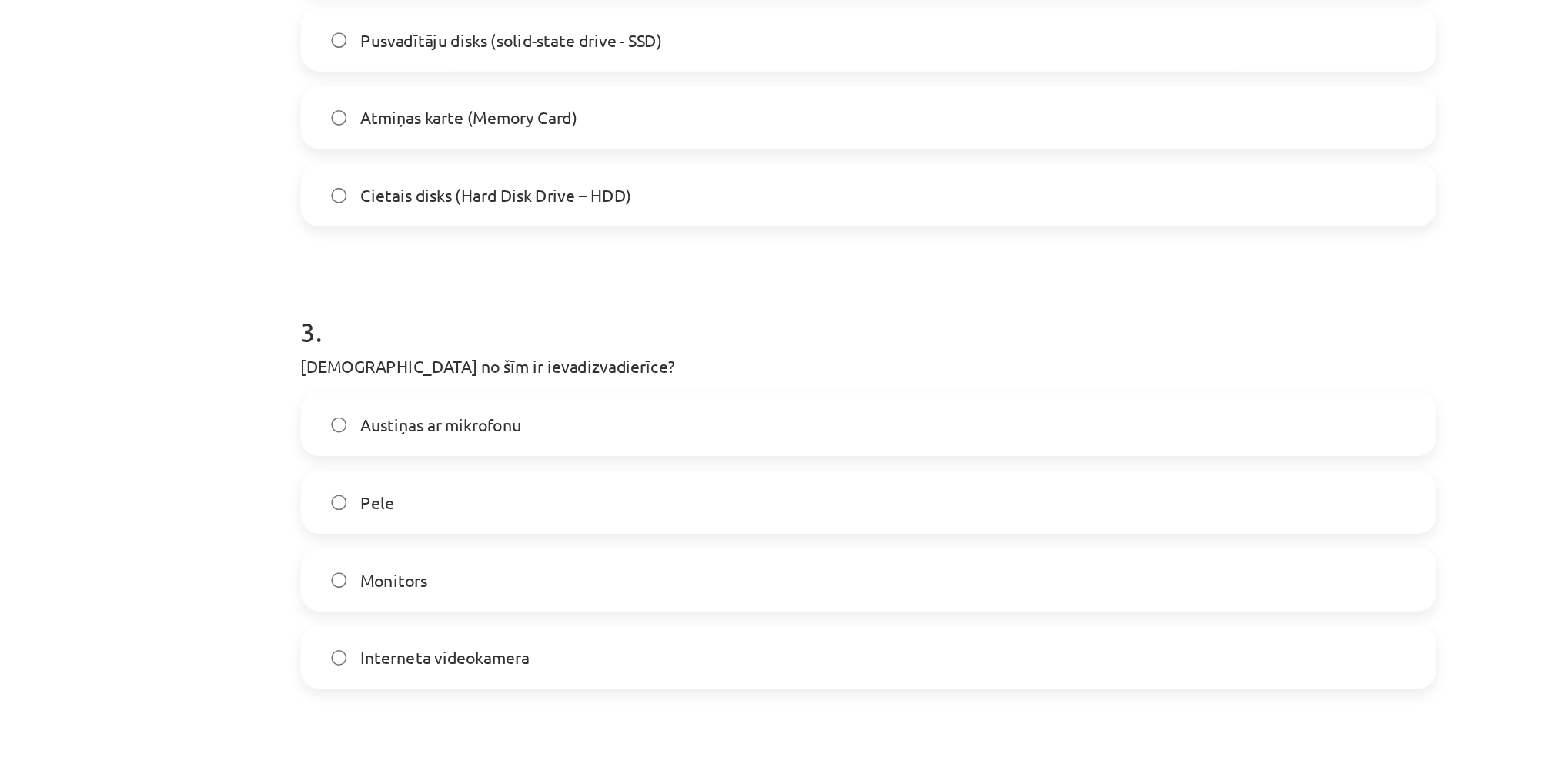
scroll to position [477, 0]
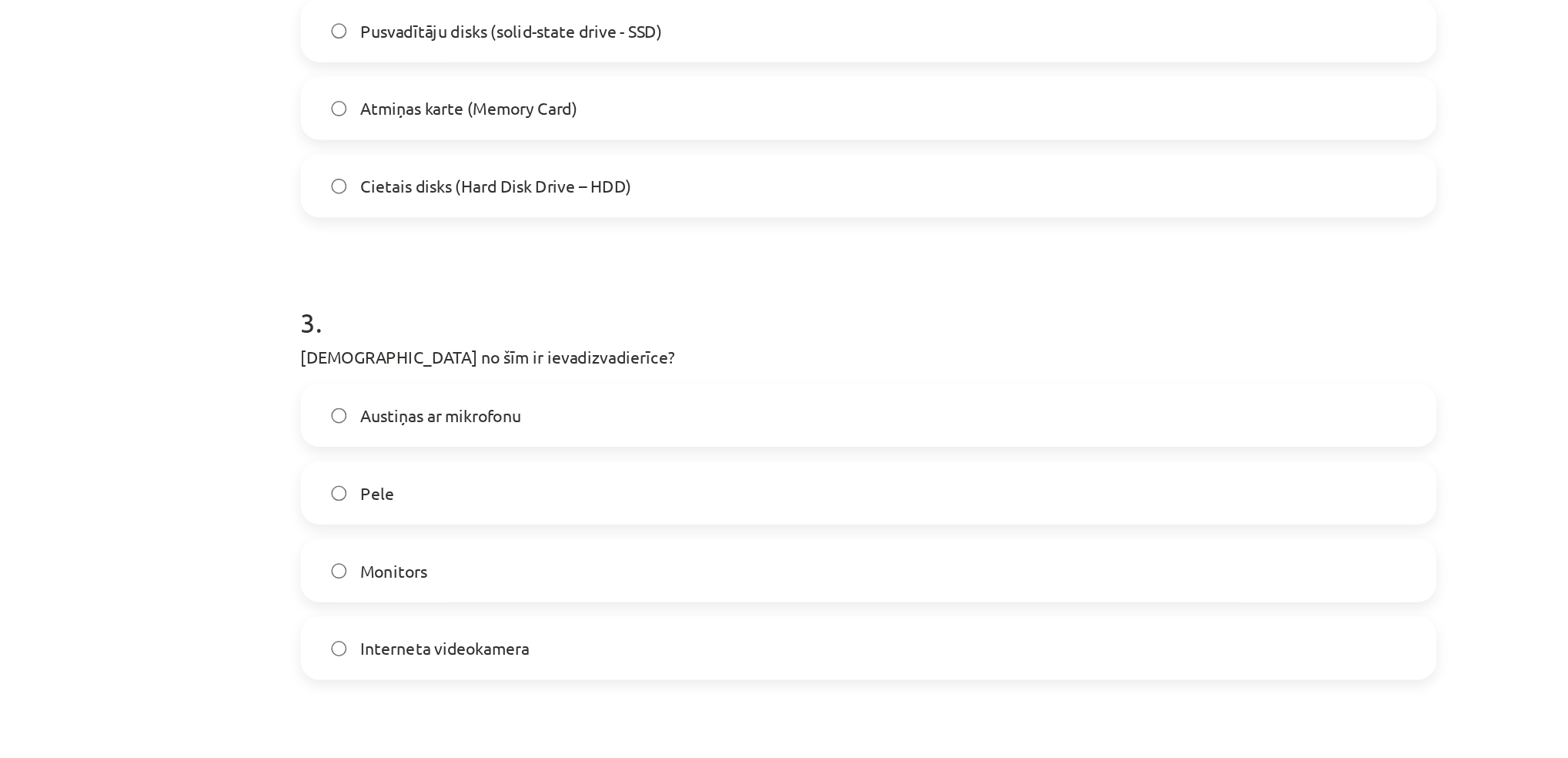
click at [421, 530] on label "Austiņas ar mikrofonu" at bounding box center [784, 533] width 741 height 38
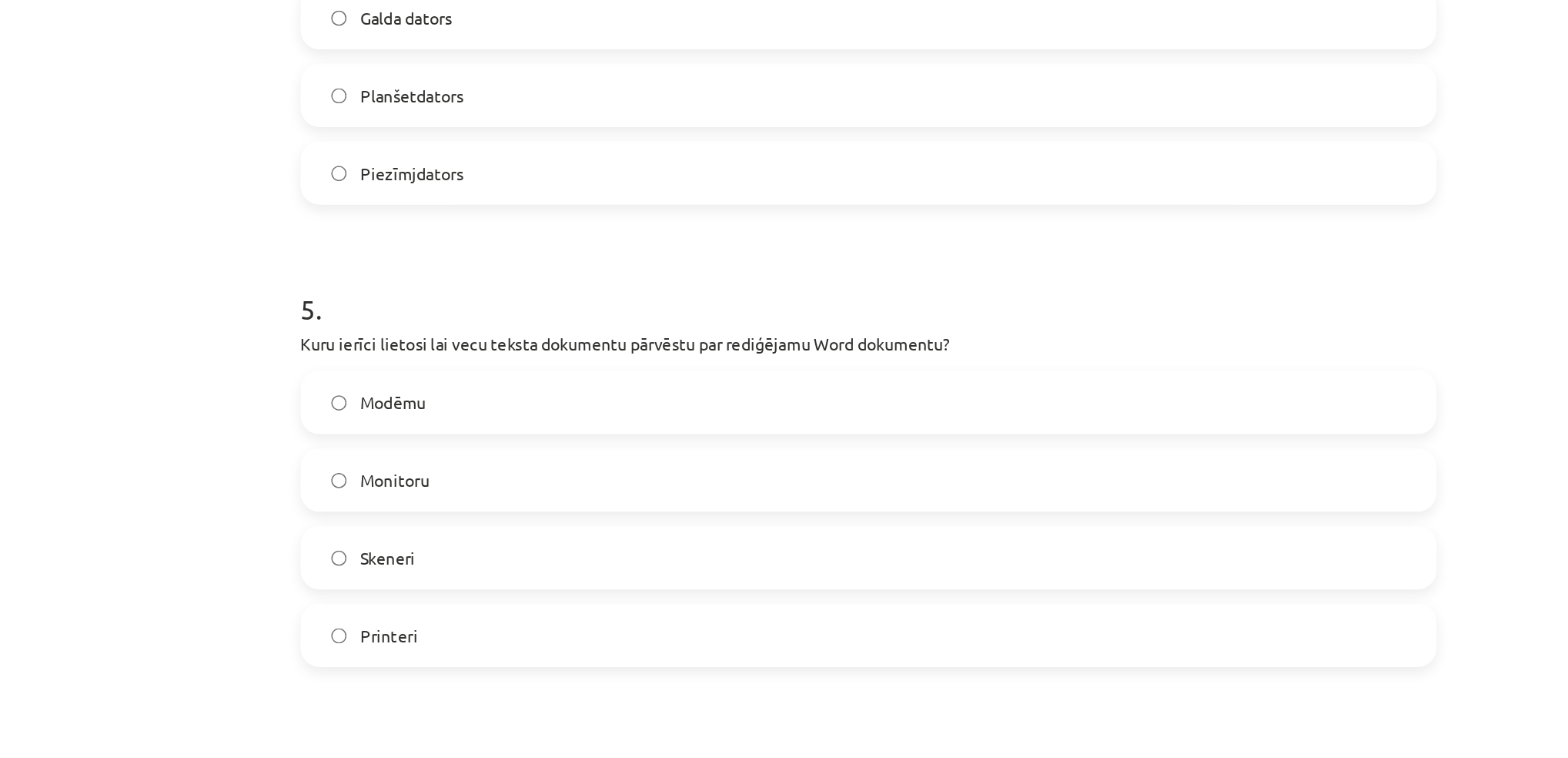
scroll to position [1094, 0]
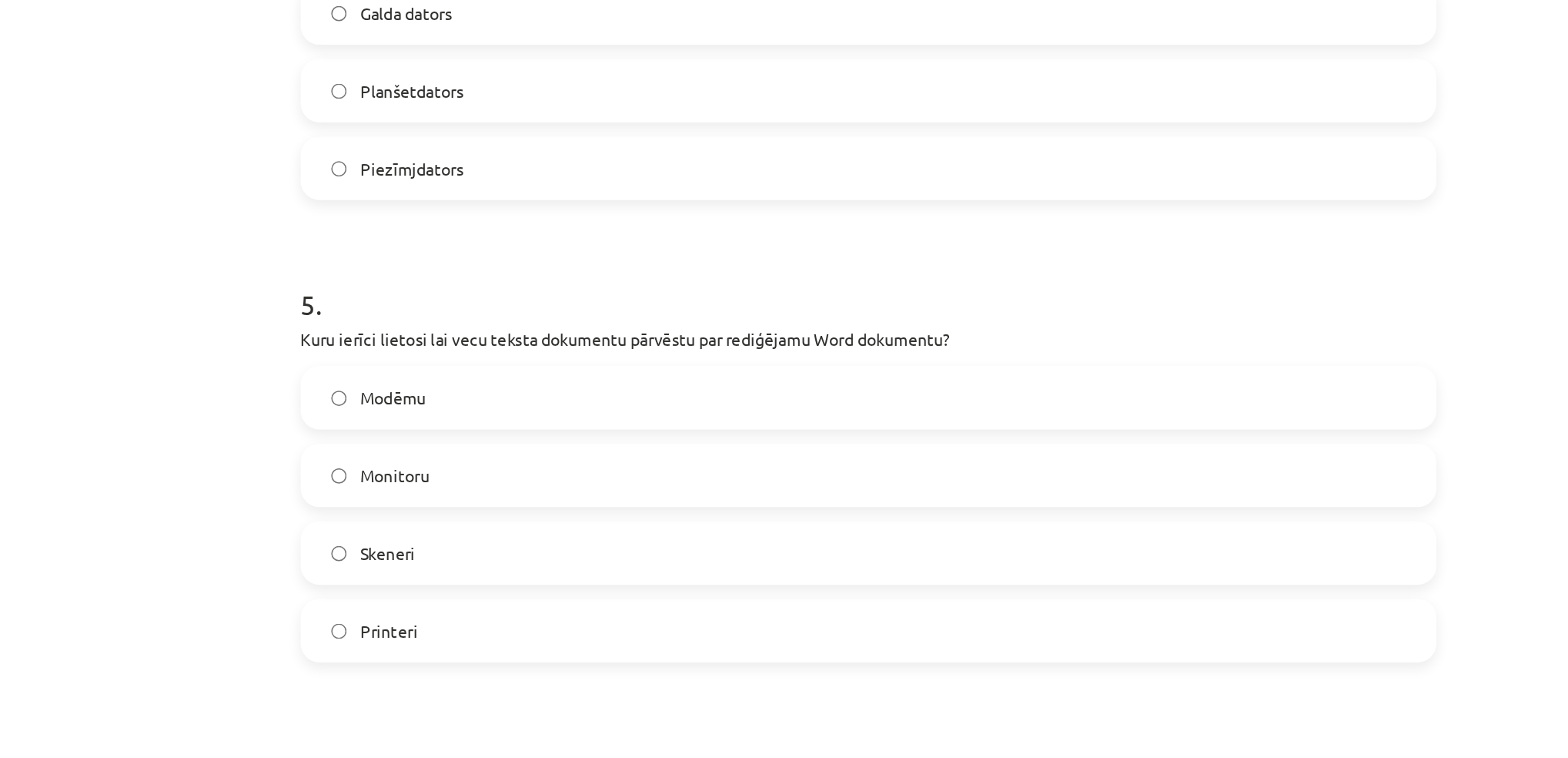
click at [431, 577] on label "Monitoru" at bounding box center [784, 572] width 741 height 38
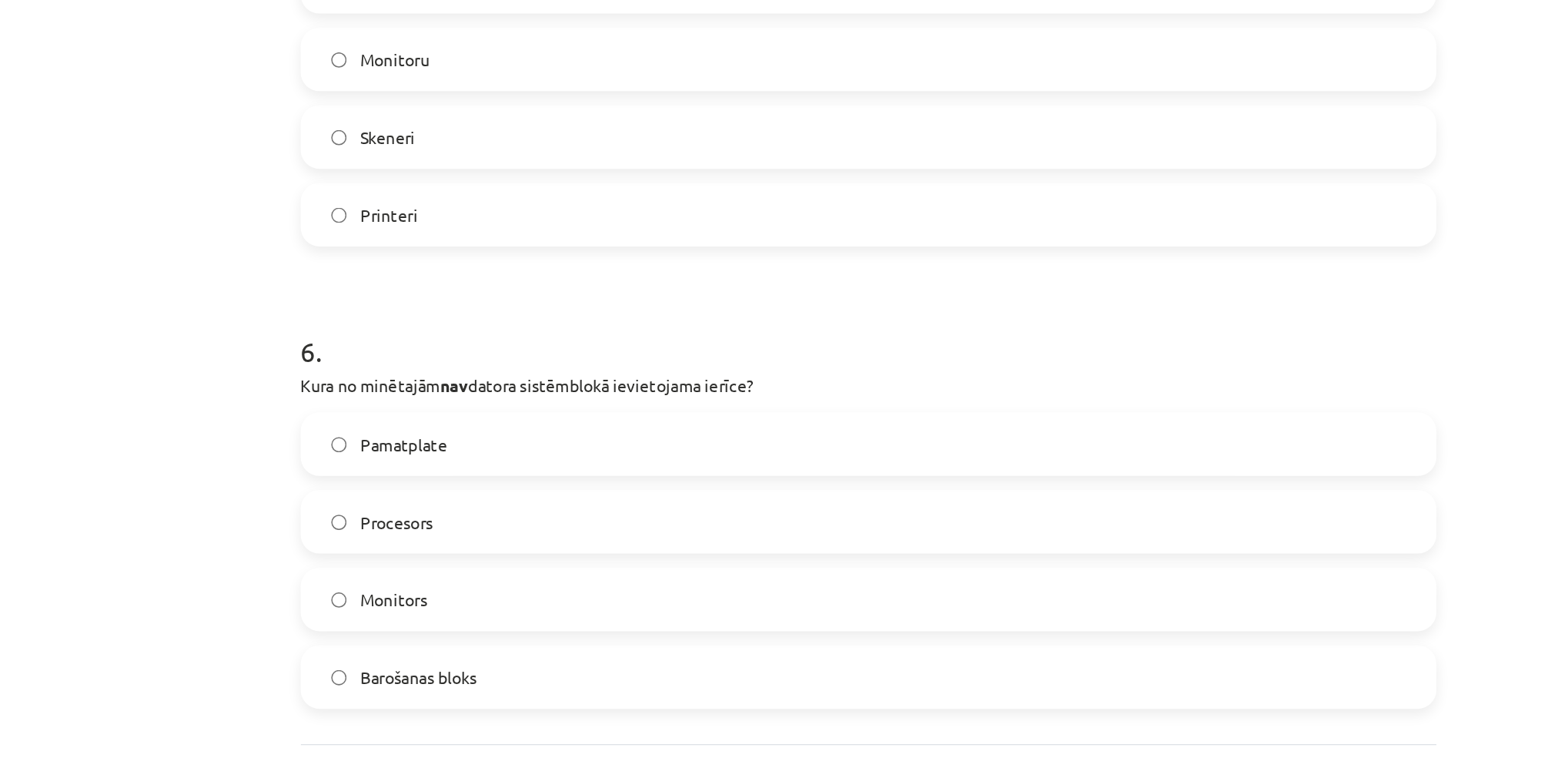
scroll to position [1385, 0]
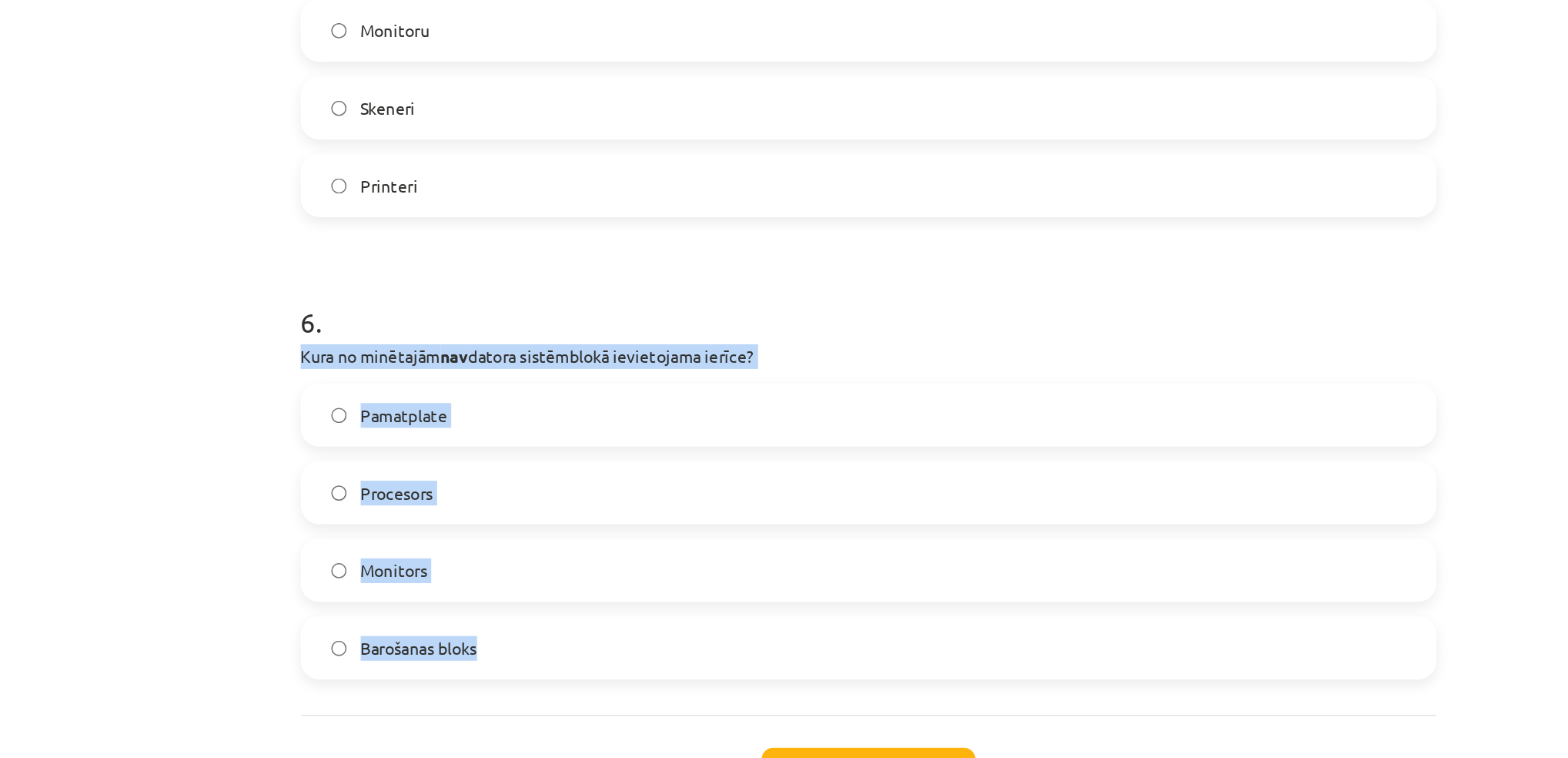
drag, startPoint x: 403, startPoint y: 495, endPoint x: 671, endPoint y: 693, distance: 333.2
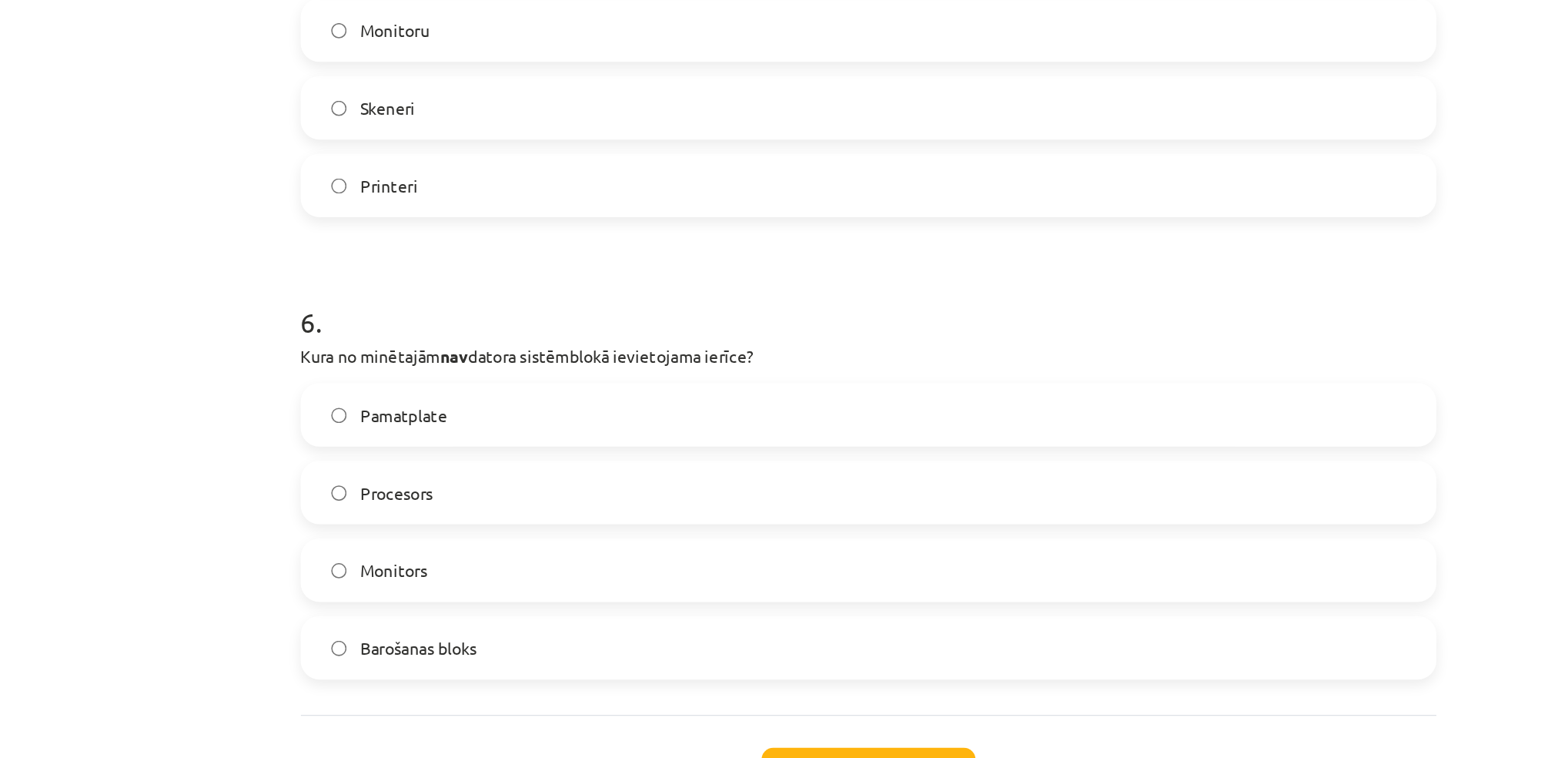
click at [649, 450] on h1 "6 ." at bounding box center [784, 458] width 744 height 48
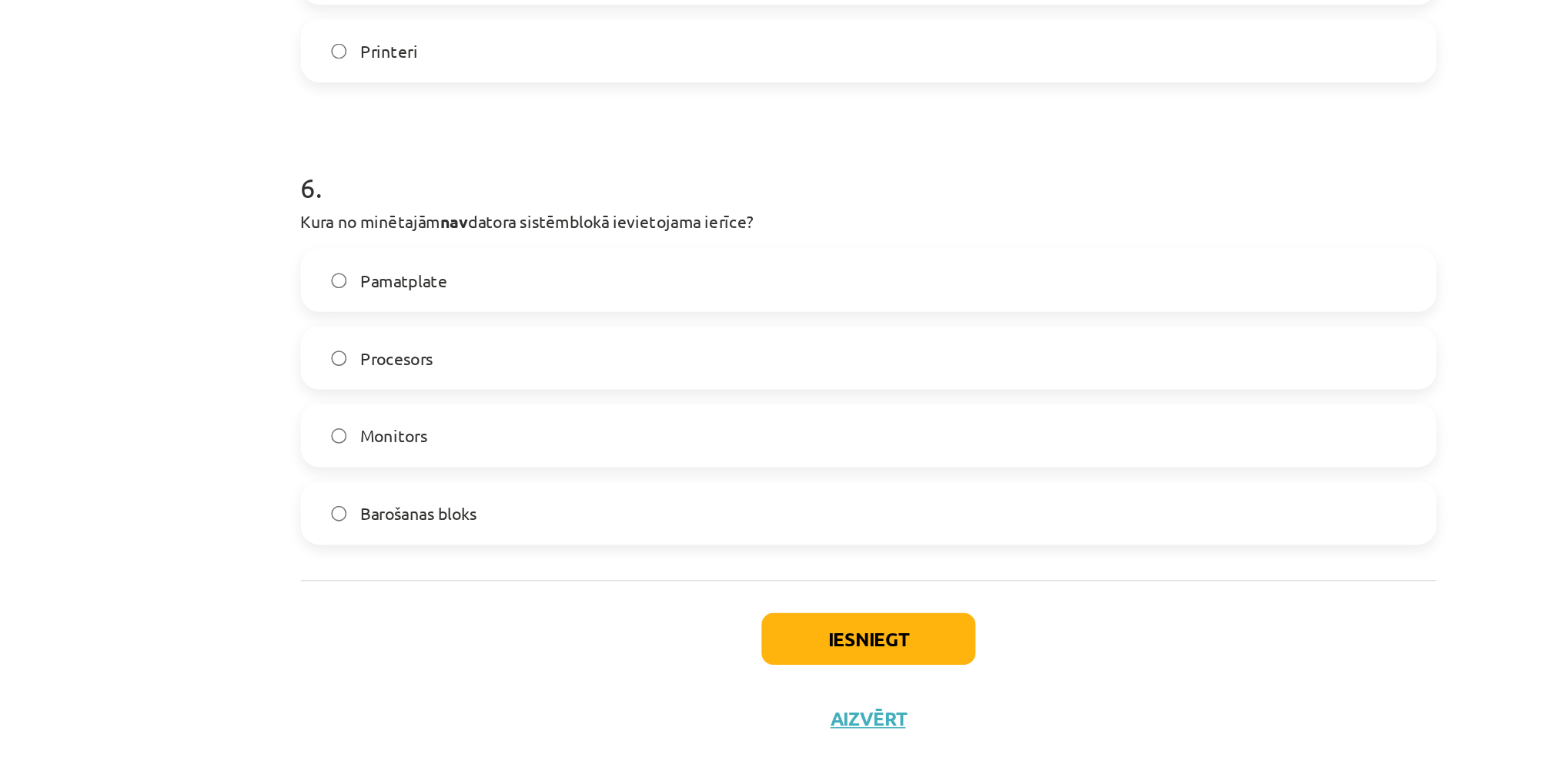
scroll to position [1486, 0]
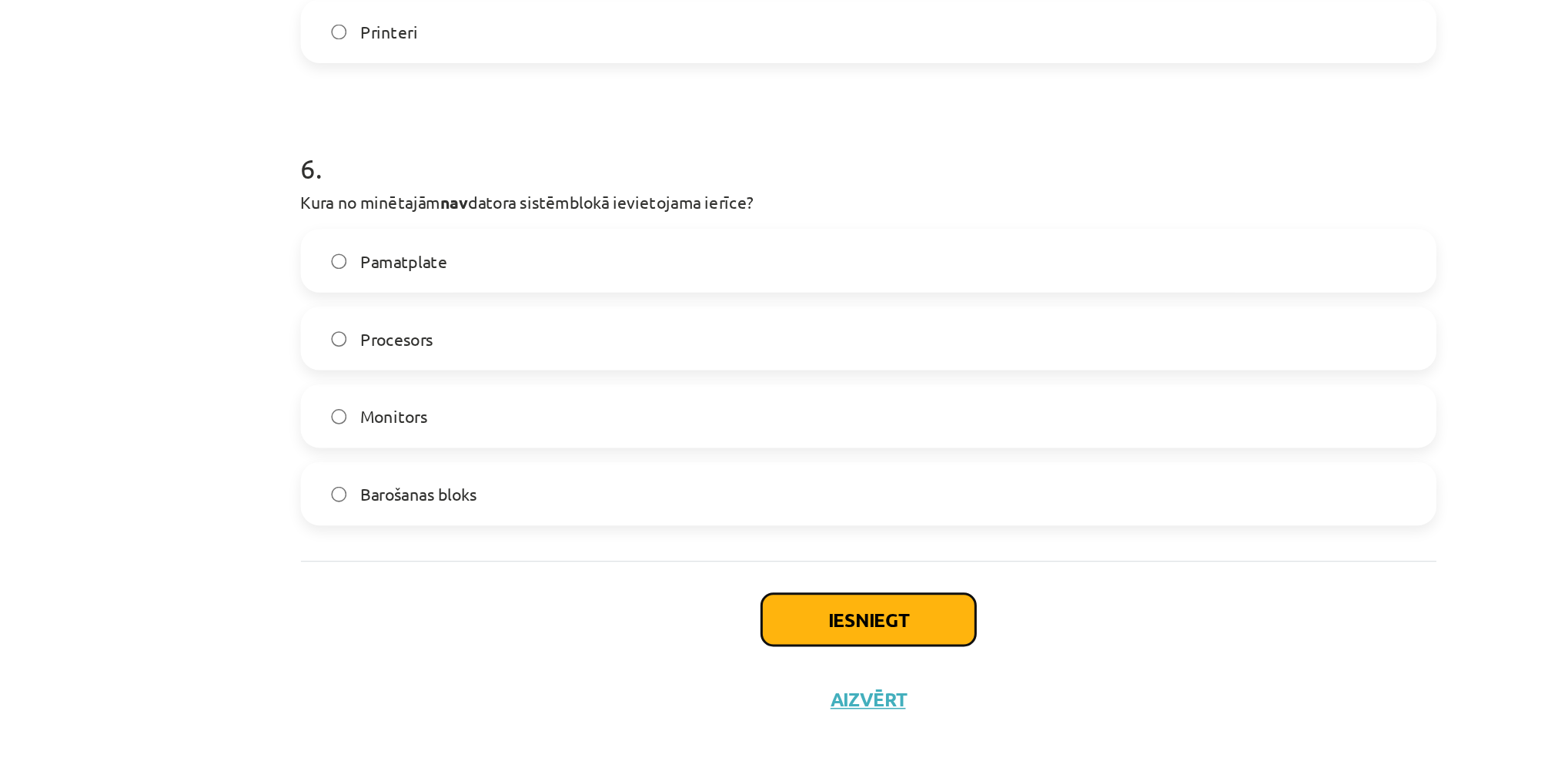
click at [768, 675] on button "Iesniegt" at bounding box center [784, 666] width 140 height 34
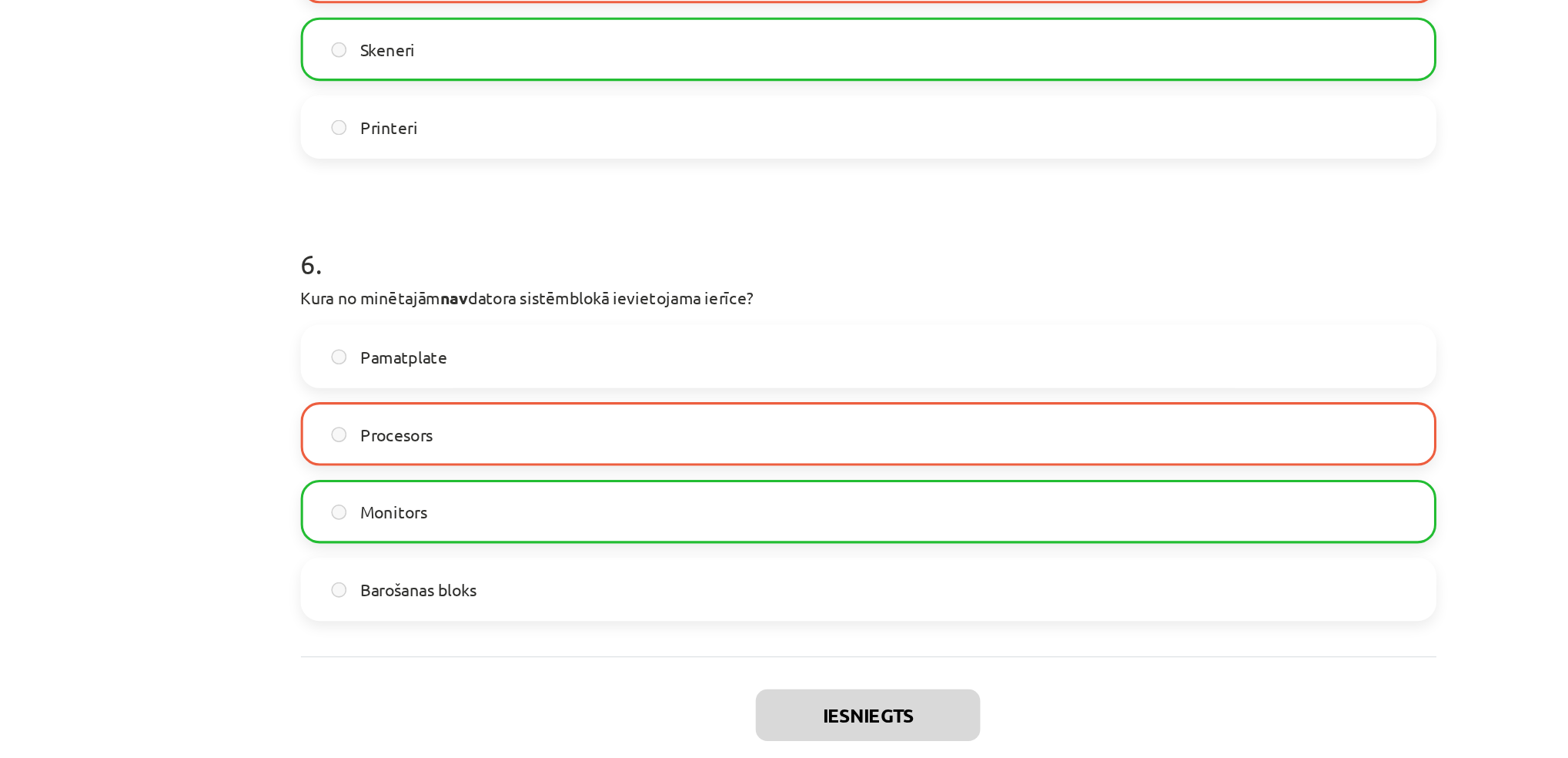
scroll to position [89, 0]
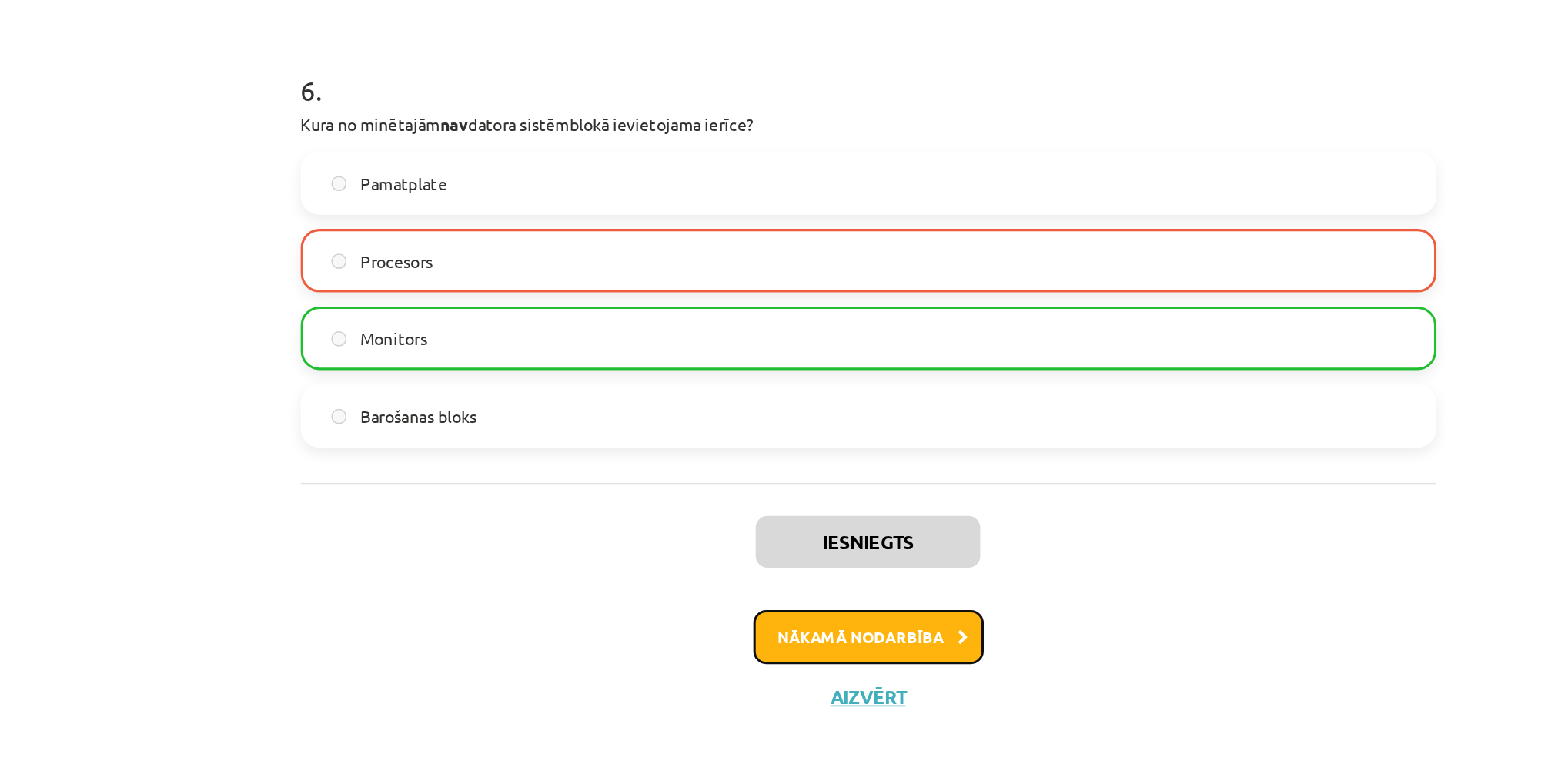
click at [806, 657] on button "Nākamā nodarbība" at bounding box center [784, 654] width 151 height 36
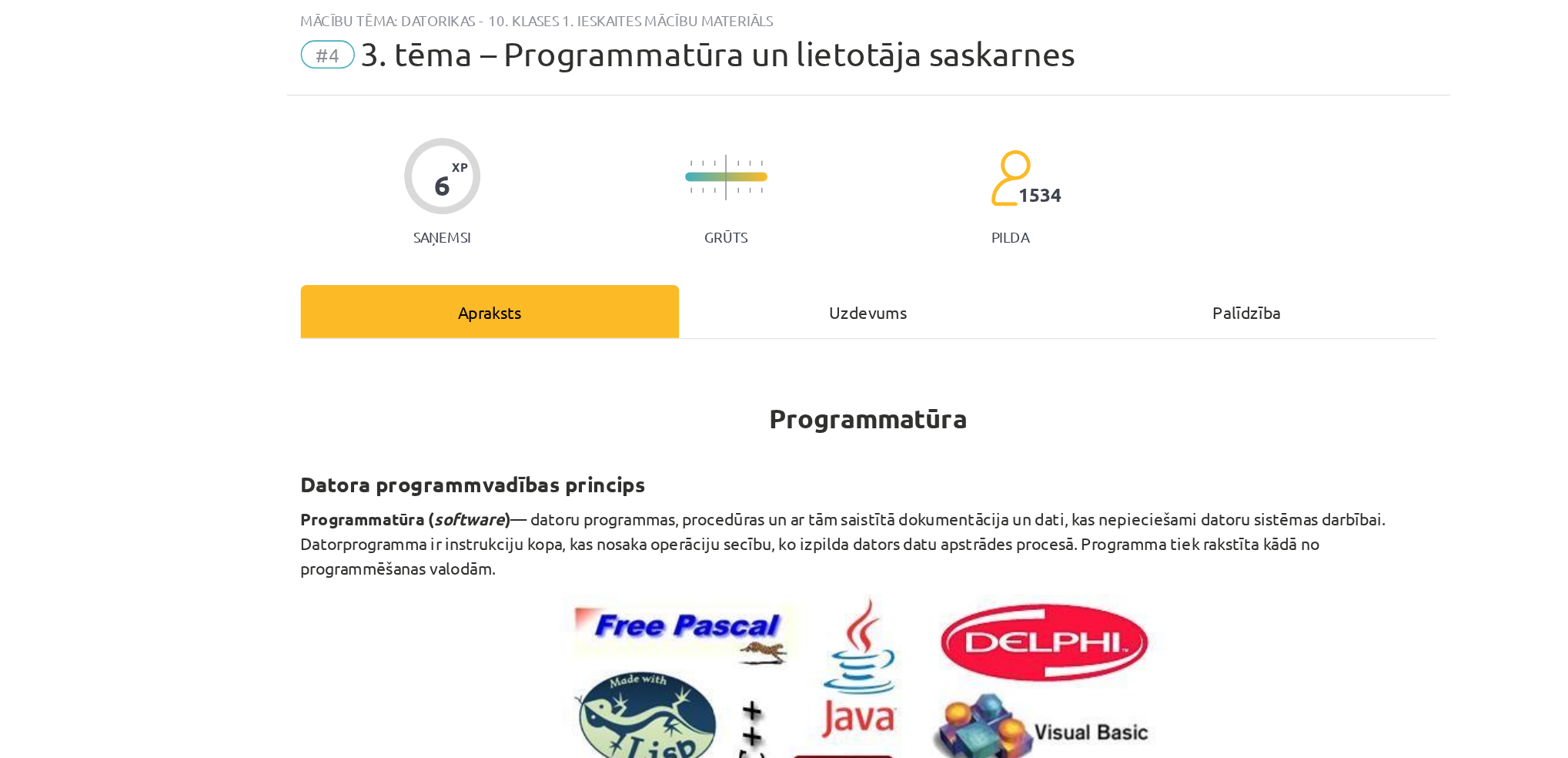
scroll to position [38, 0]
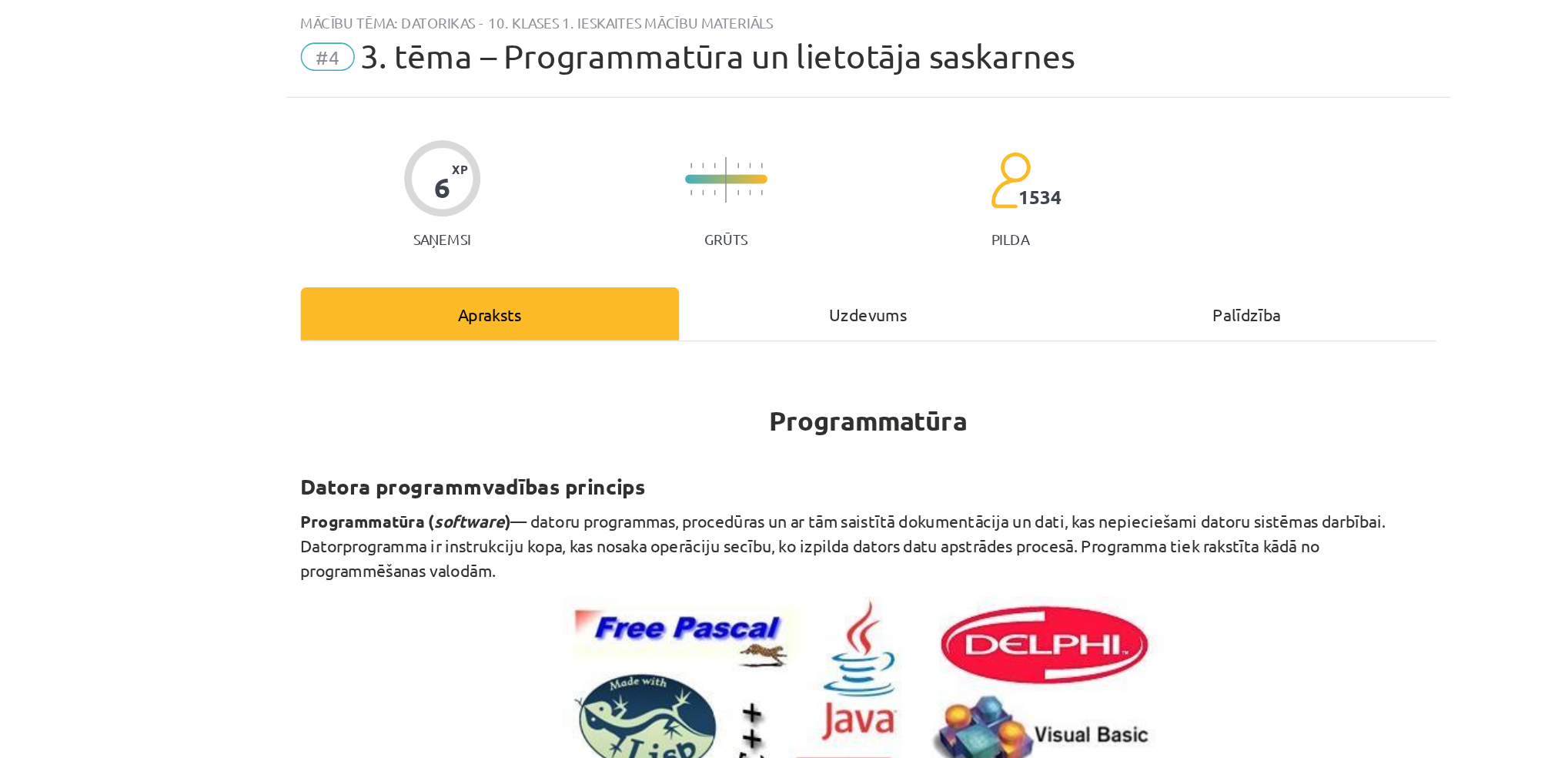
click at [846, 372] on p "Programmatūra ( software ) — datoru programmas, procedūras un ar tām saistītā d…" at bounding box center [784, 357] width 744 height 49
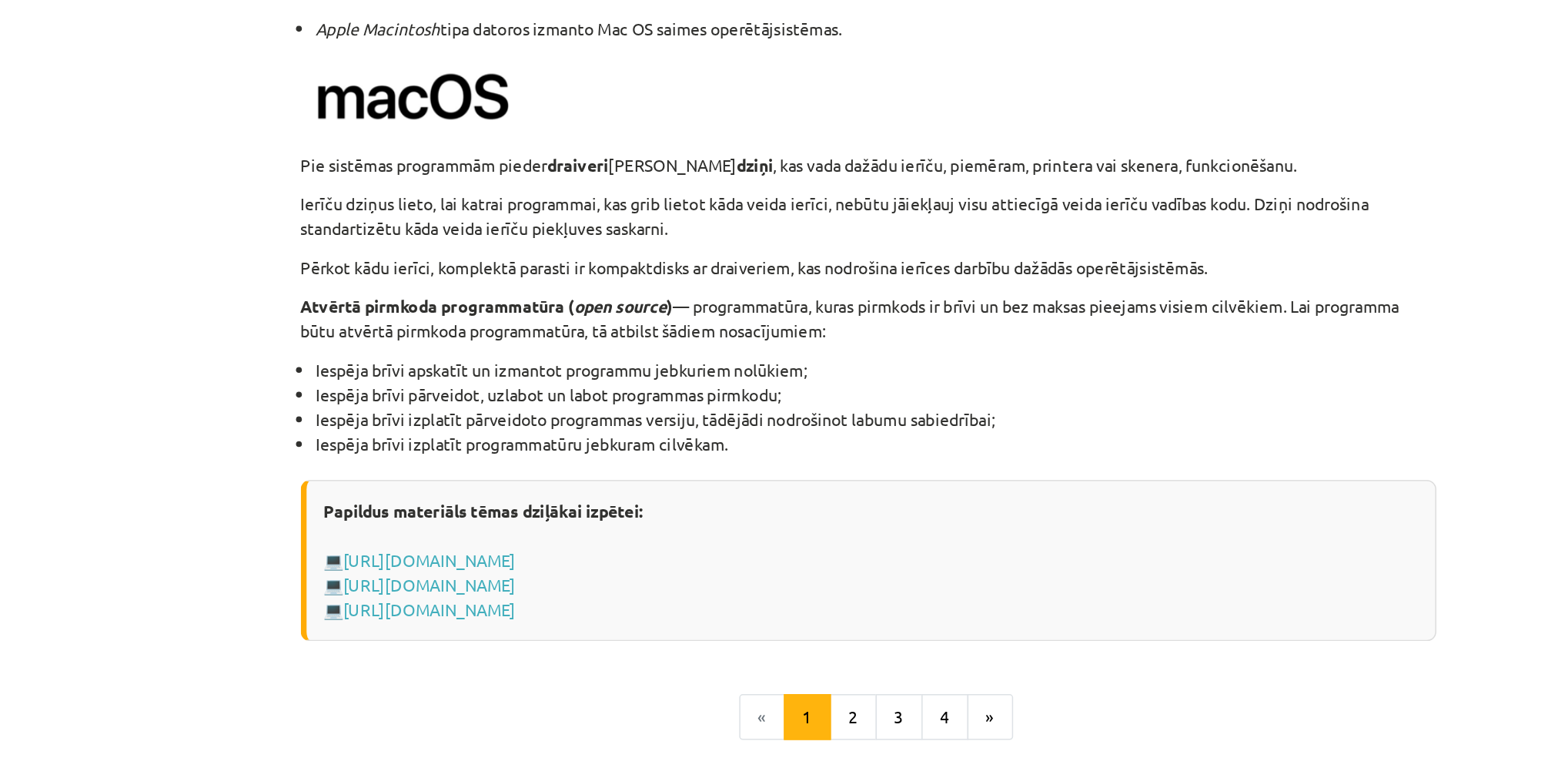
scroll to position [1399, 0]
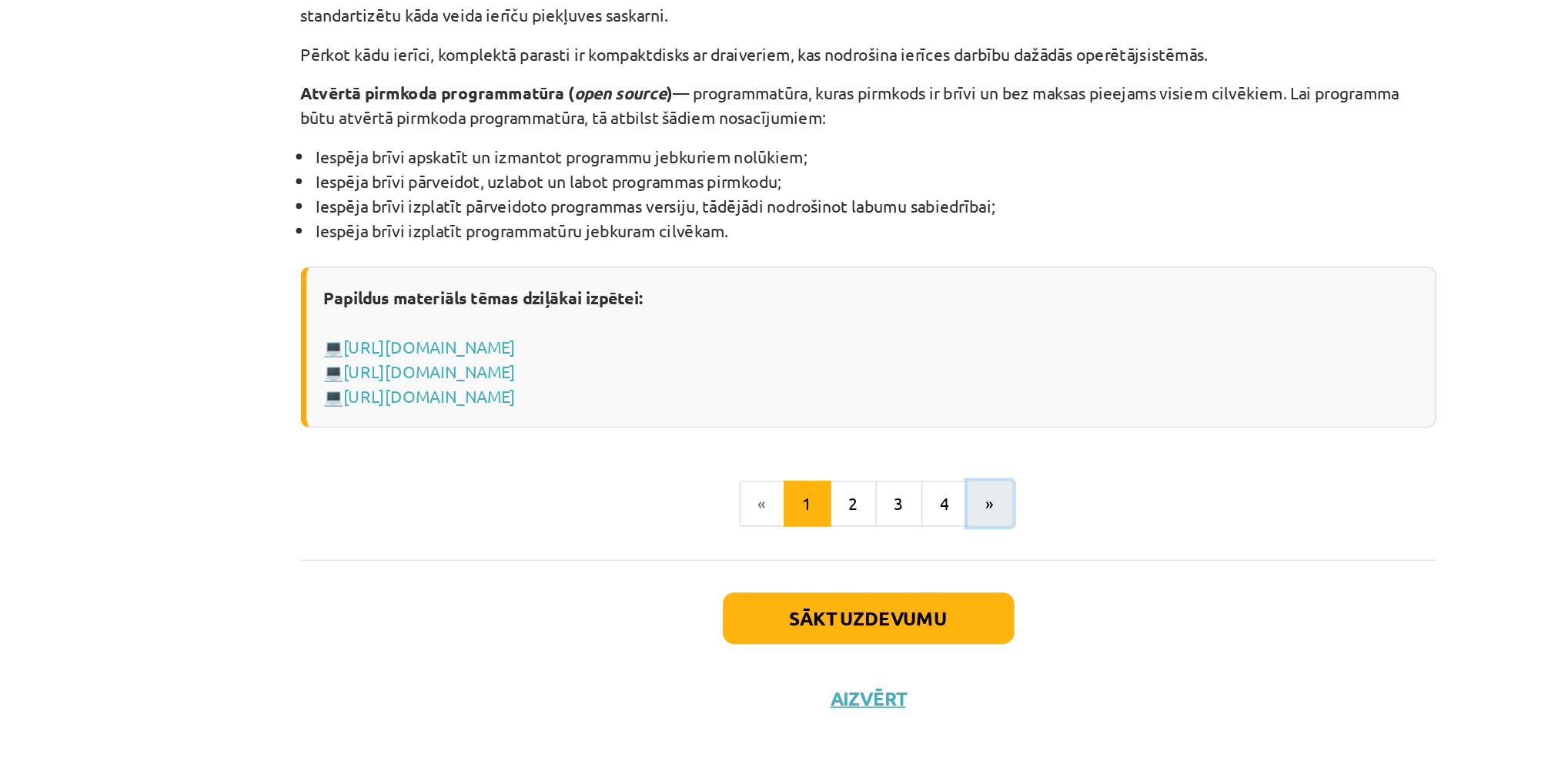
click at [849, 575] on button "»" at bounding box center [864, 590] width 30 height 31
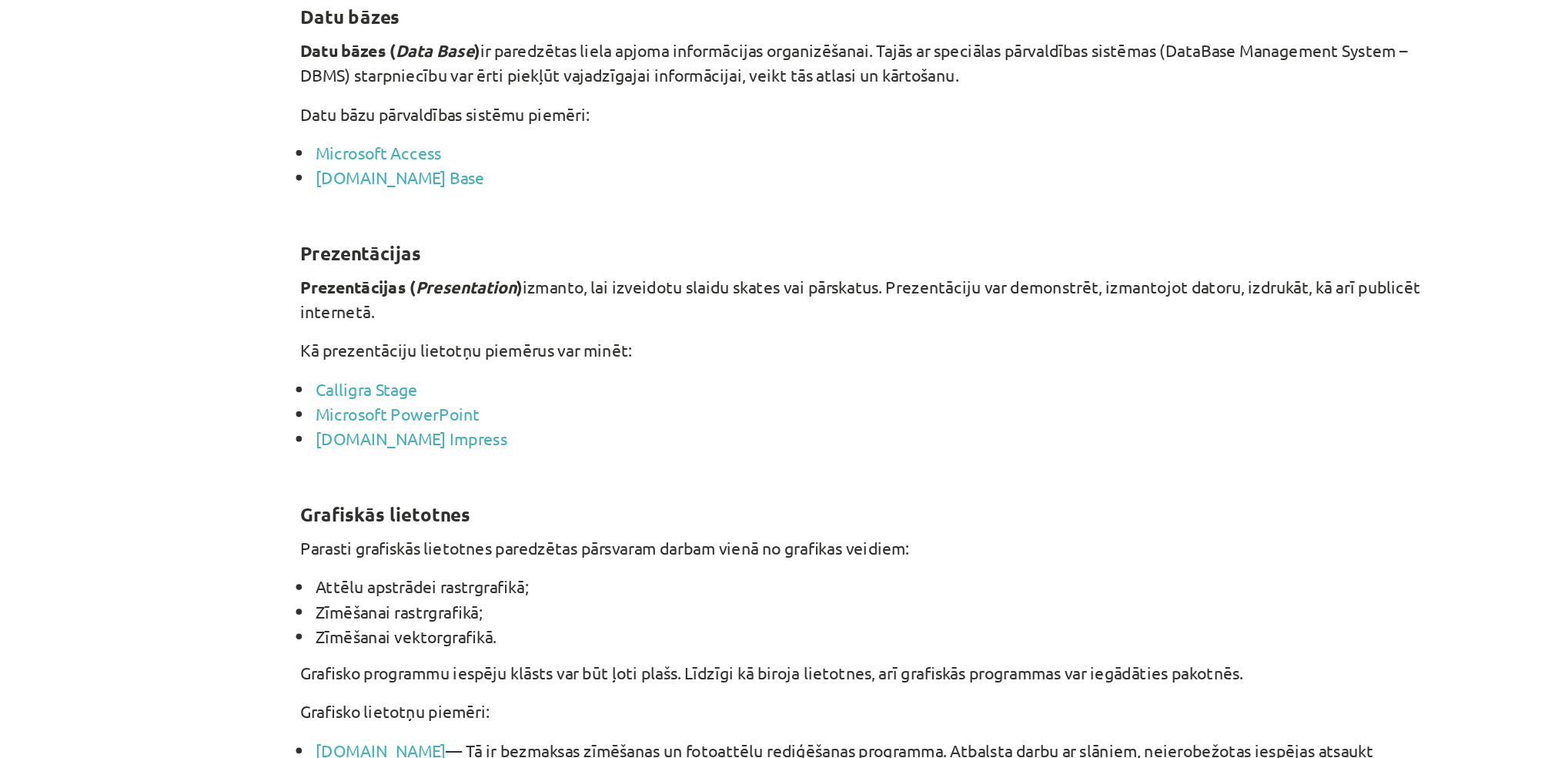
scroll to position [901, 0]
